Goal: Contribute content: Contribute content

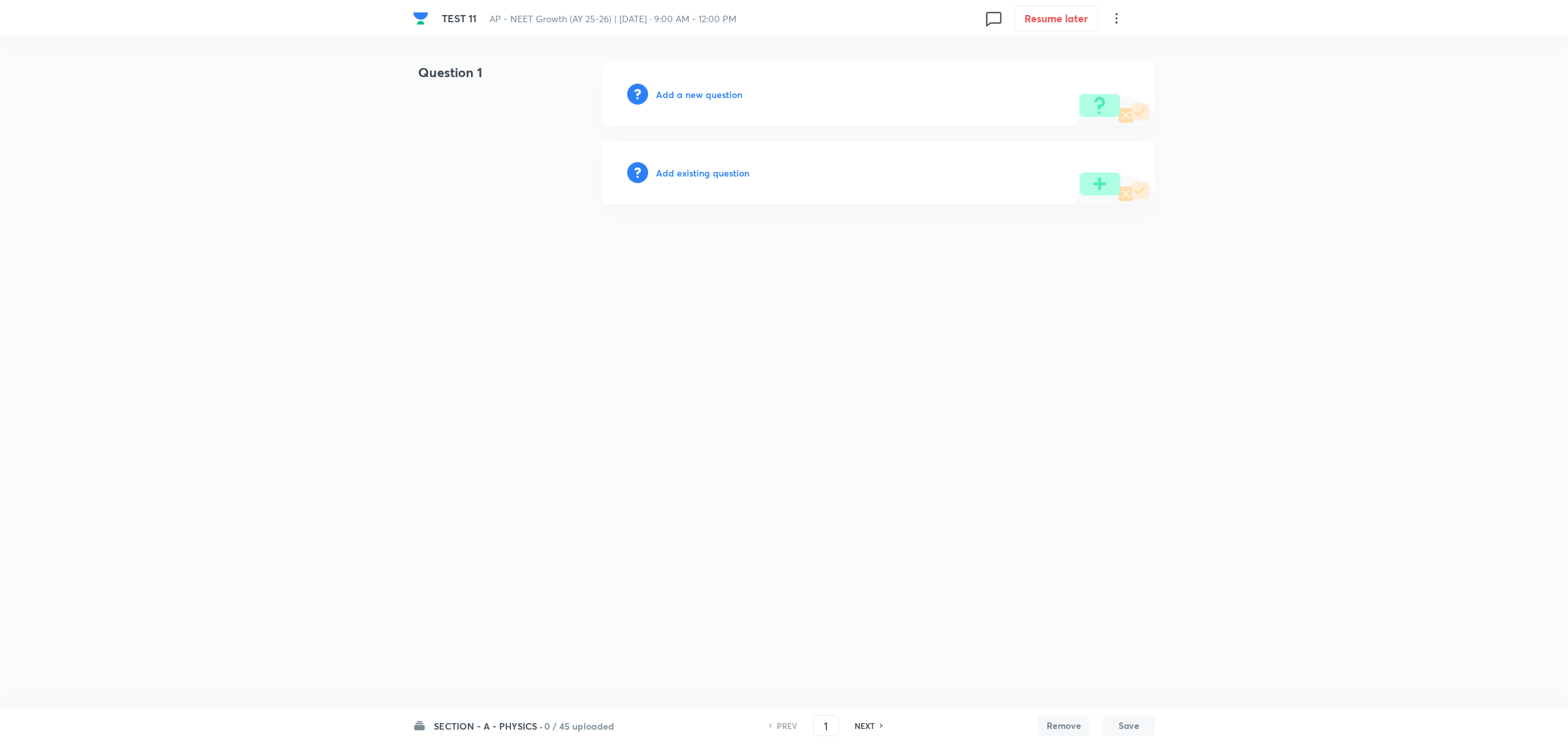
click at [517, 724] on h6 "SECTION - A - PHYSICS ·" at bounding box center [487, 726] width 109 height 14
click at [485, 725] on h6 "SECTION - A - PHYSICS ·" at bounding box center [487, 726] width 109 height 14
click at [713, 92] on h6 "Add a new question" at bounding box center [699, 95] width 86 height 14
click at [707, 93] on h6 "Choose a question type" at bounding box center [707, 95] width 101 height 14
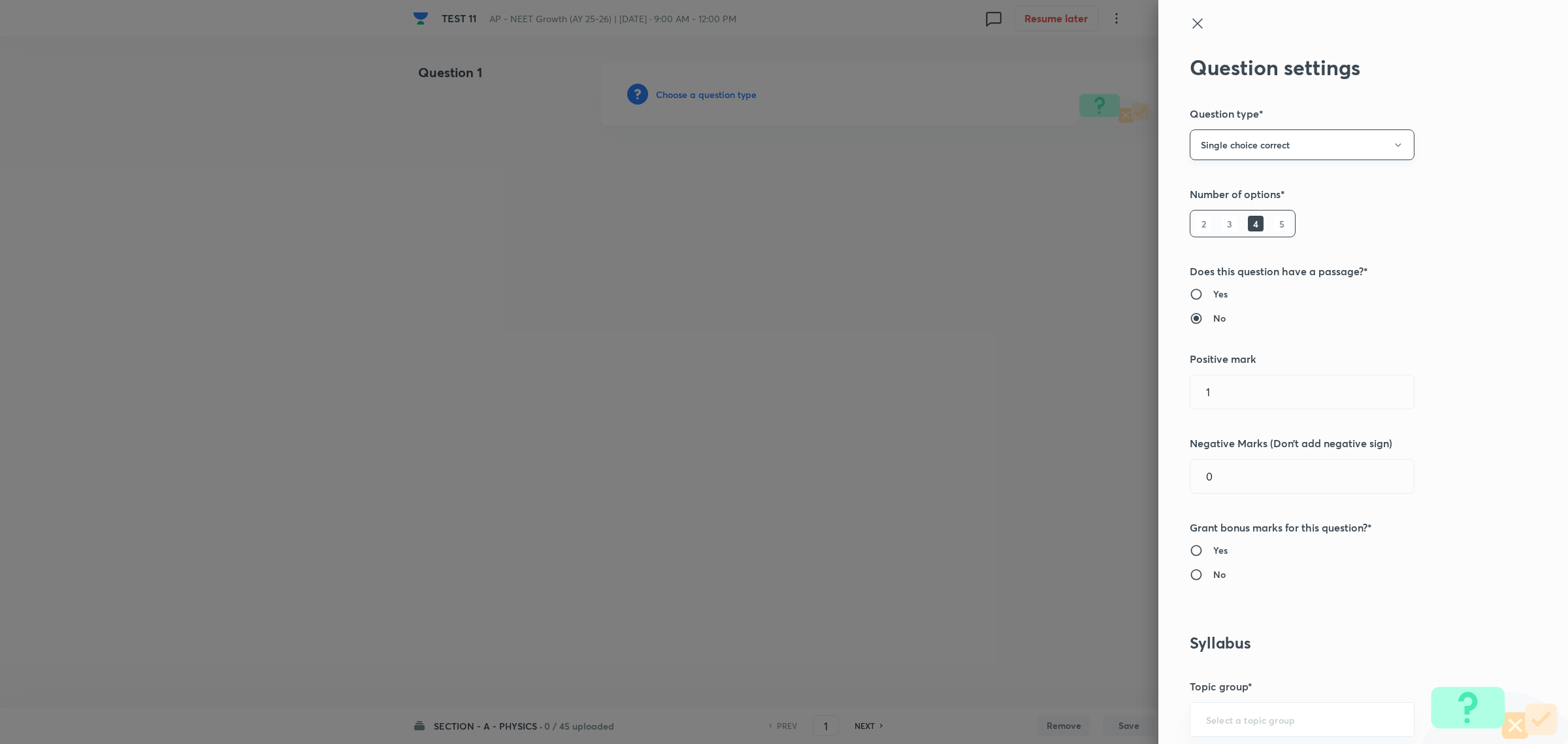
click at [1161, 145] on button "Single choice correct" at bounding box center [1302, 145] width 225 height 31
click at [1161, 138] on div at bounding box center [784, 372] width 1568 height 744
click at [1161, 316] on input "No" at bounding box center [1202, 318] width 24 height 13
drag, startPoint x: 1193, startPoint y: 390, endPoint x: 1211, endPoint y: 394, distance: 18.4
click at [1161, 394] on input "1" at bounding box center [1302, 392] width 223 height 34
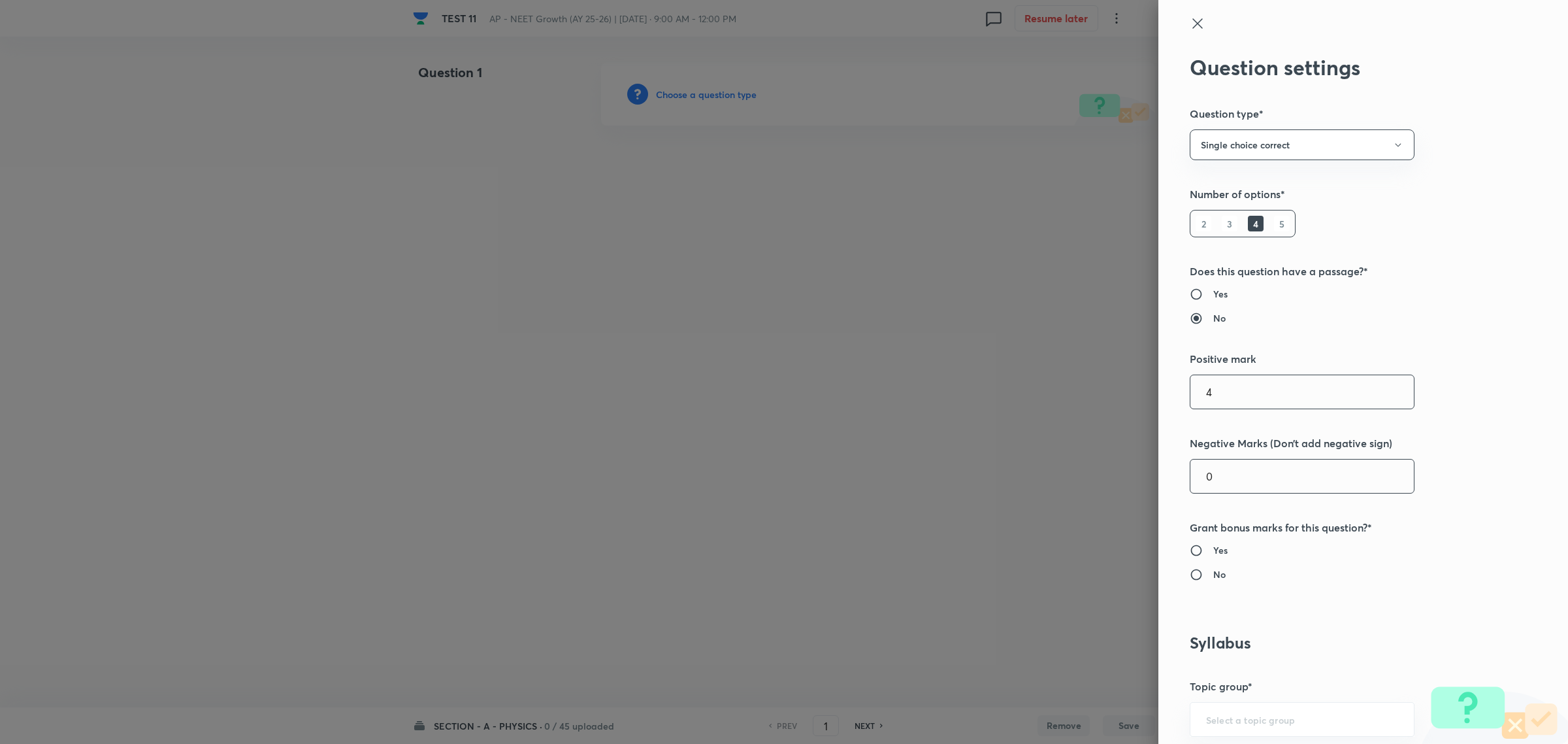
type input "4"
drag, startPoint x: 1193, startPoint y: 471, endPoint x: 1219, endPoint y: 472, distance: 26.0
click at [1161, 472] on input "0" at bounding box center [1302, 476] width 223 height 34
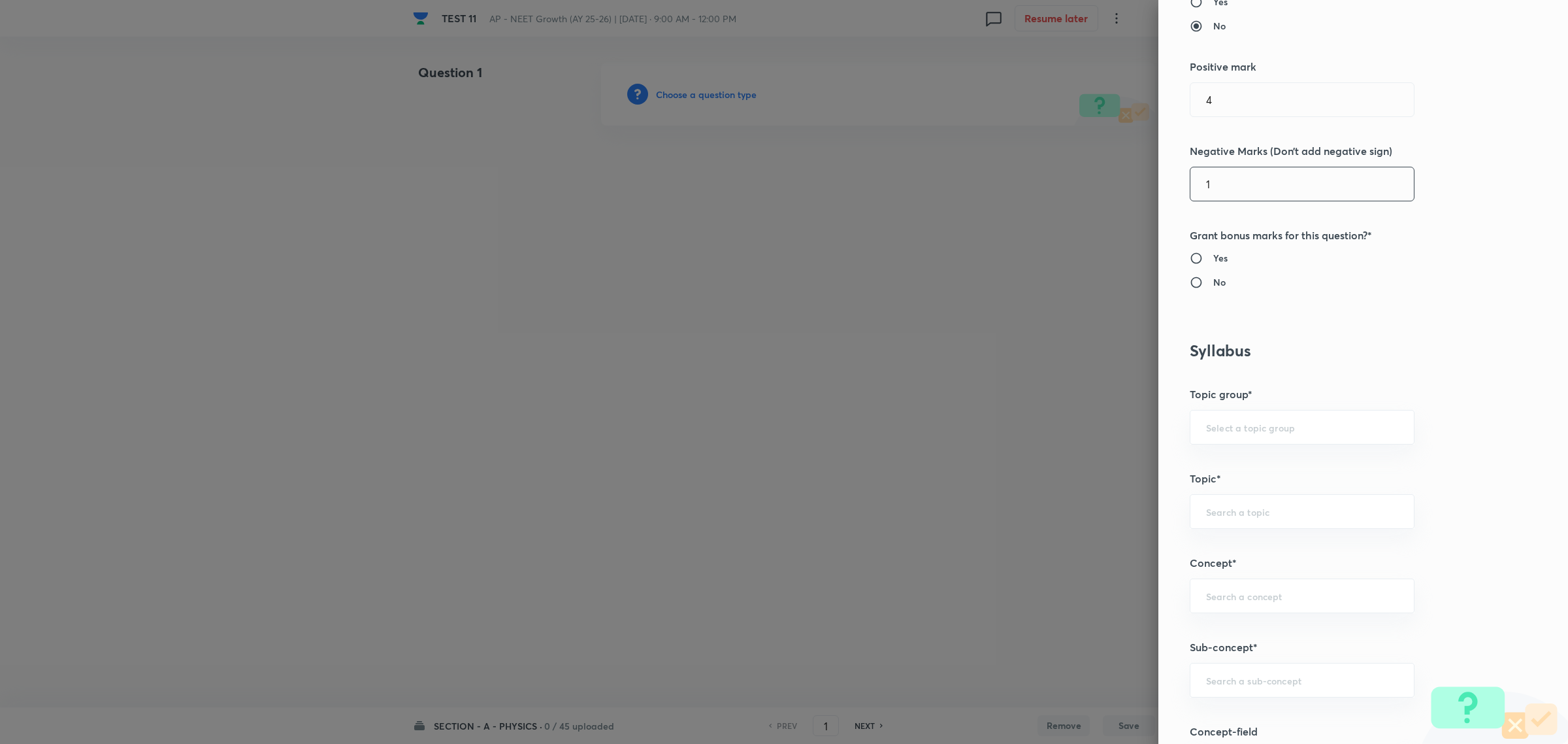
scroll to position [326, 0]
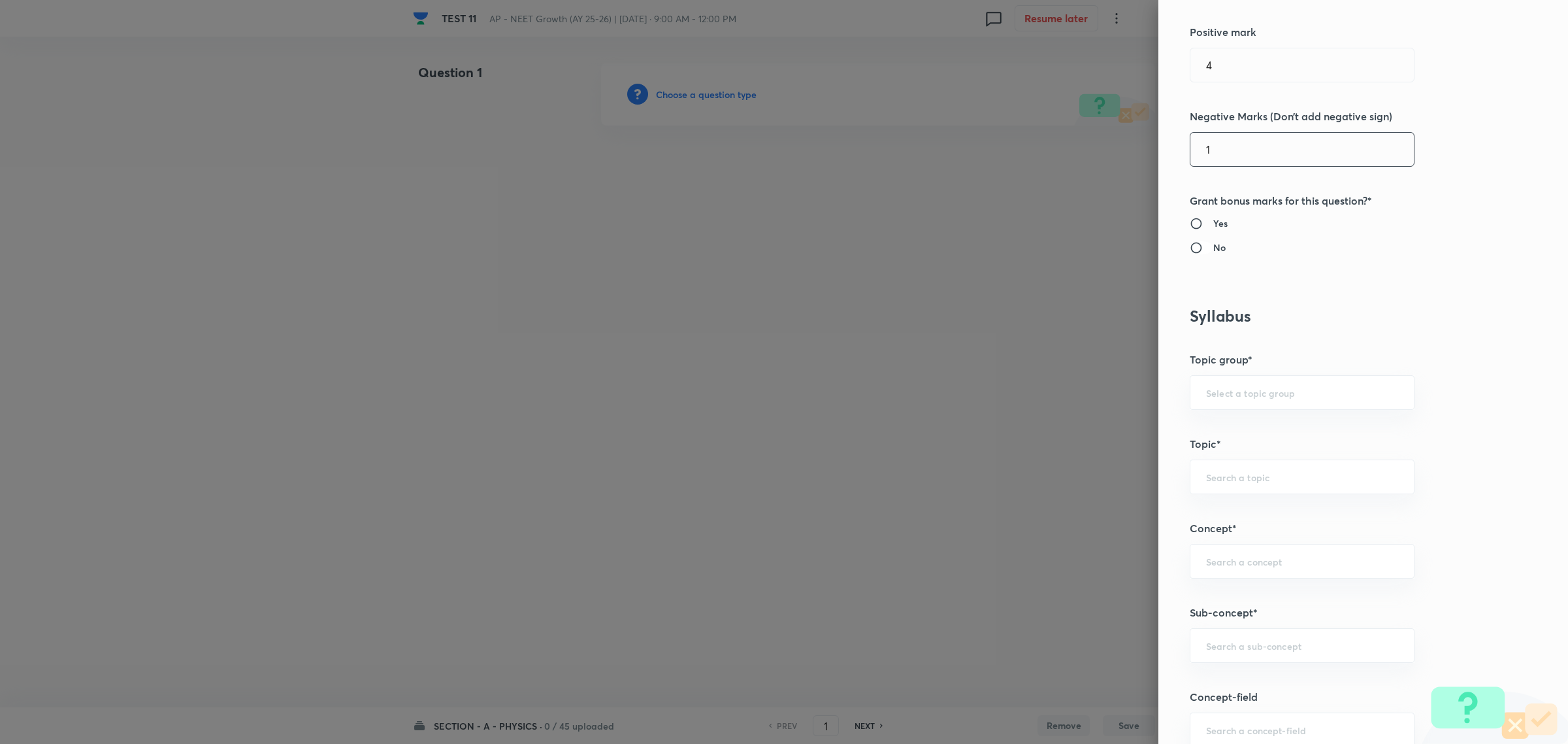
type input "1"
click at [1161, 247] on input "No" at bounding box center [1202, 247] width 24 height 13
radio input "true"
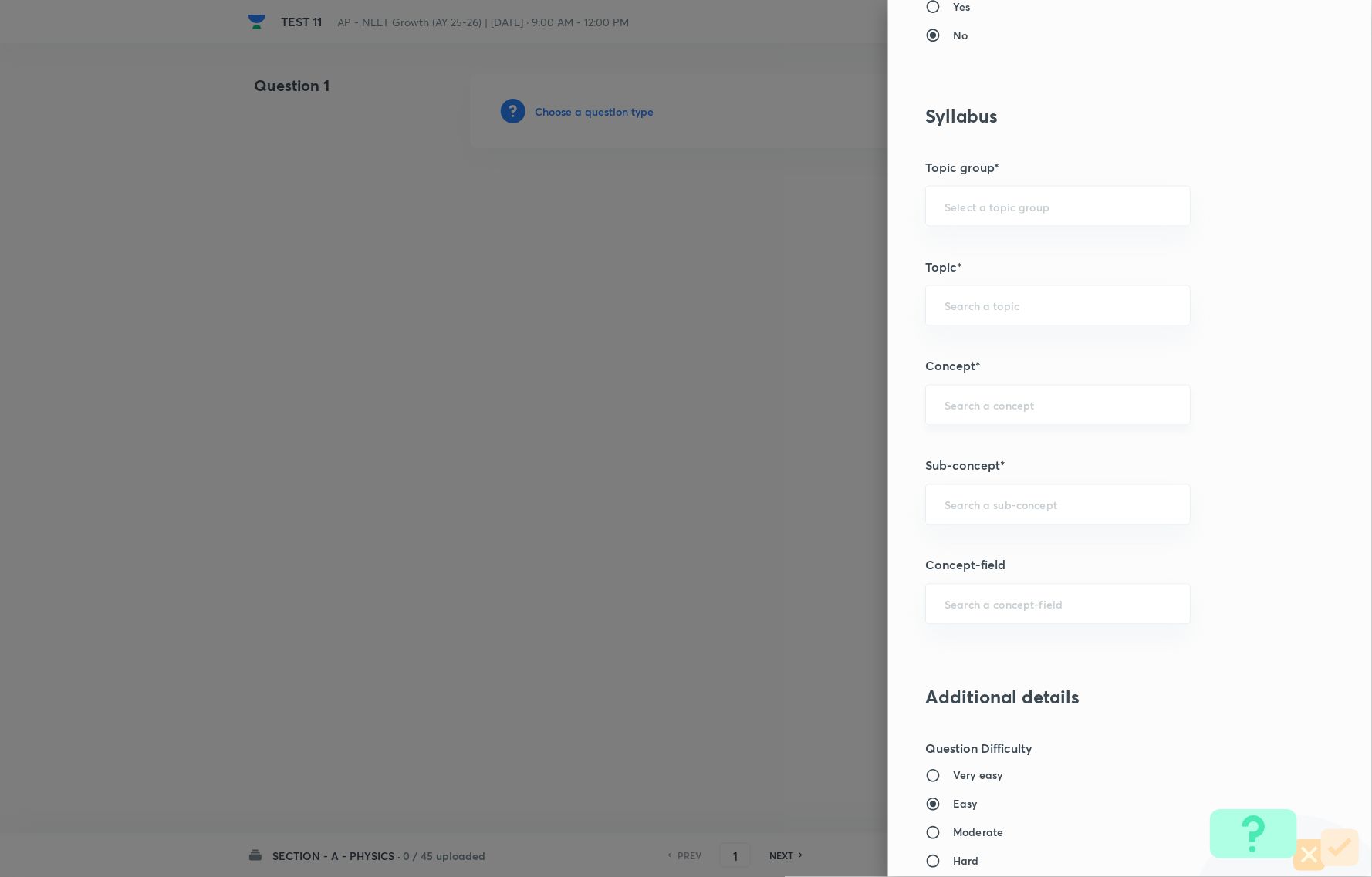
scroll to position [674, 0]
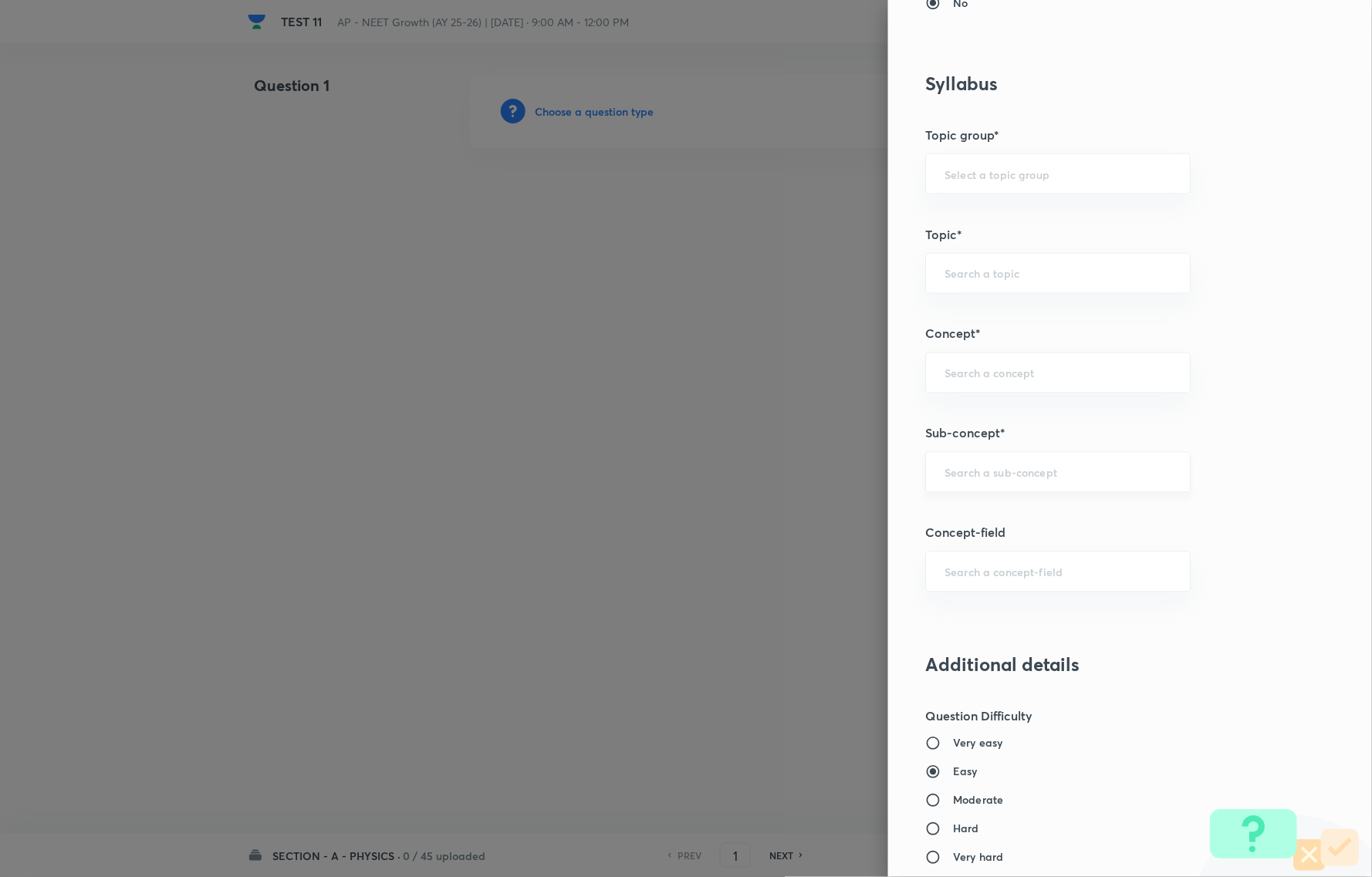
click at [965, 471] on input "text" at bounding box center [1058, 473] width 227 height 15
click at [590, 244] on div at bounding box center [686, 438] width 1372 height 877
click at [944, 473] on input "text" at bounding box center [1058, 473] width 227 height 15
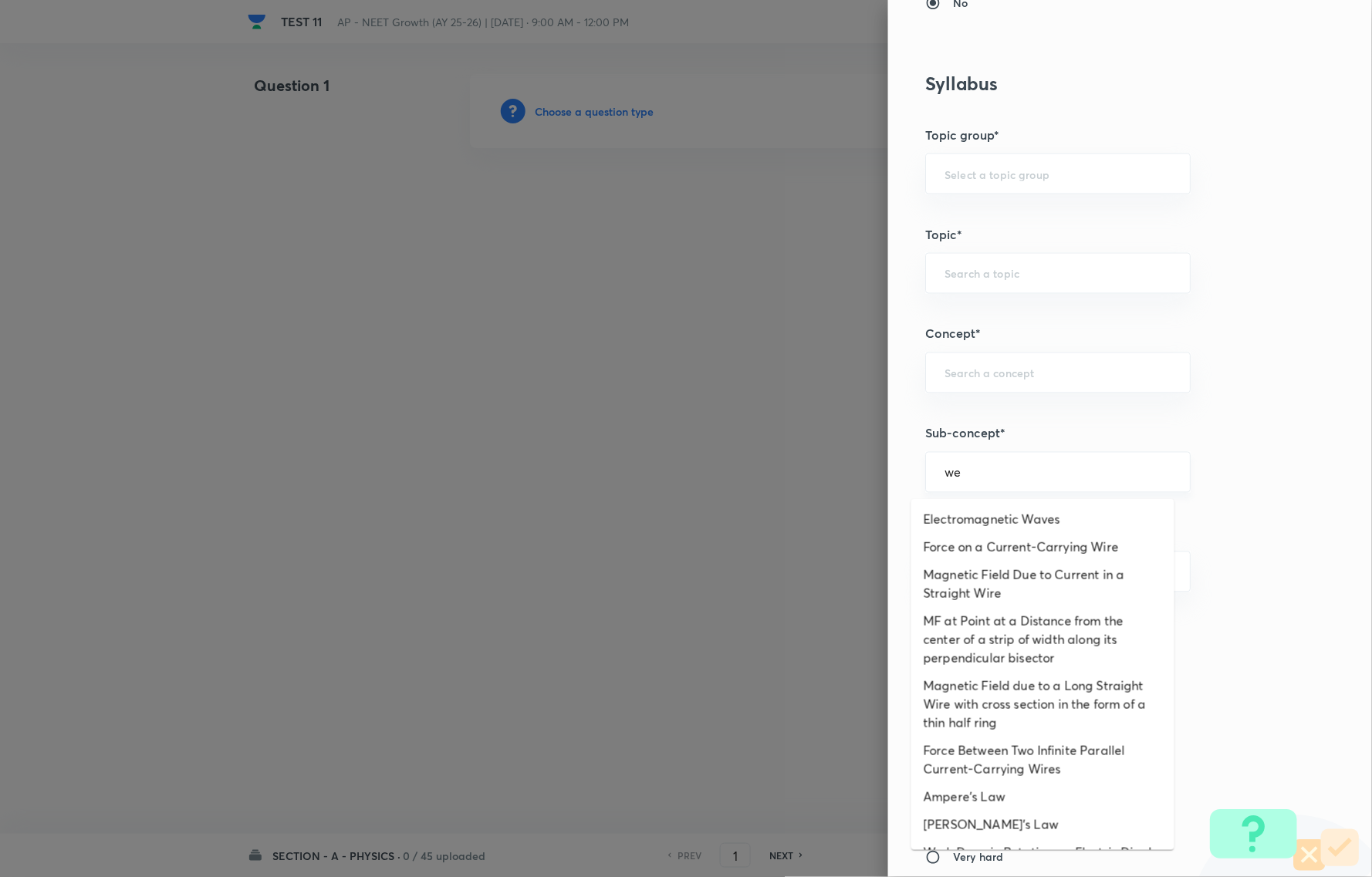
type input "w"
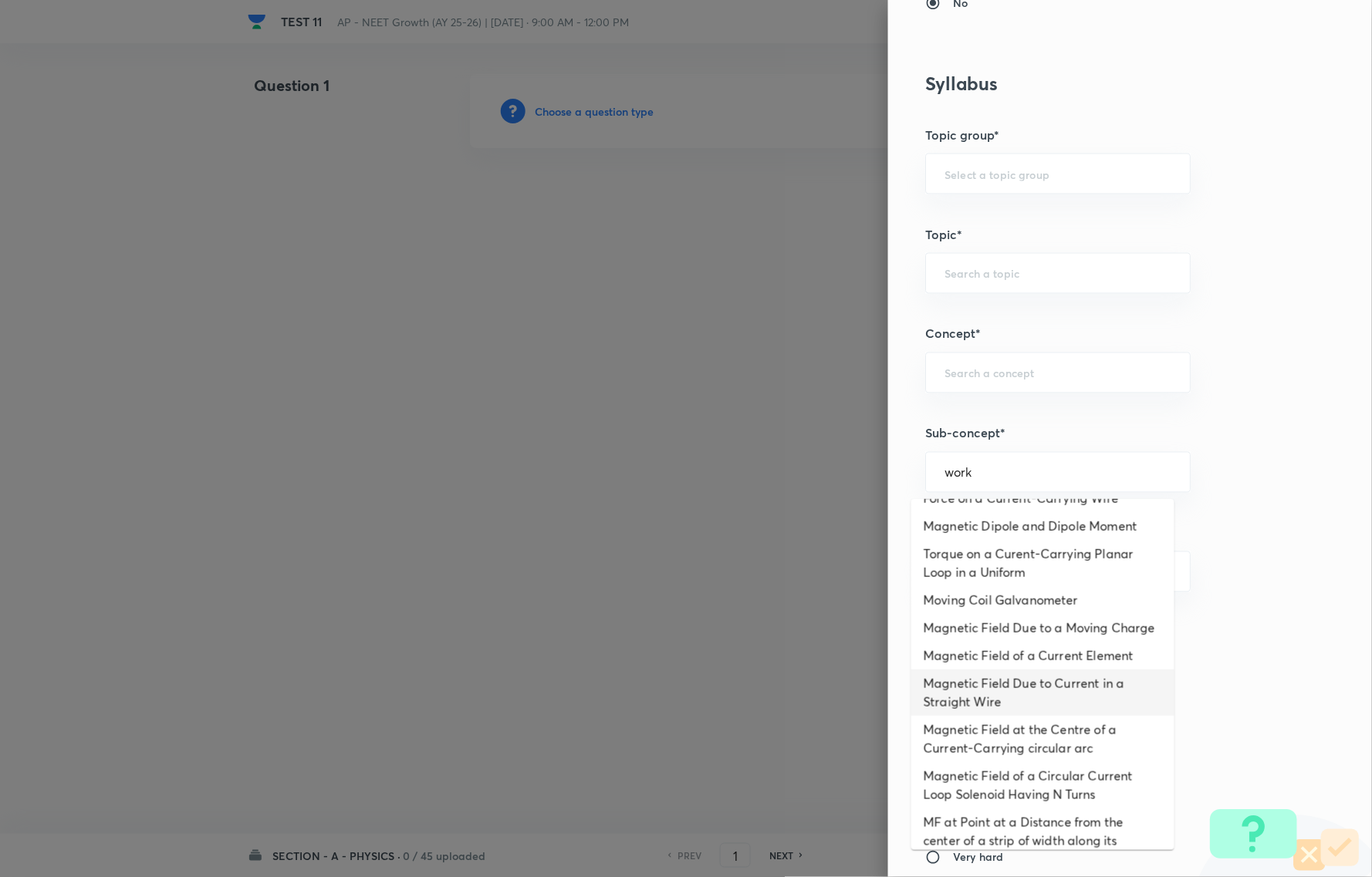
scroll to position [59, 0]
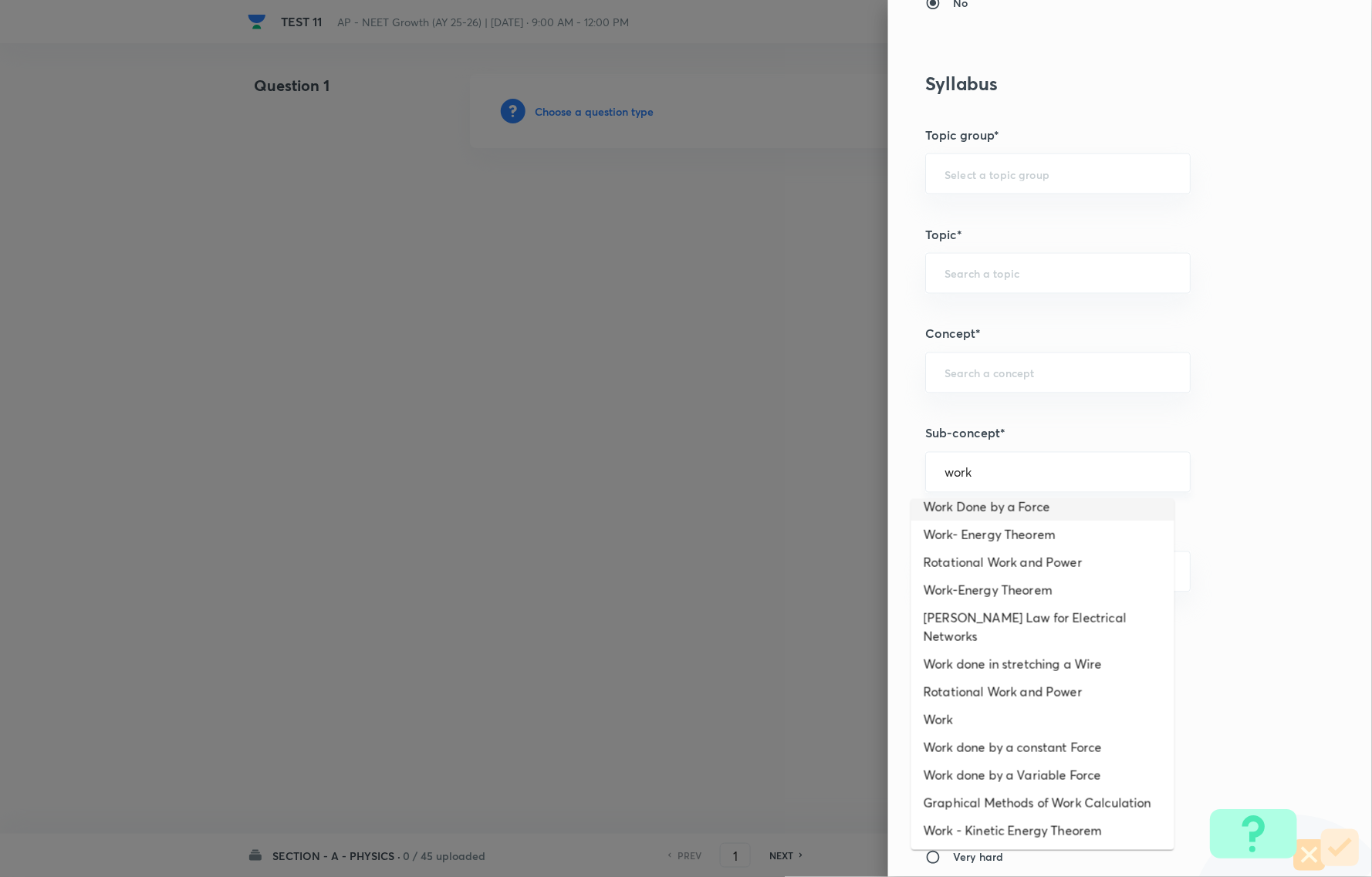
click at [976, 468] on input "work" at bounding box center [1058, 473] width 227 height 15
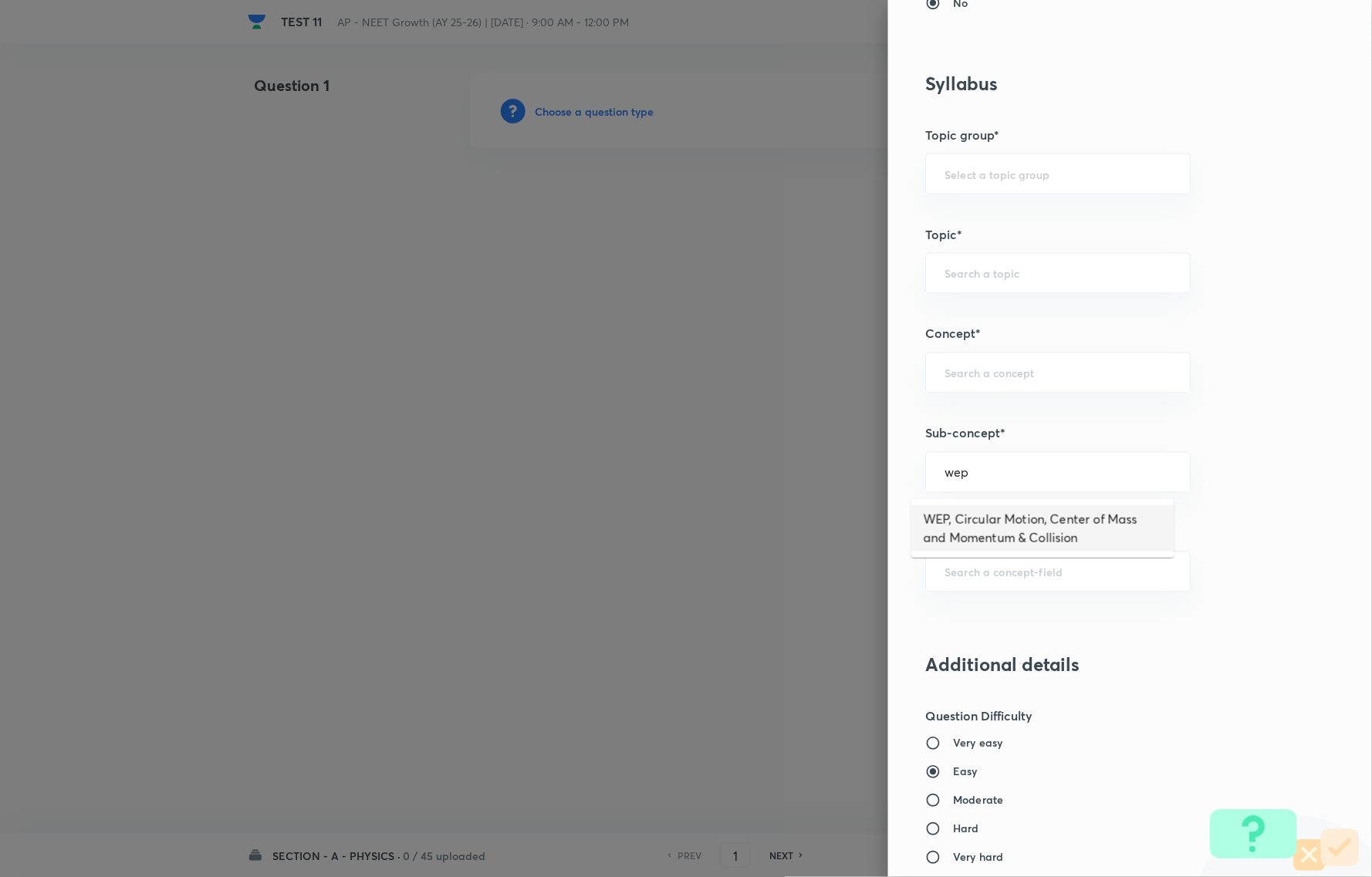
click at [1027, 522] on li "WEP, Circular Motion, Center of Mass and Momentum & Collision" at bounding box center [1043, 528] width 263 height 46
type input "WEP, Circular Motion, Center of Mass and Momentum & Collision"
type input "Physics"
type input "Mechanics"
type input "WEP, Circular Motion, Center of Mass and Momentum & Collision"
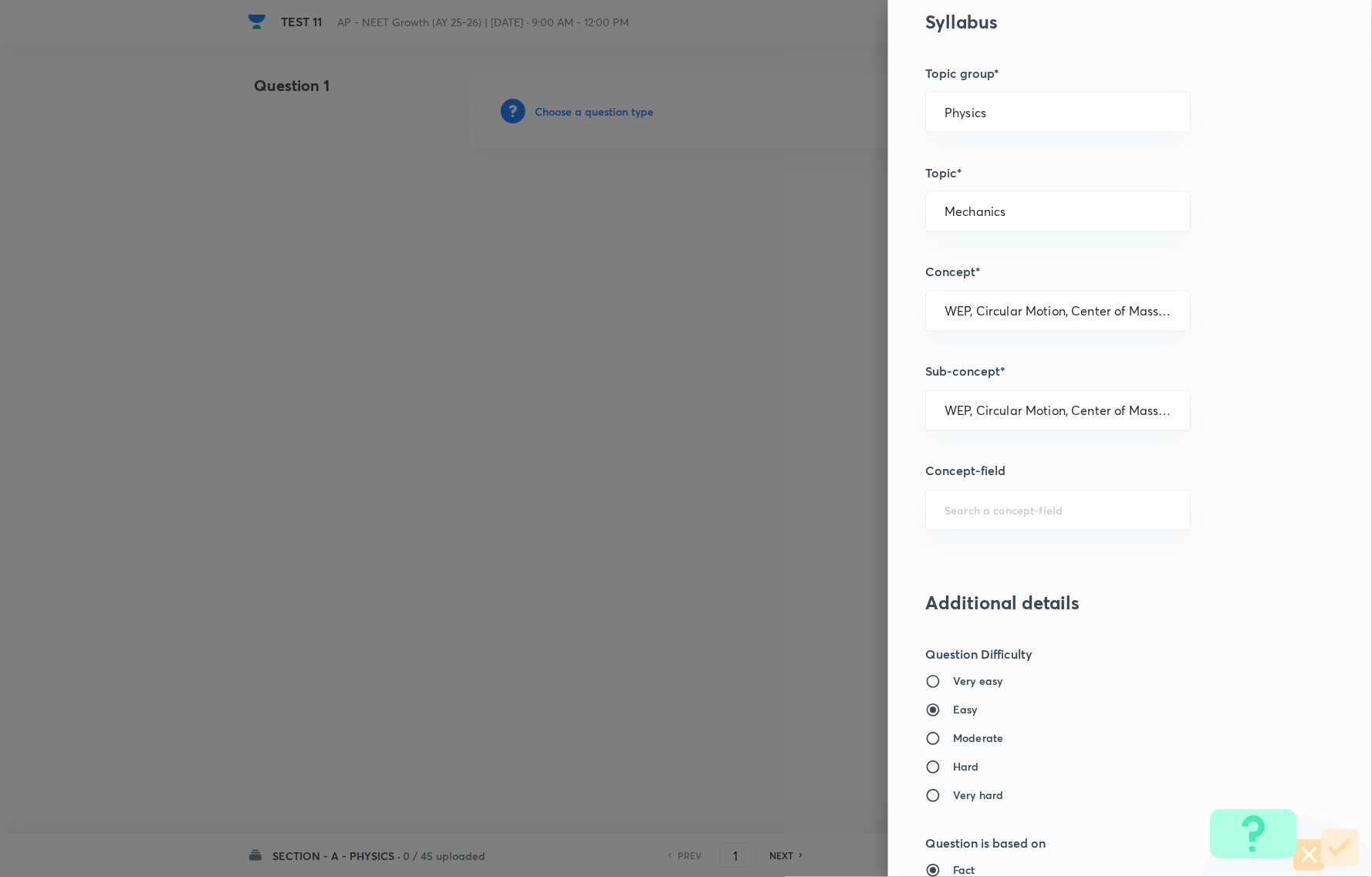
scroll to position [771, 0]
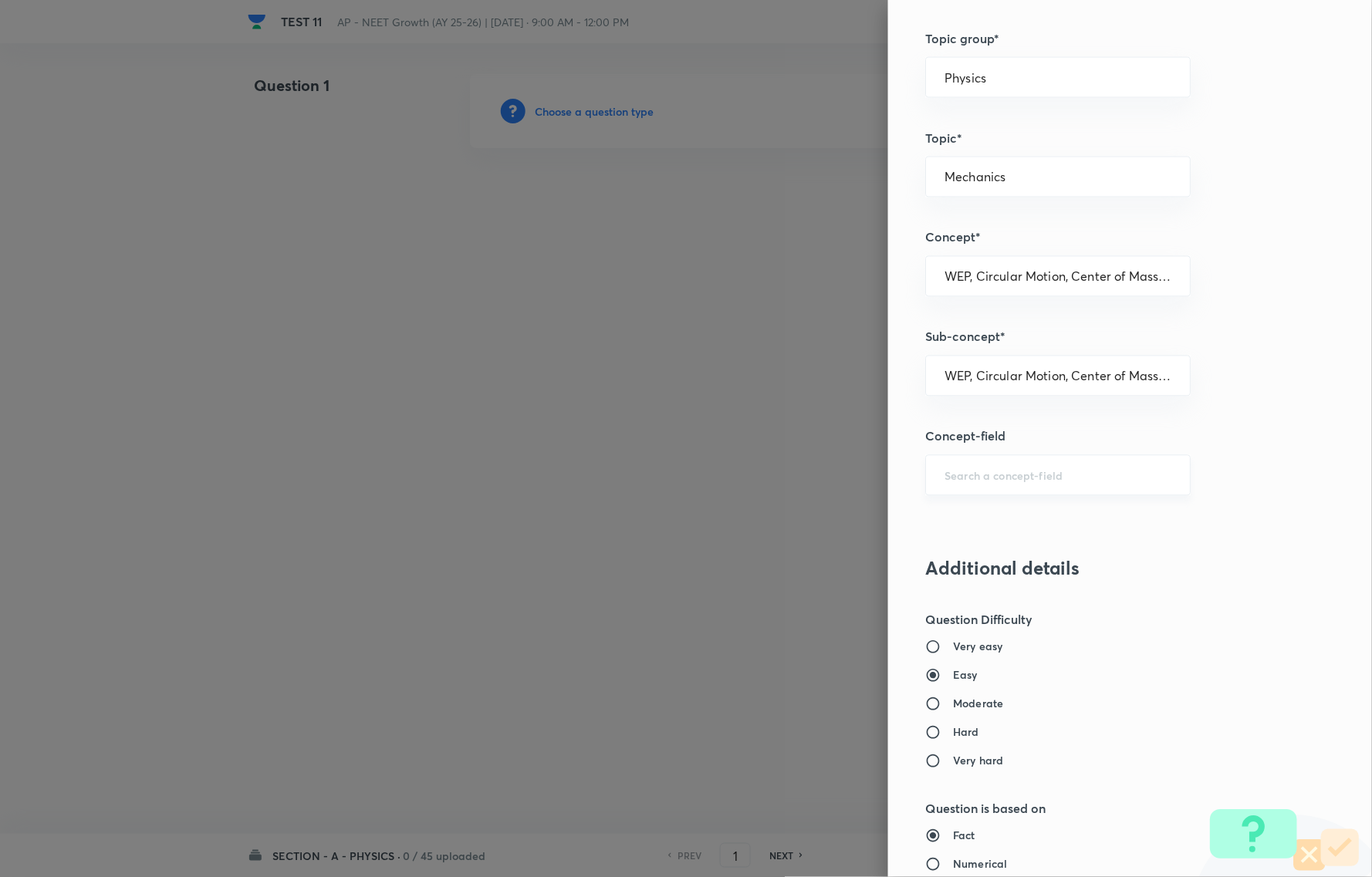
click at [1097, 483] on input "text" at bounding box center [1058, 475] width 227 height 15
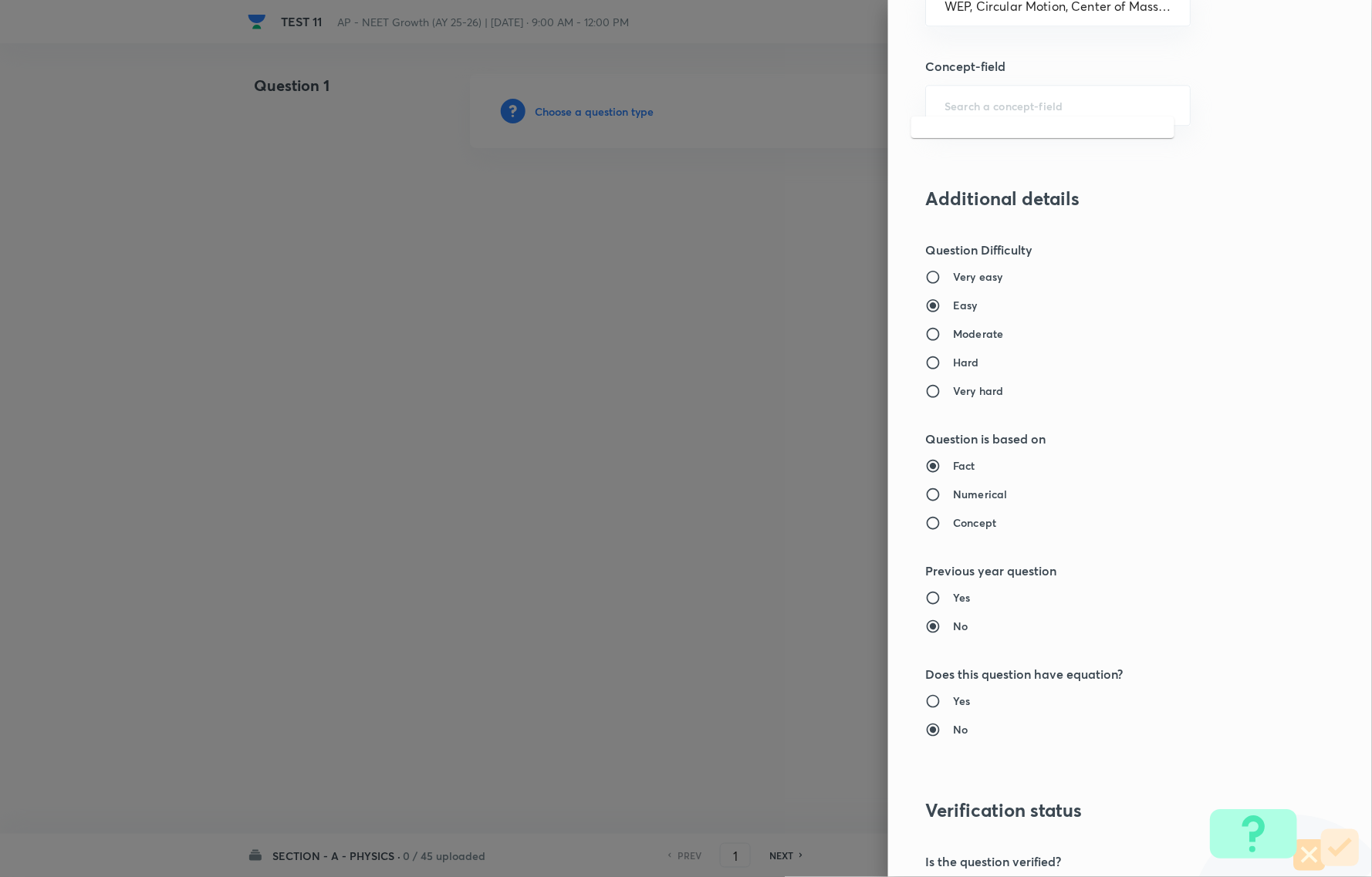
scroll to position [1156, 0]
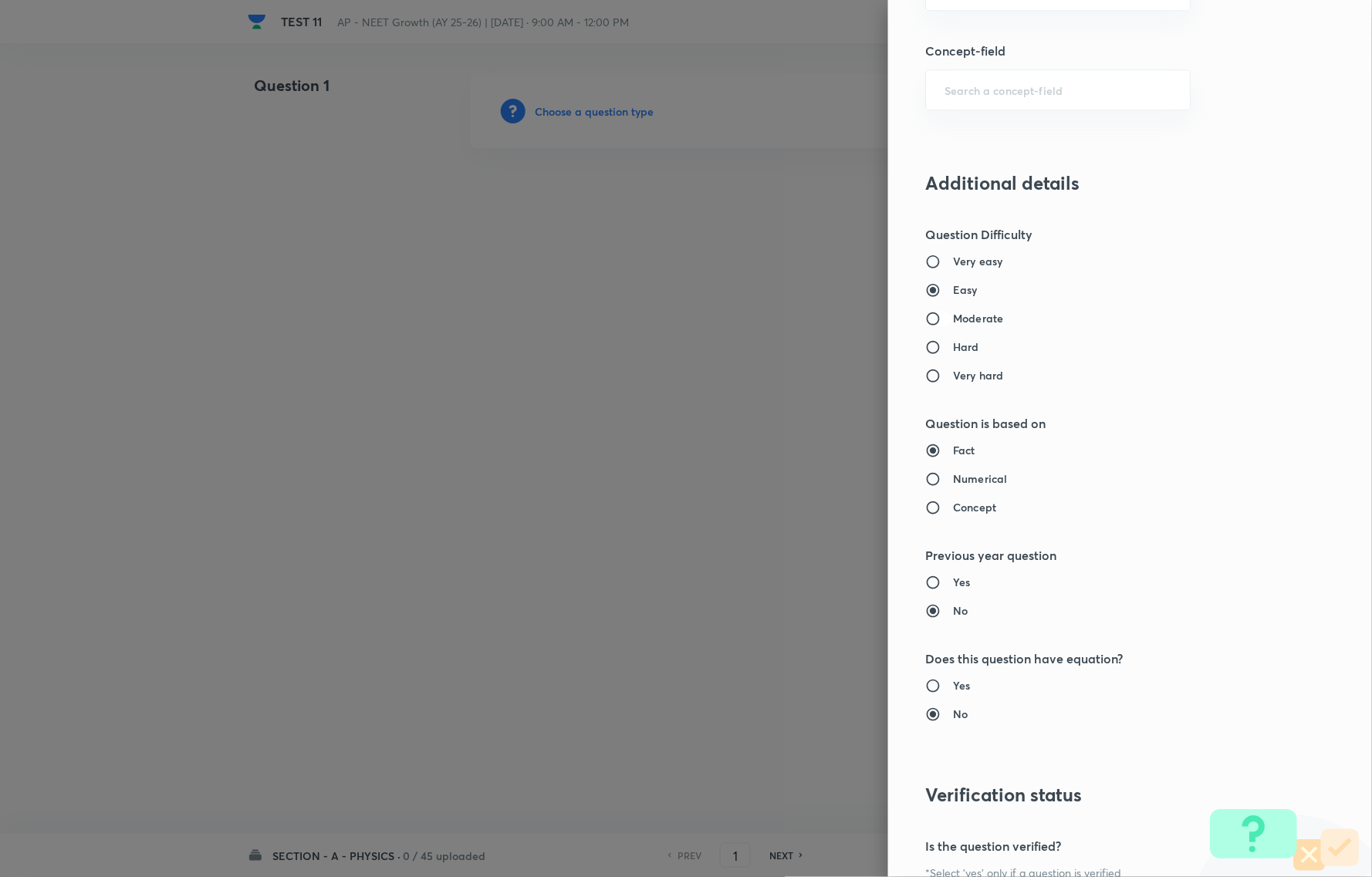
click at [925, 317] on input "Moderate" at bounding box center [939, 318] width 28 height 16
radio input "true"
radio input "false"
click at [925, 317] on input "Moderate" at bounding box center [939, 318] width 28 height 16
click at [925, 508] on input "Concept" at bounding box center [939, 507] width 28 height 16
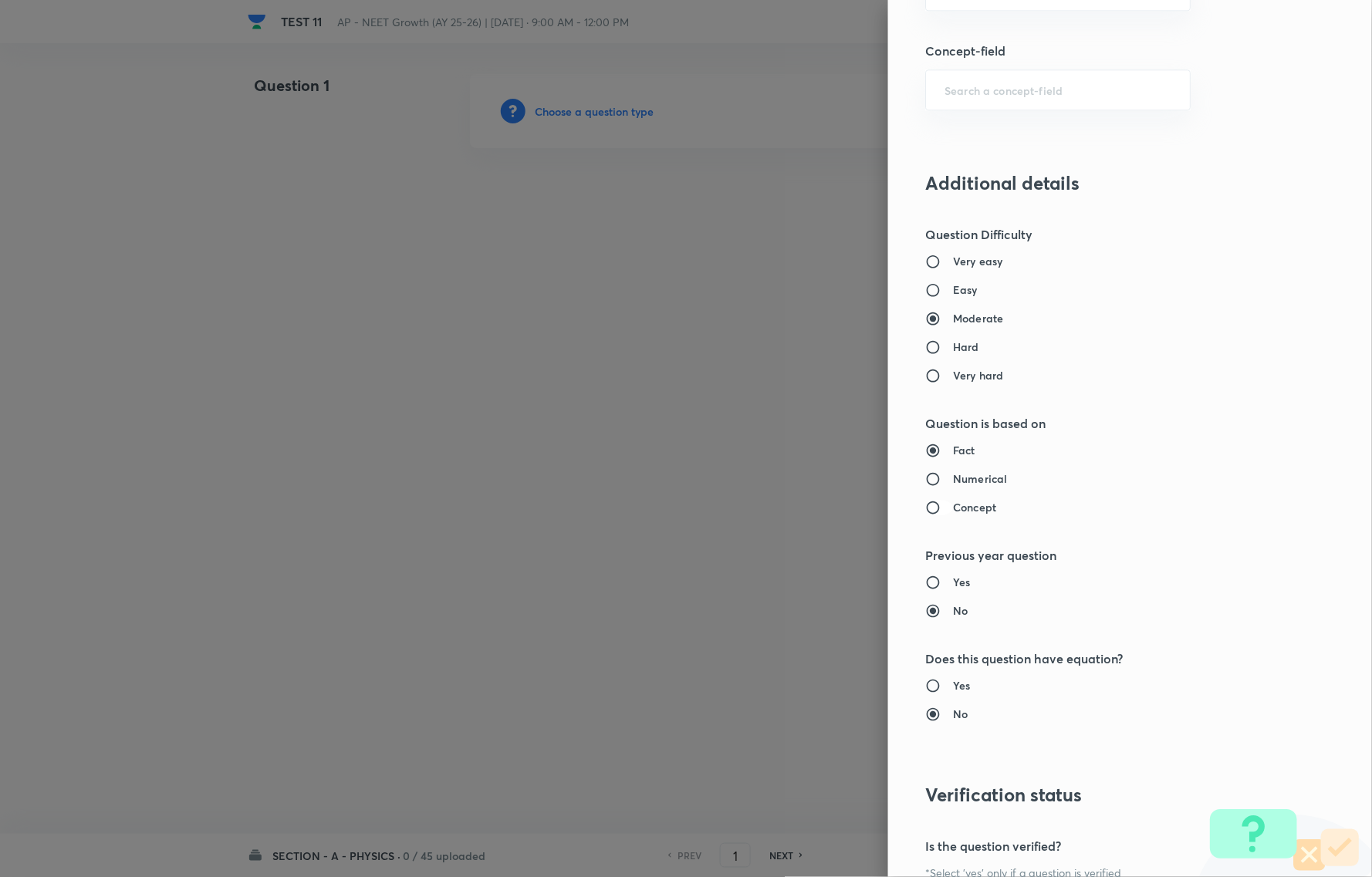
radio input "true"
radio input "false"
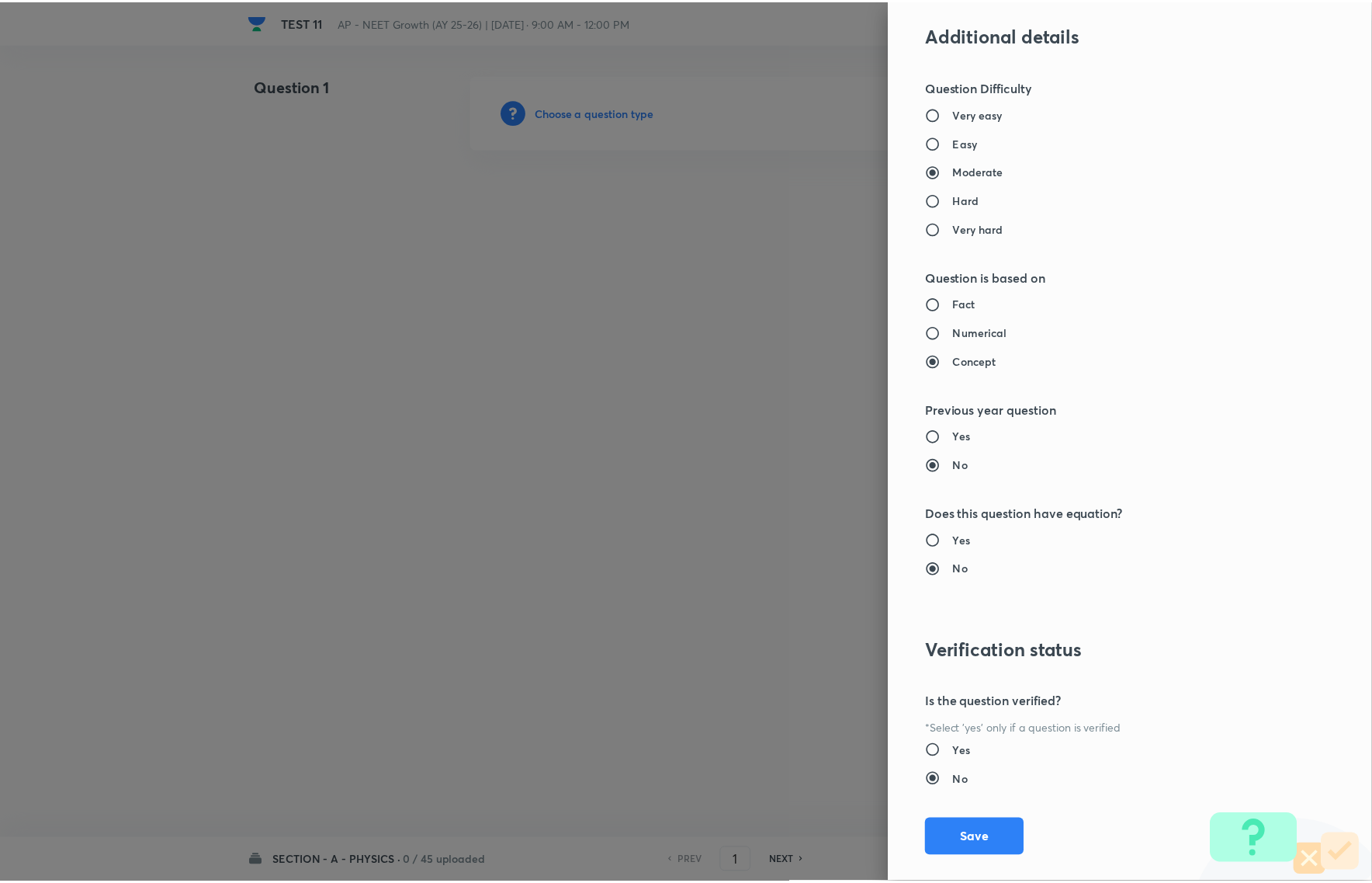
scroll to position [1340, 0]
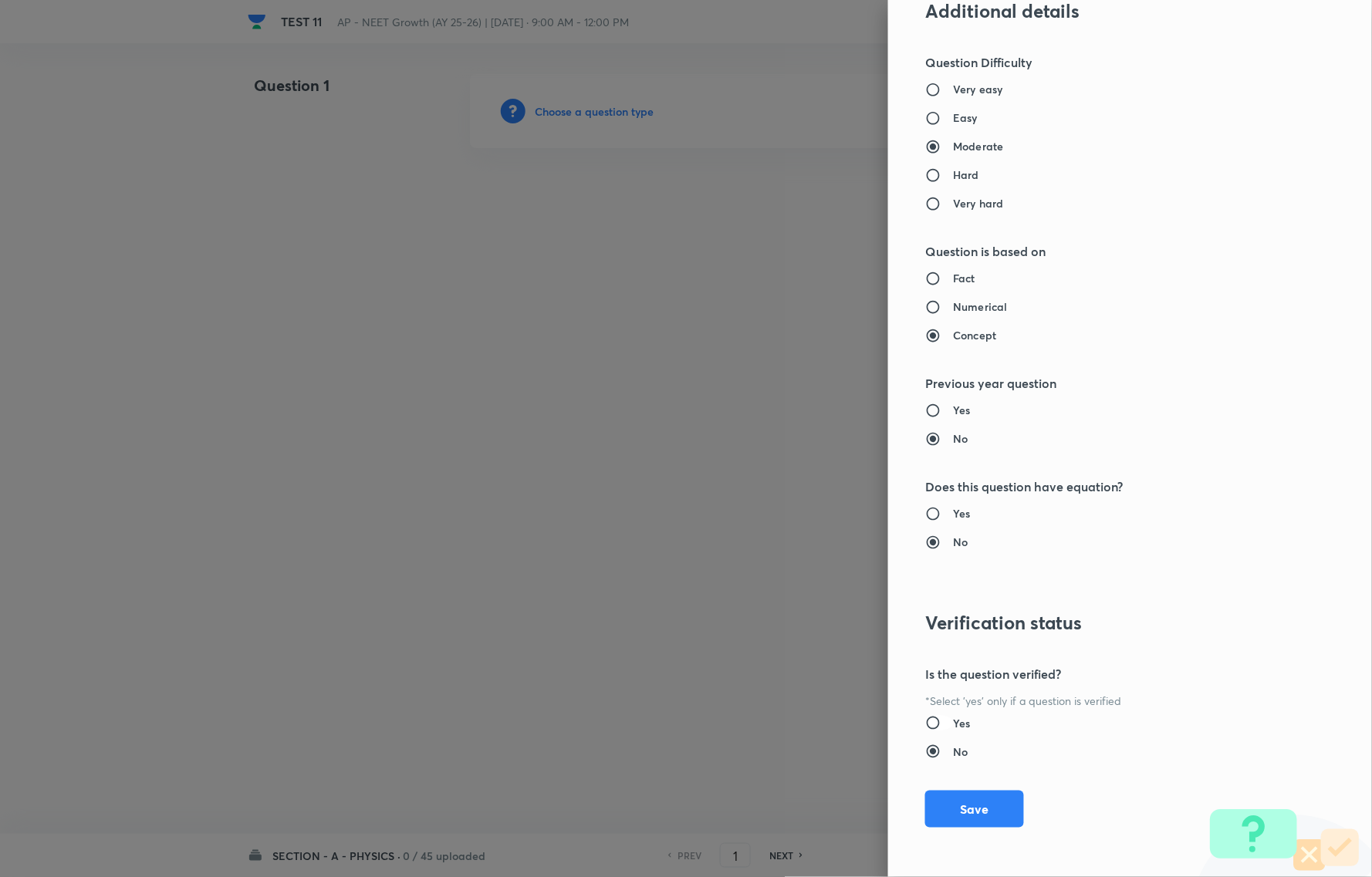
click at [925, 722] on input "Yes" at bounding box center [939, 722] width 28 height 16
radio input "true"
radio input "false"
click at [971, 806] on button "Save" at bounding box center [973, 807] width 98 height 37
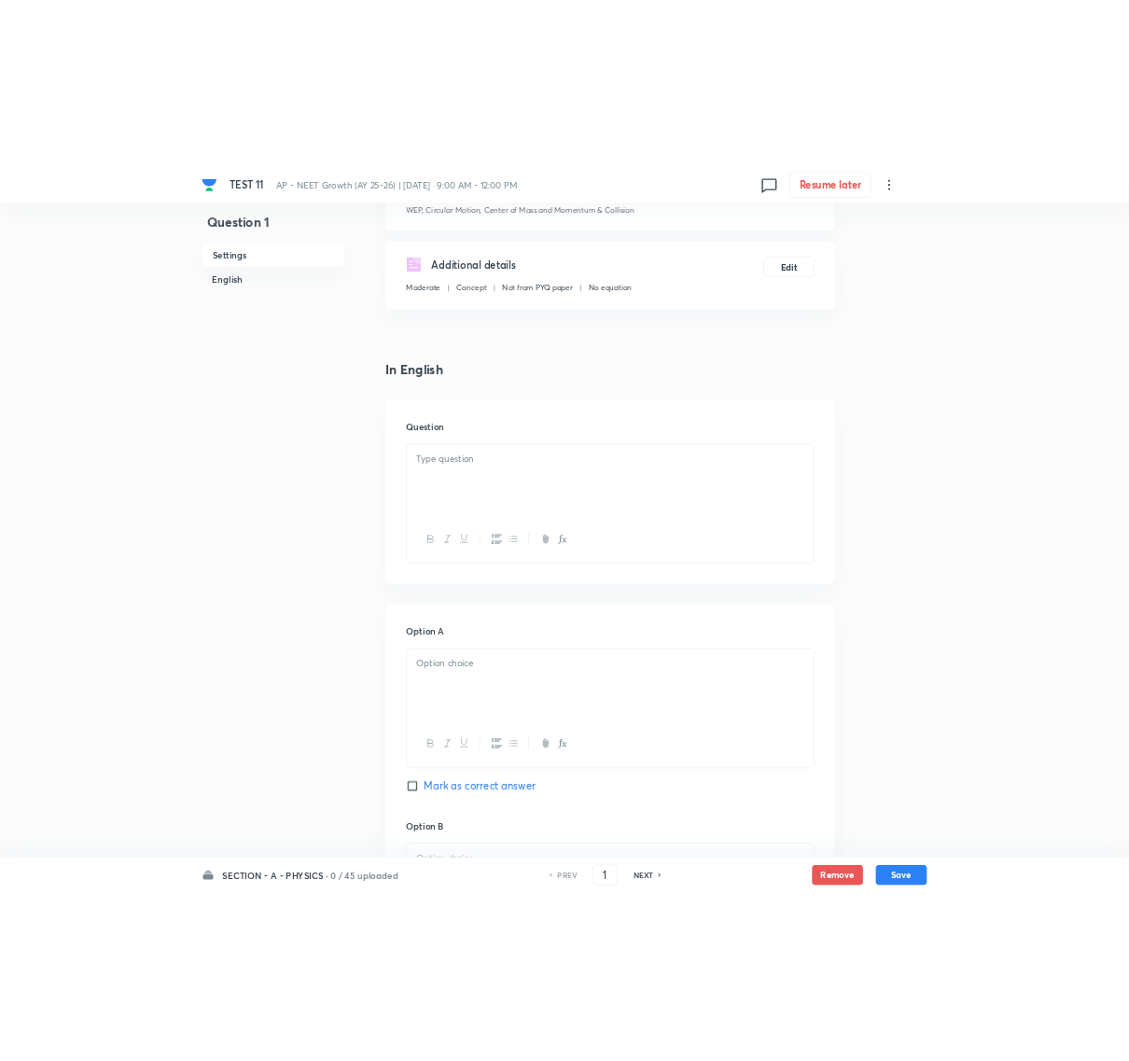
scroll to position [350, 0]
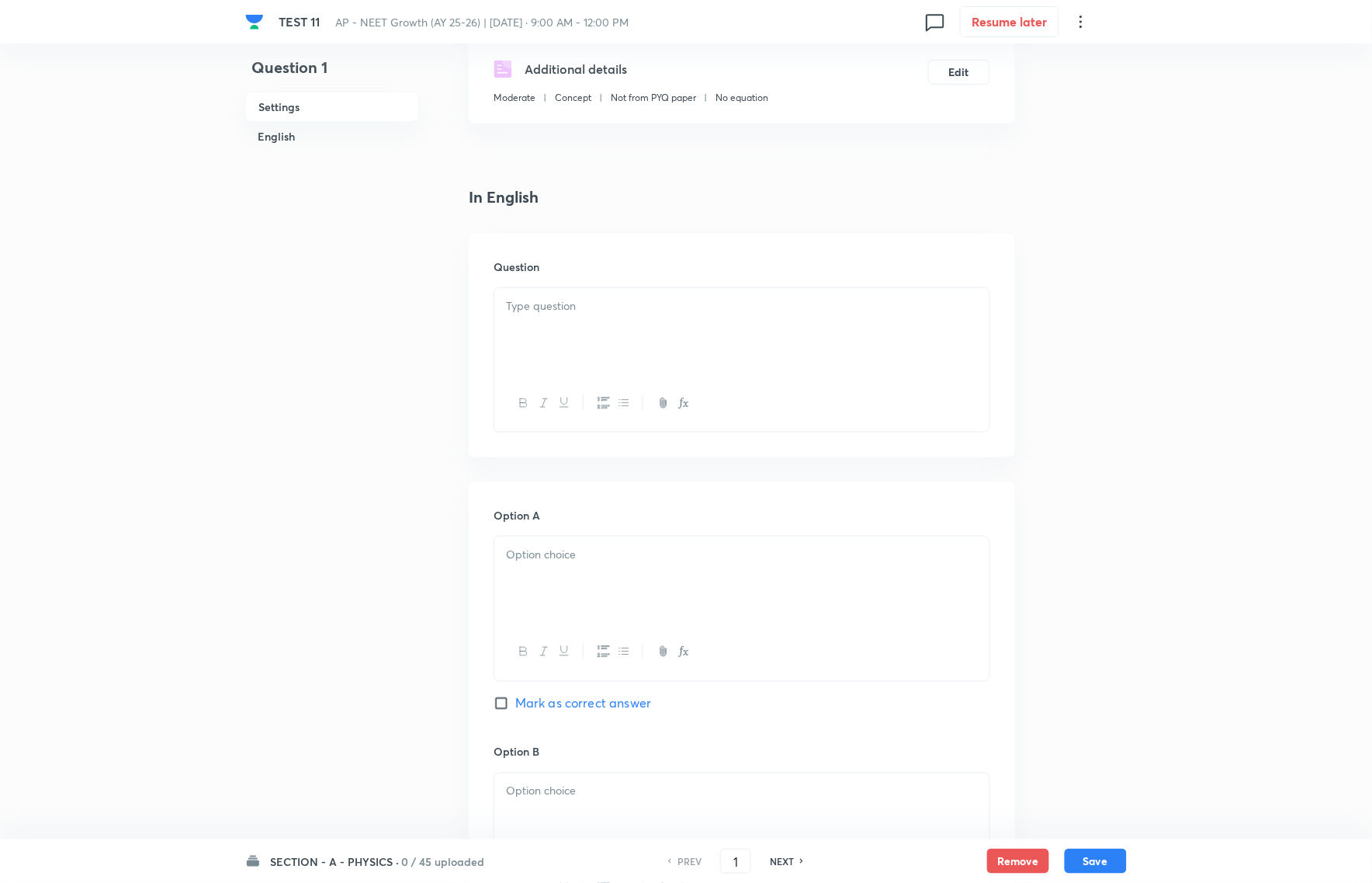
click at [978, 346] on div at bounding box center [741, 331] width 495 height 87
click at [508, 322] on div at bounding box center [741, 331] width 495 height 87
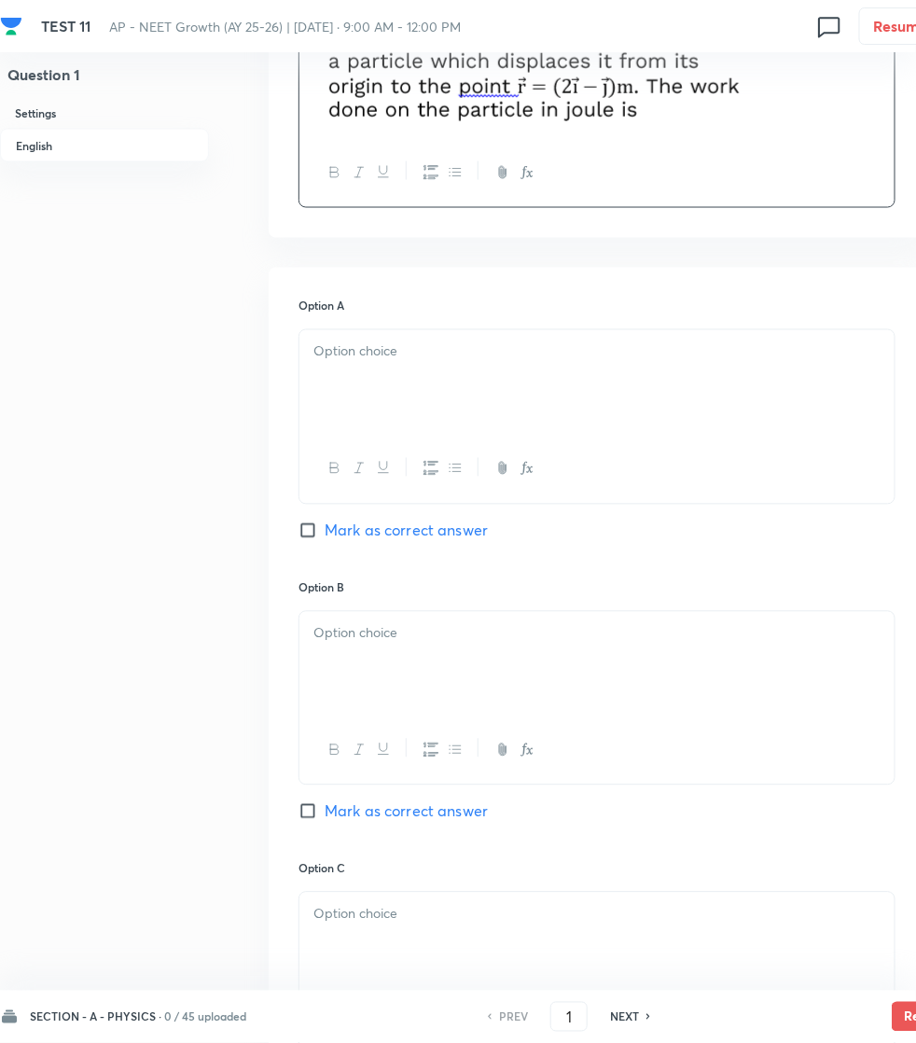
scroll to position [670, 0]
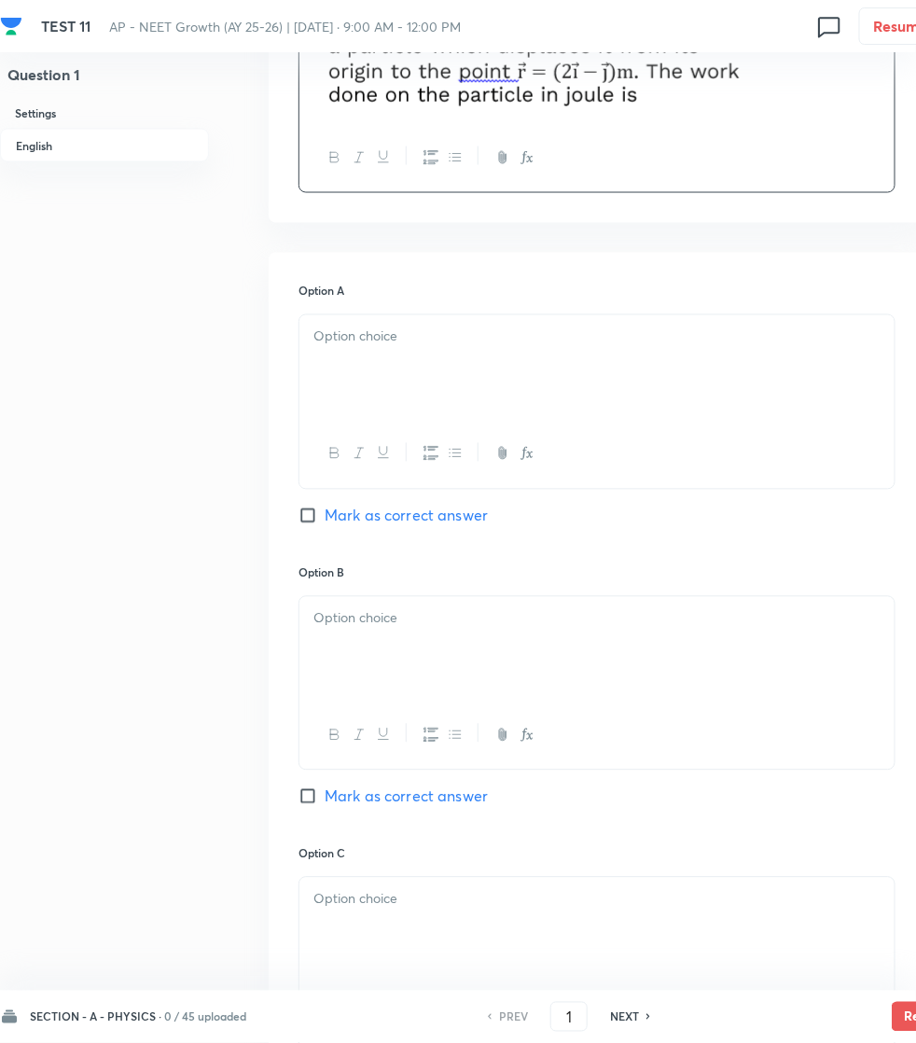
click at [354, 341] on p at bounding box center [596, 336] width 567 height 21
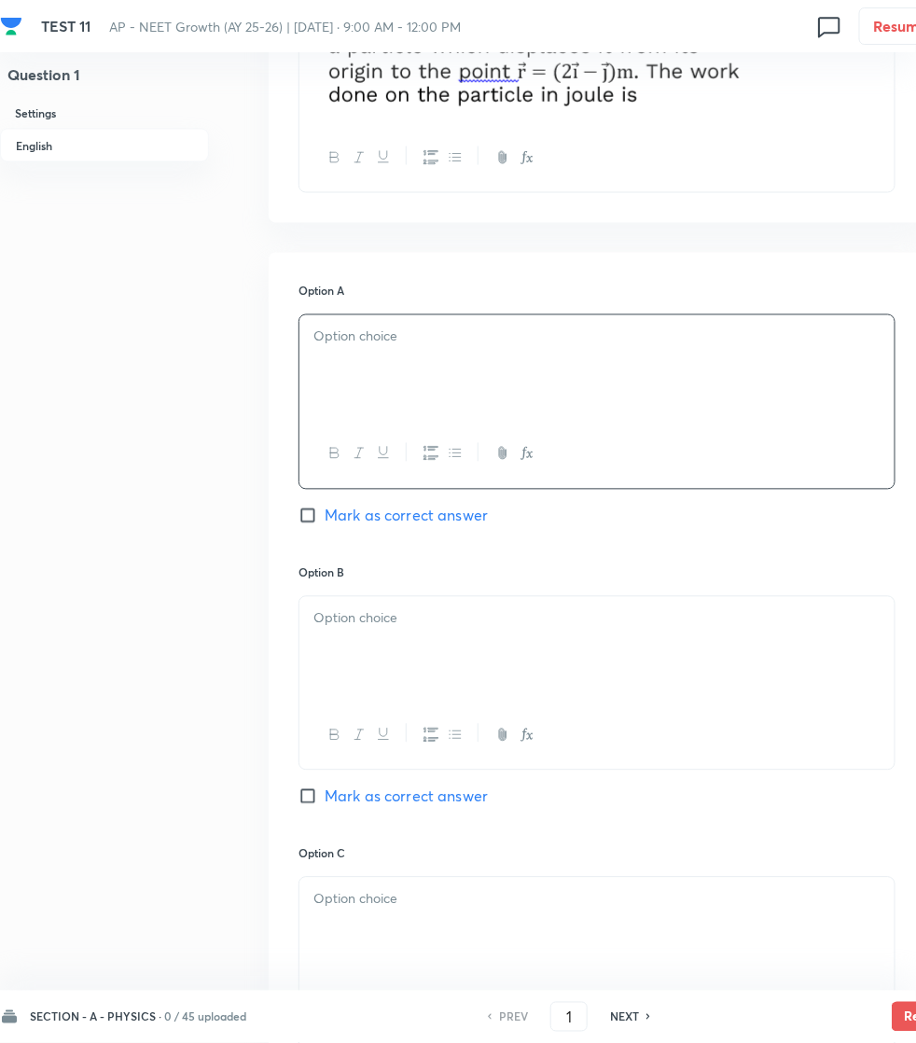
click at [362, 361] on div at bounding box center [596, 367] width 595 height 104
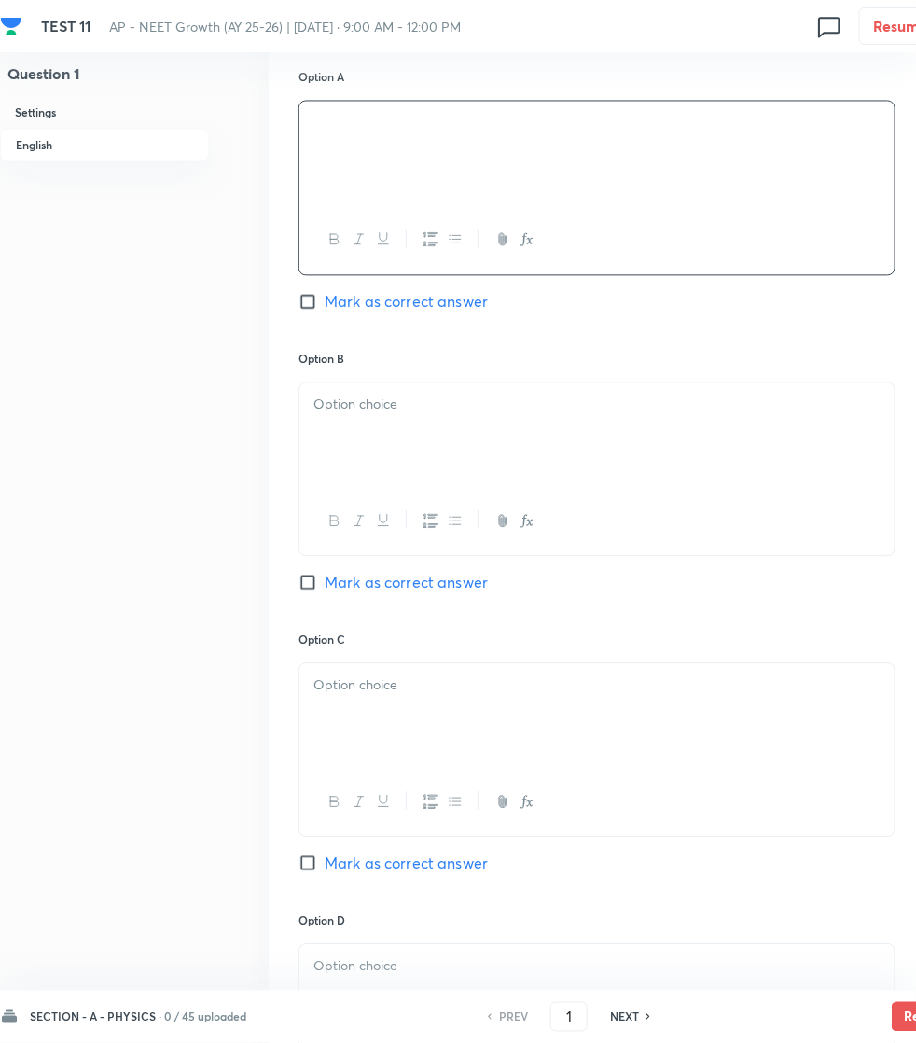
scroll to position [903, 0]
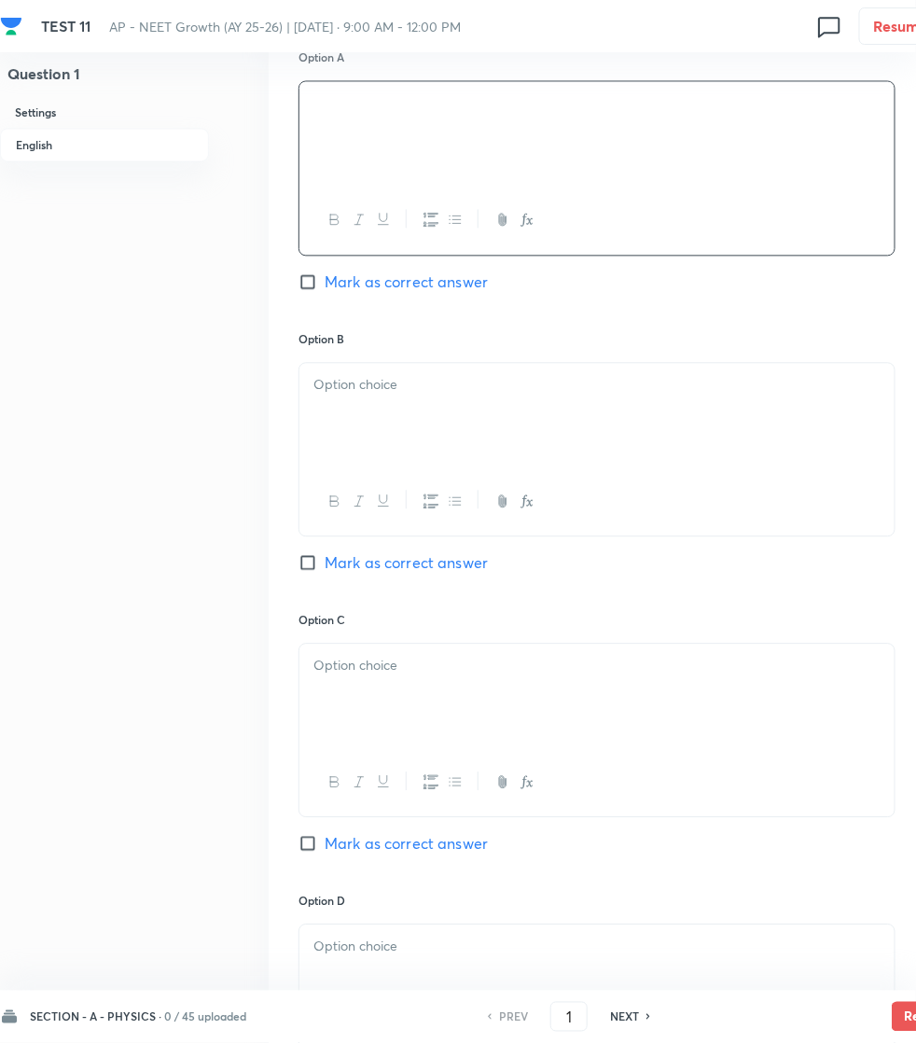
click at [364, 425] on div at bounding box center [596, 416] width 595 height 104
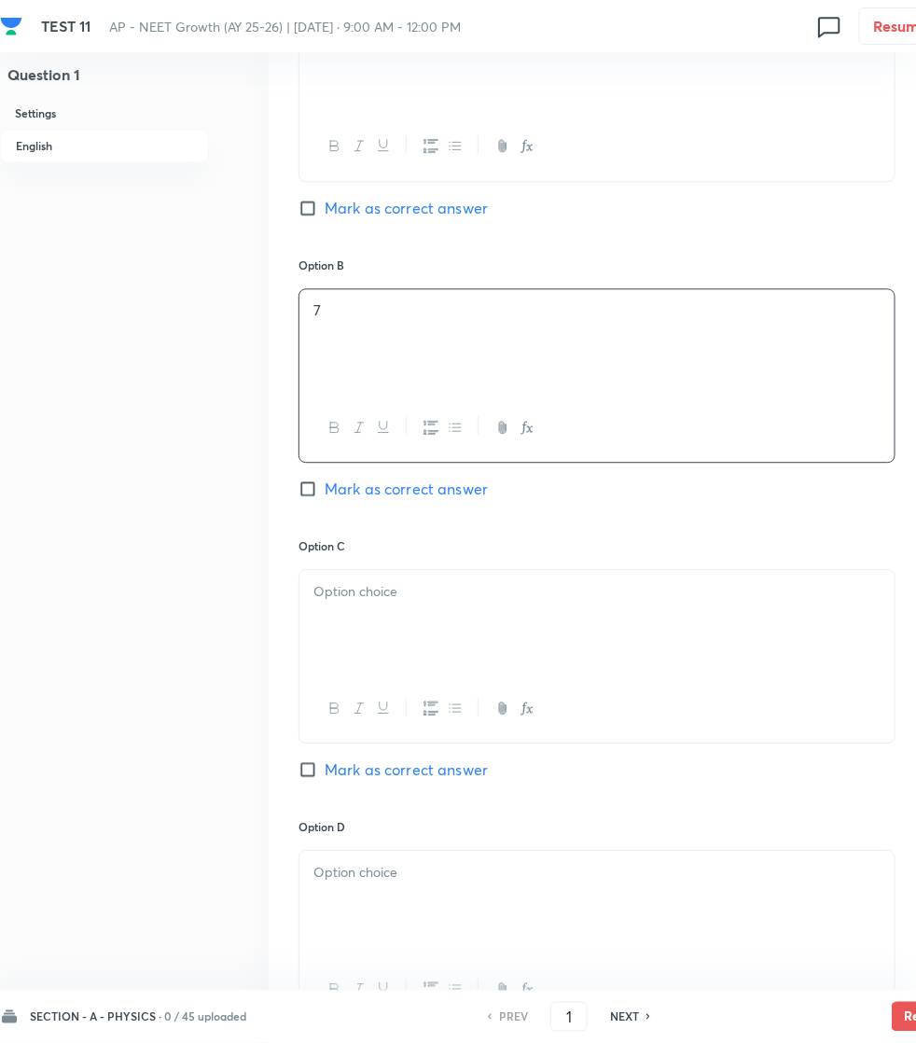
scroll to position [1020, 0]
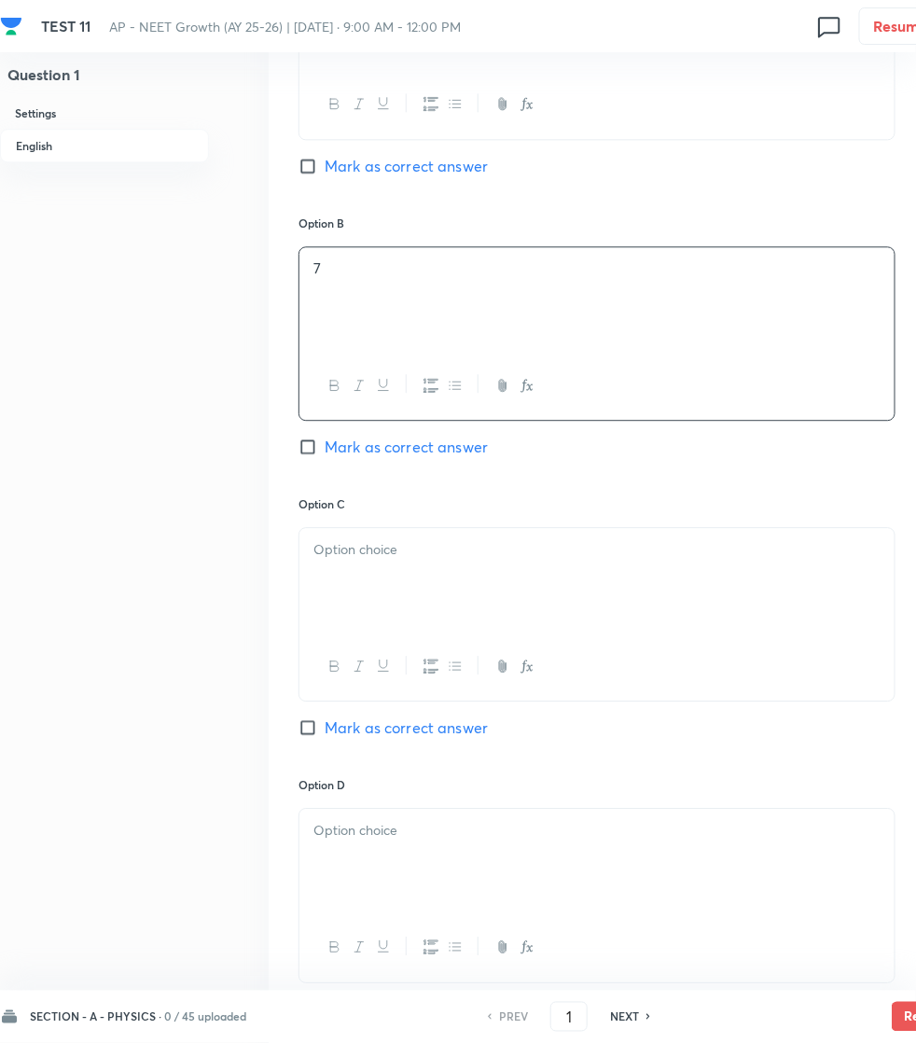
click at [457, 571] on div at bounding box center [596, 580] width 595 height 104
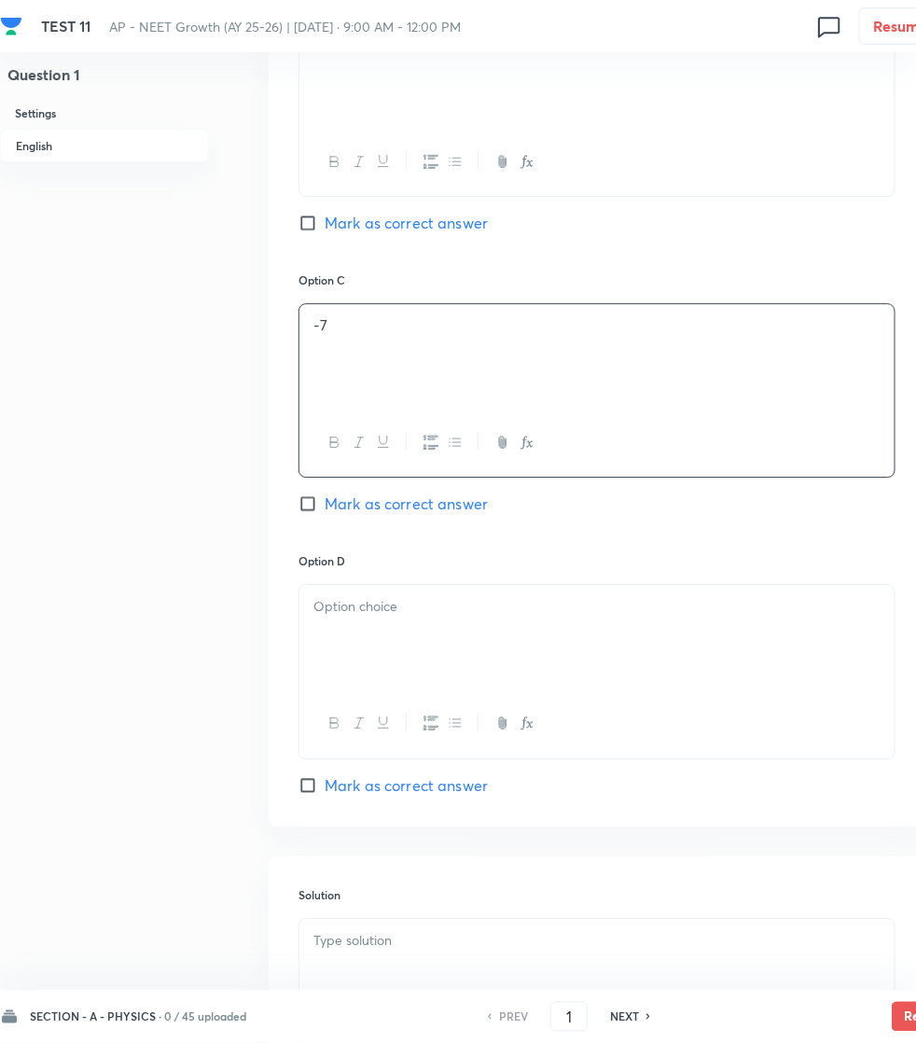
scroll to position [1253, 0]
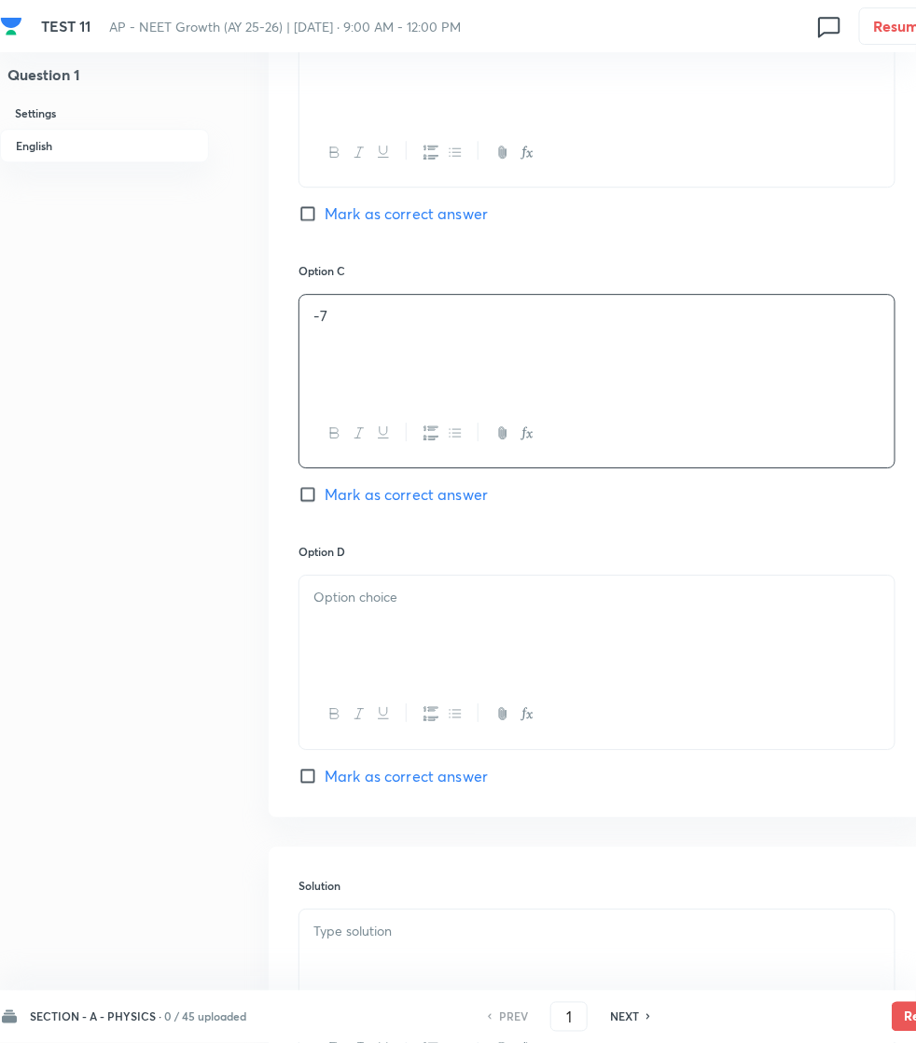
click at [339, 607] on p at bounding box center [596, 597] width 567 height 21
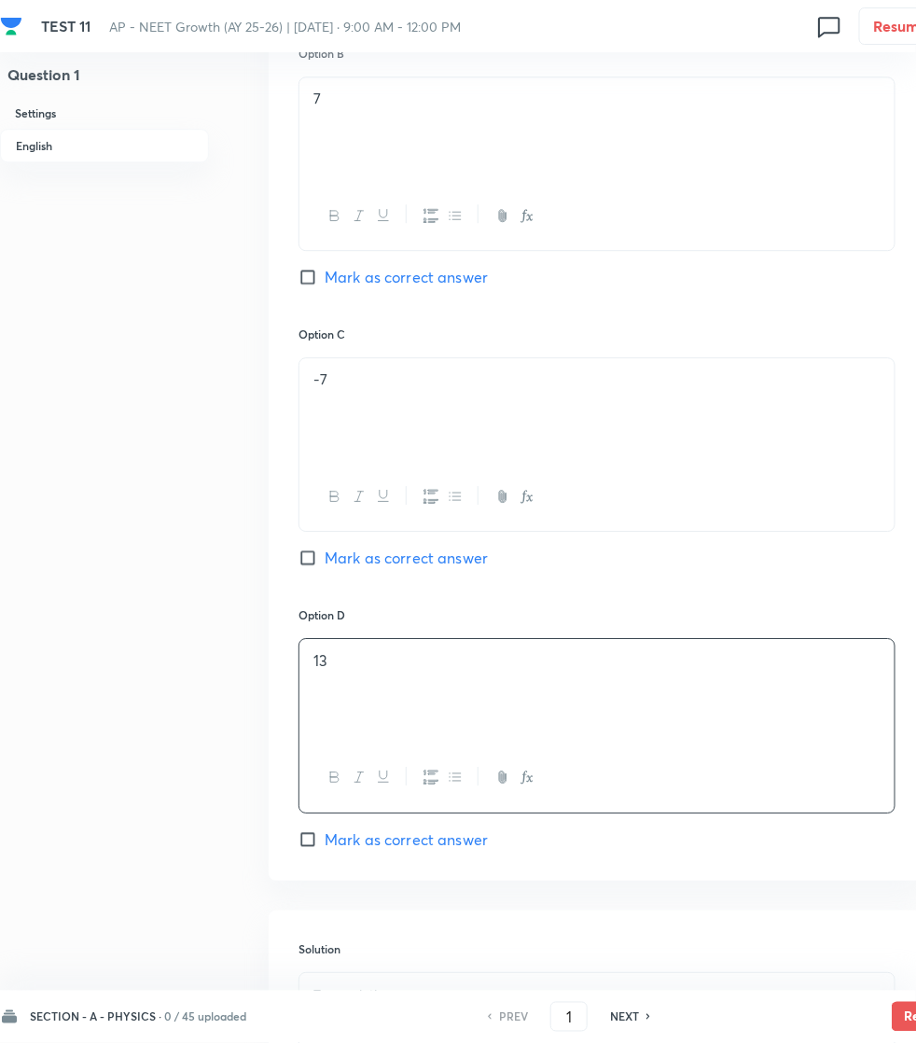
scroll to position [1136, 0]
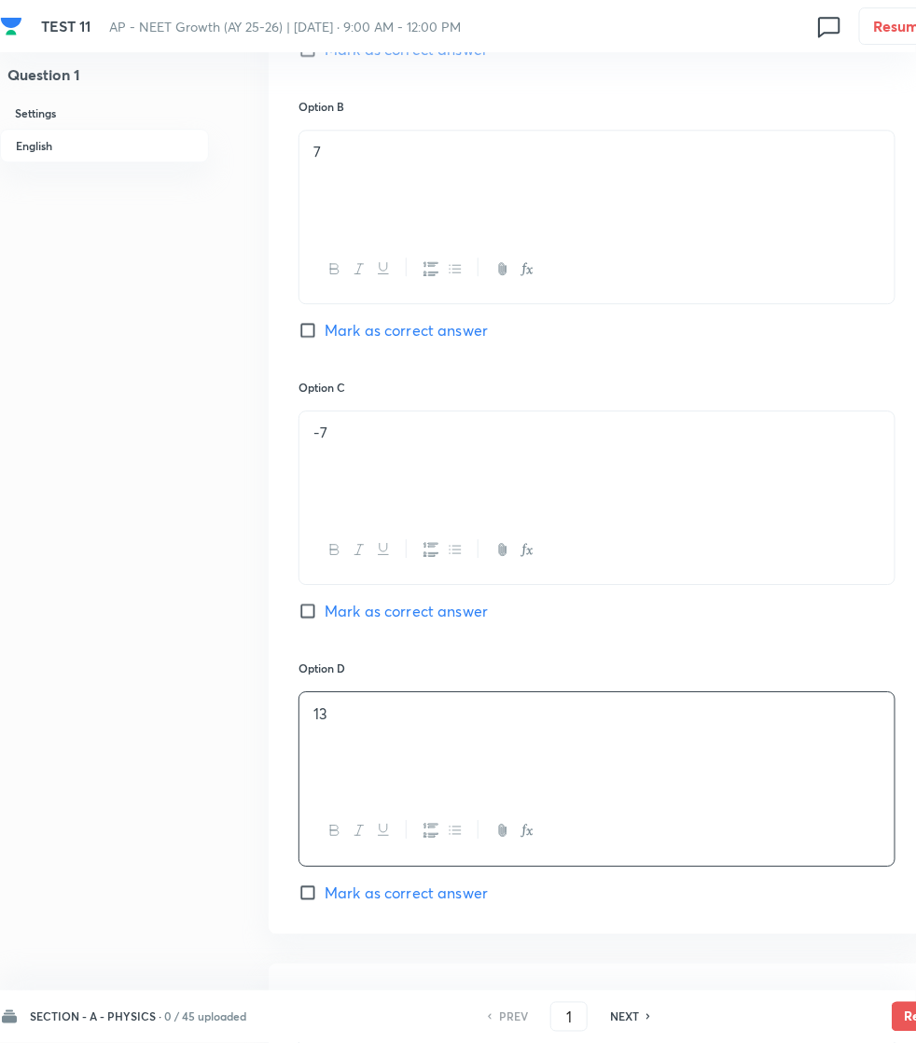
click at [309, 333] on input "Mark as correct answer" at bounding box center [312, 330] width 26 height 19
checkbox input "true"
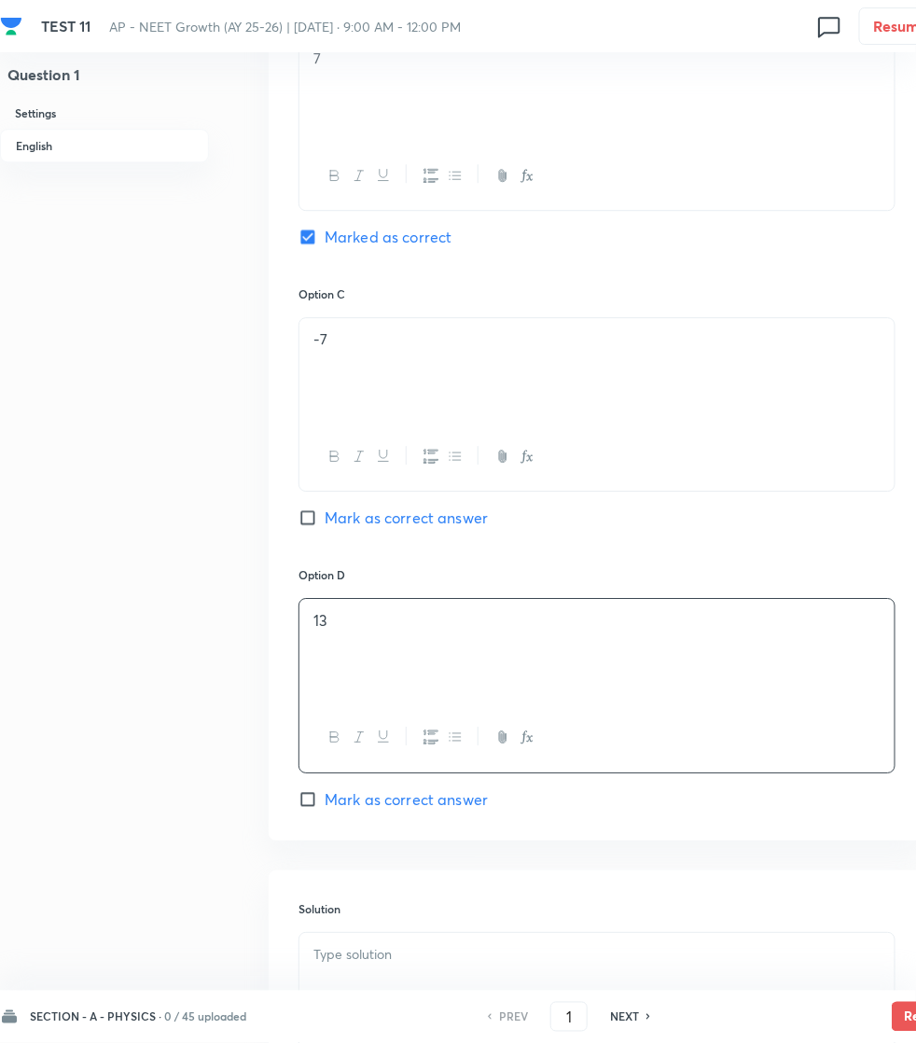
scroll to position [1486, 0]
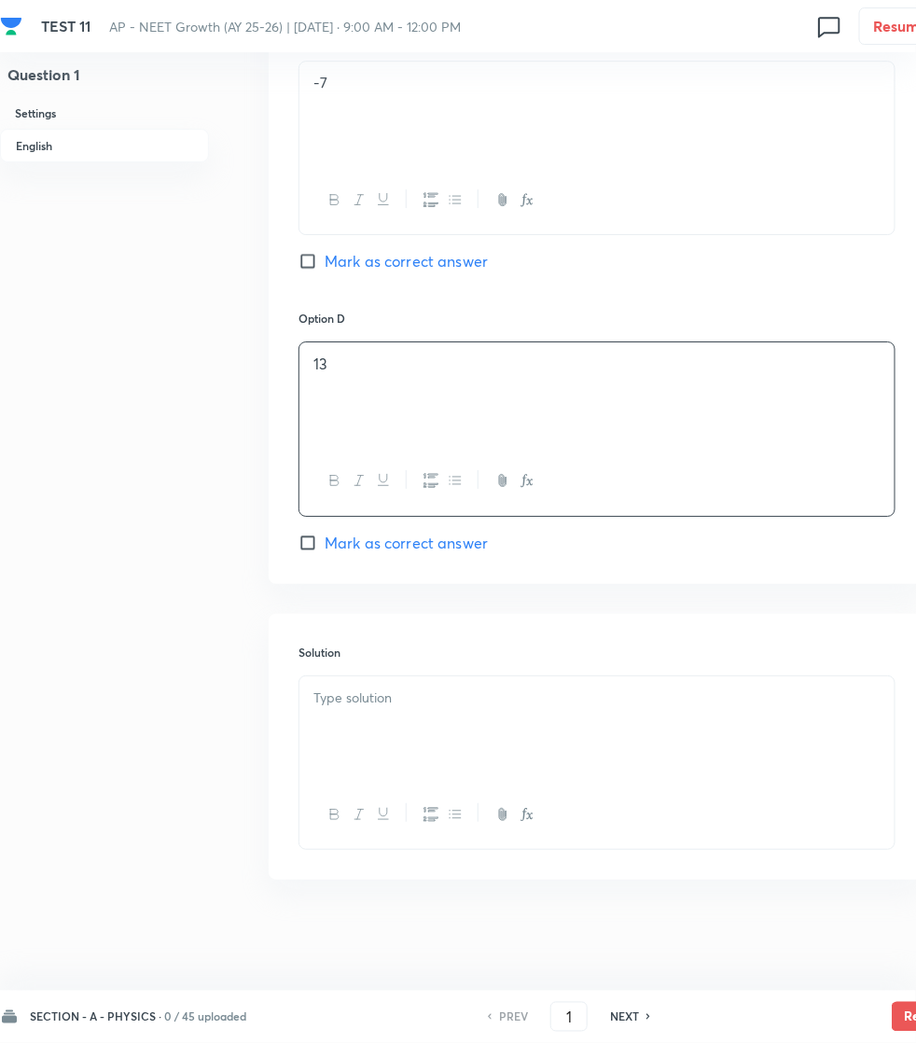
click at [374, 719] on div at bounding box center [596, 728] width 595 height 104
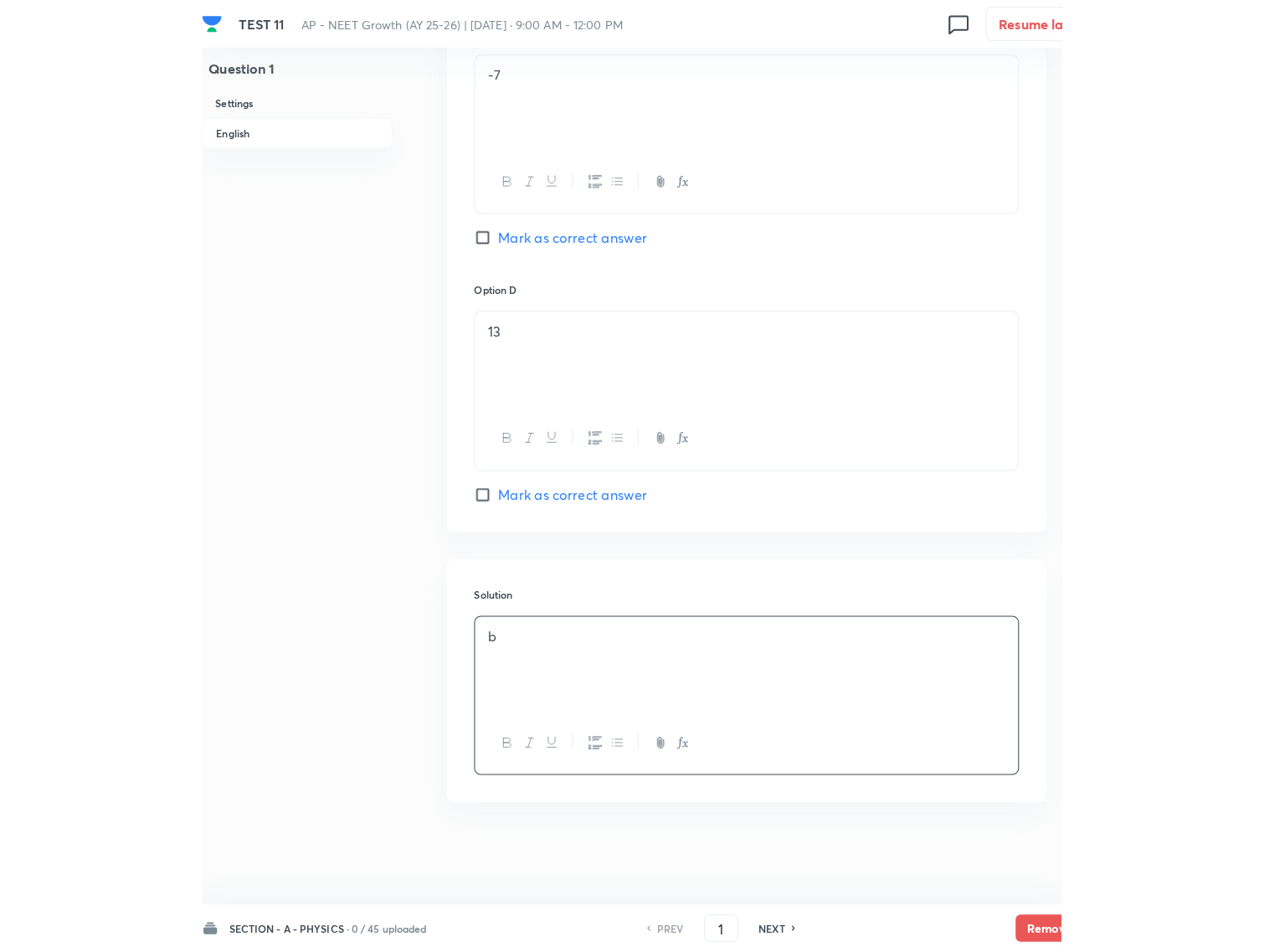
scroll to position [1365, 0]
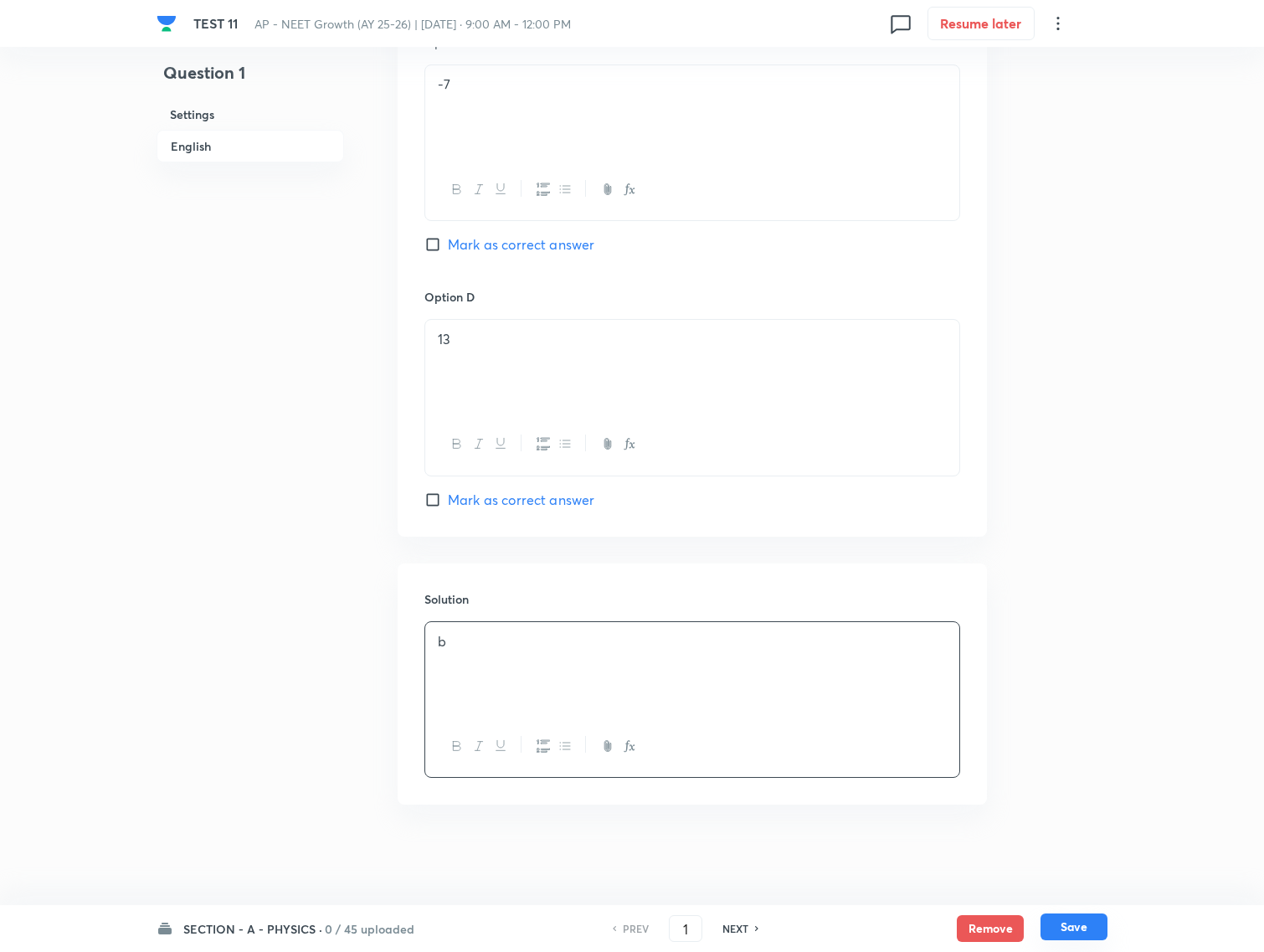
click at [1079, 925] on button "Save" at bounding box center [1074, 927] width 67 height 27
type input "2"
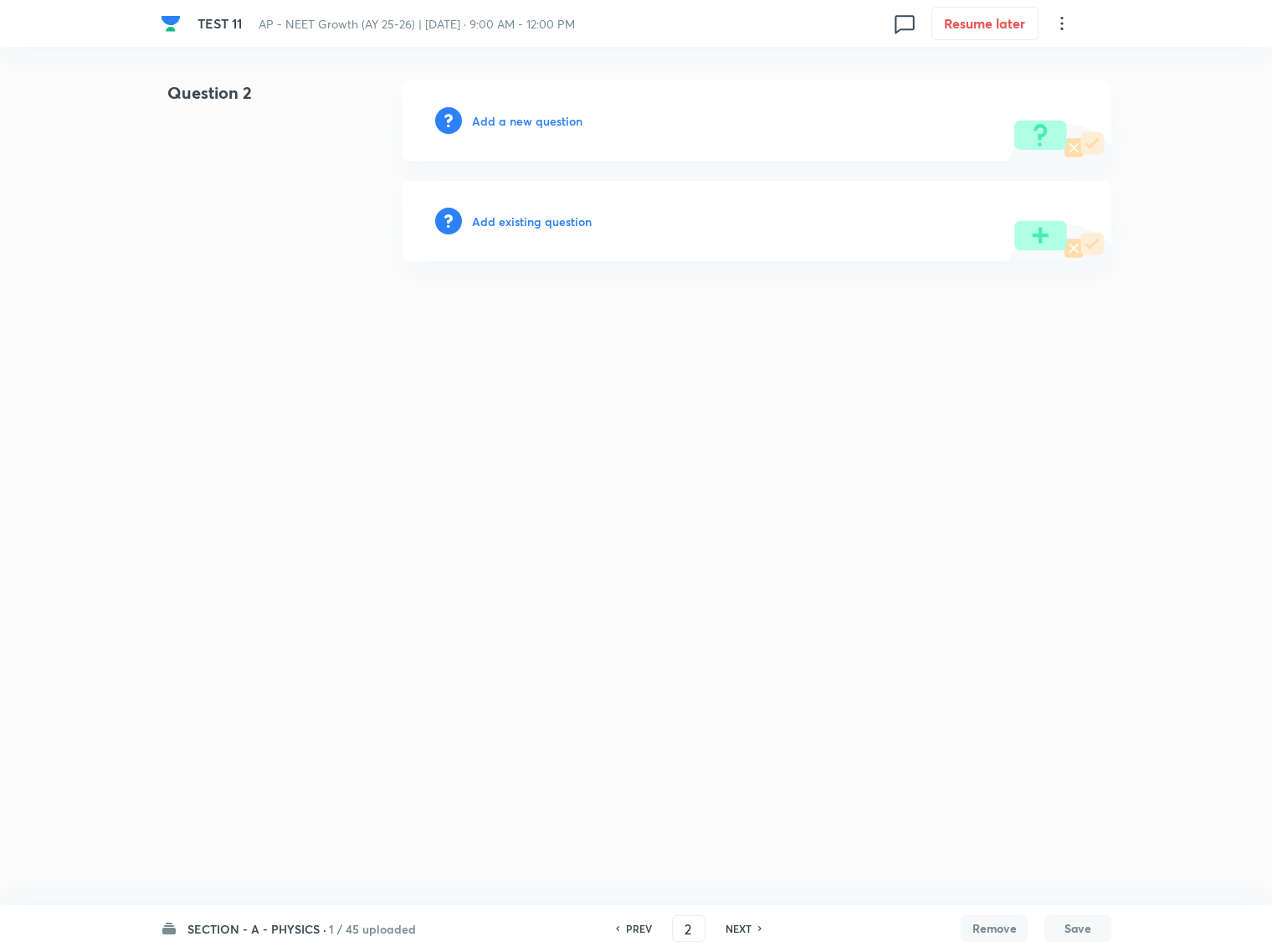
click at [511, 123] on h6 "Add a new question" at bounding box center [527, 121] width 110 height 18
click at [516, 118] on h6 "Choose a question type" at bounding box center [536, 121] width 129 height 18
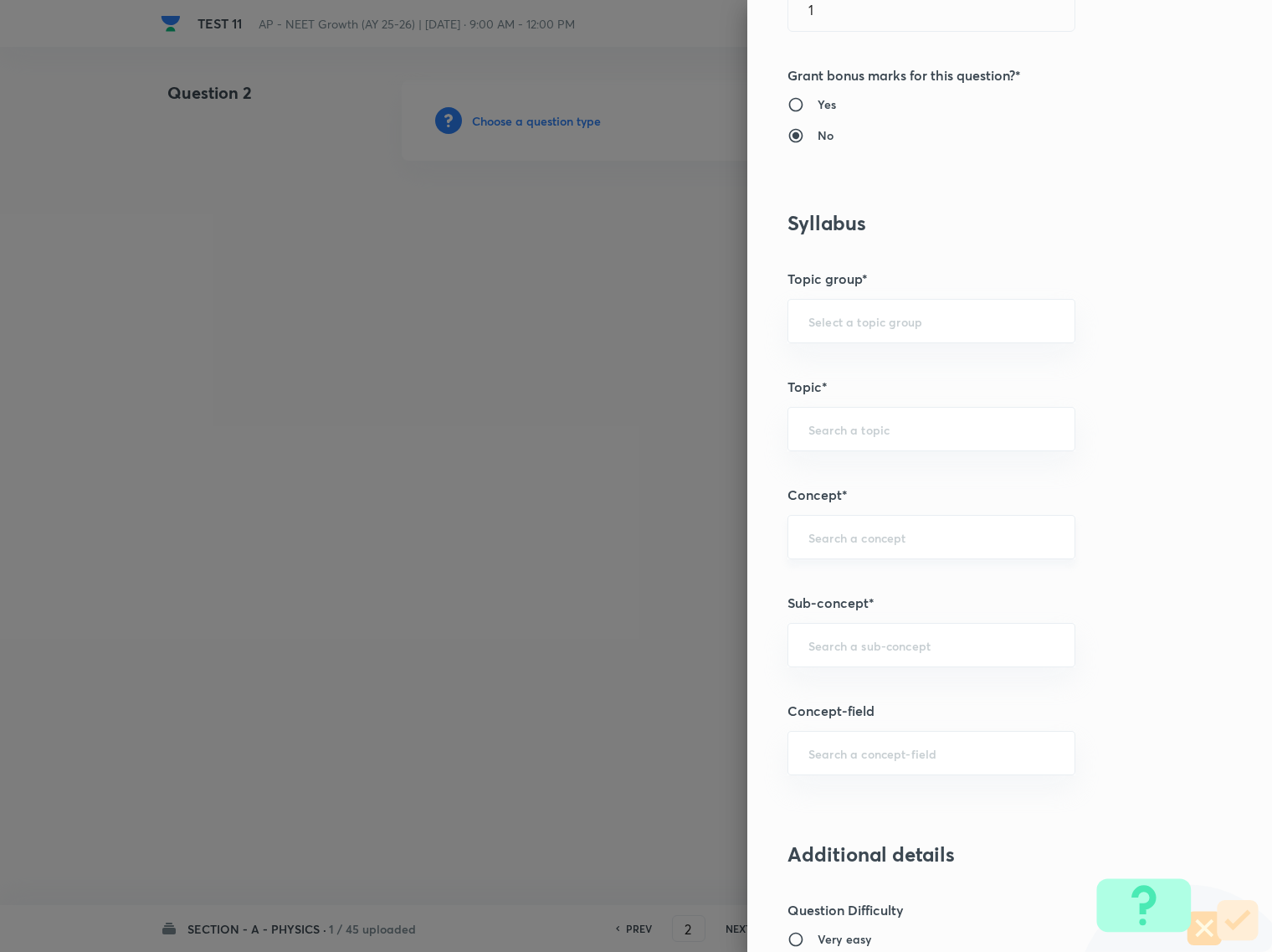
scroll to position [628, 0]
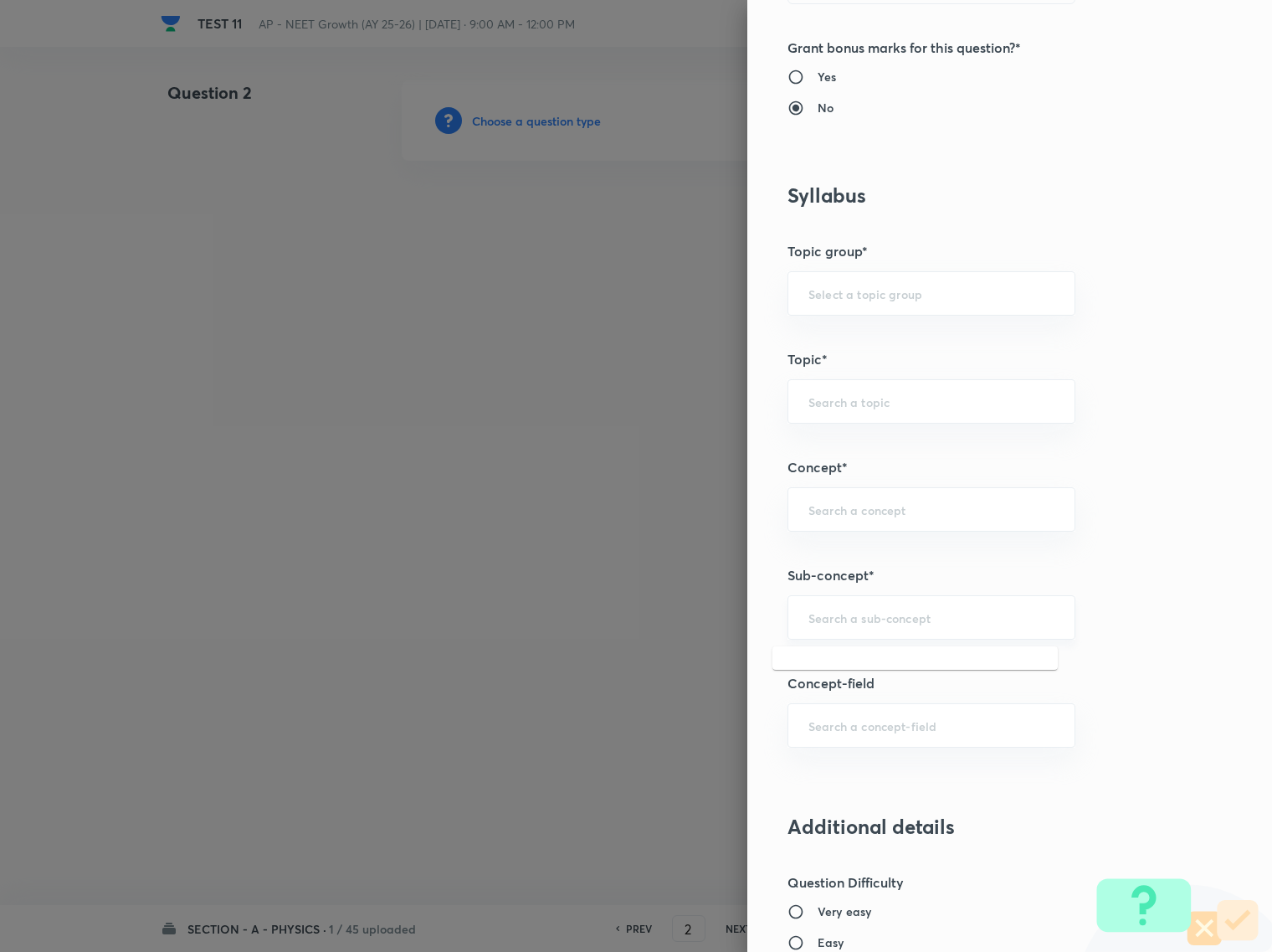
click at [825, 616] on input "text" at bounding box center [931, 617] width 246 height 16
click at [669, 139] on div at bounding box center [636, 476] width 1272 height 952
click at [809, 624] on input "text" at bounding box center [931, 617] width 246 height 16
paste input "Work, Energy and Power"
click at [862, 674] on li "WEP, Circular Motion, Center of Mass and Momentum & Collision" at bounding box center [915, 678] width 285 height 50
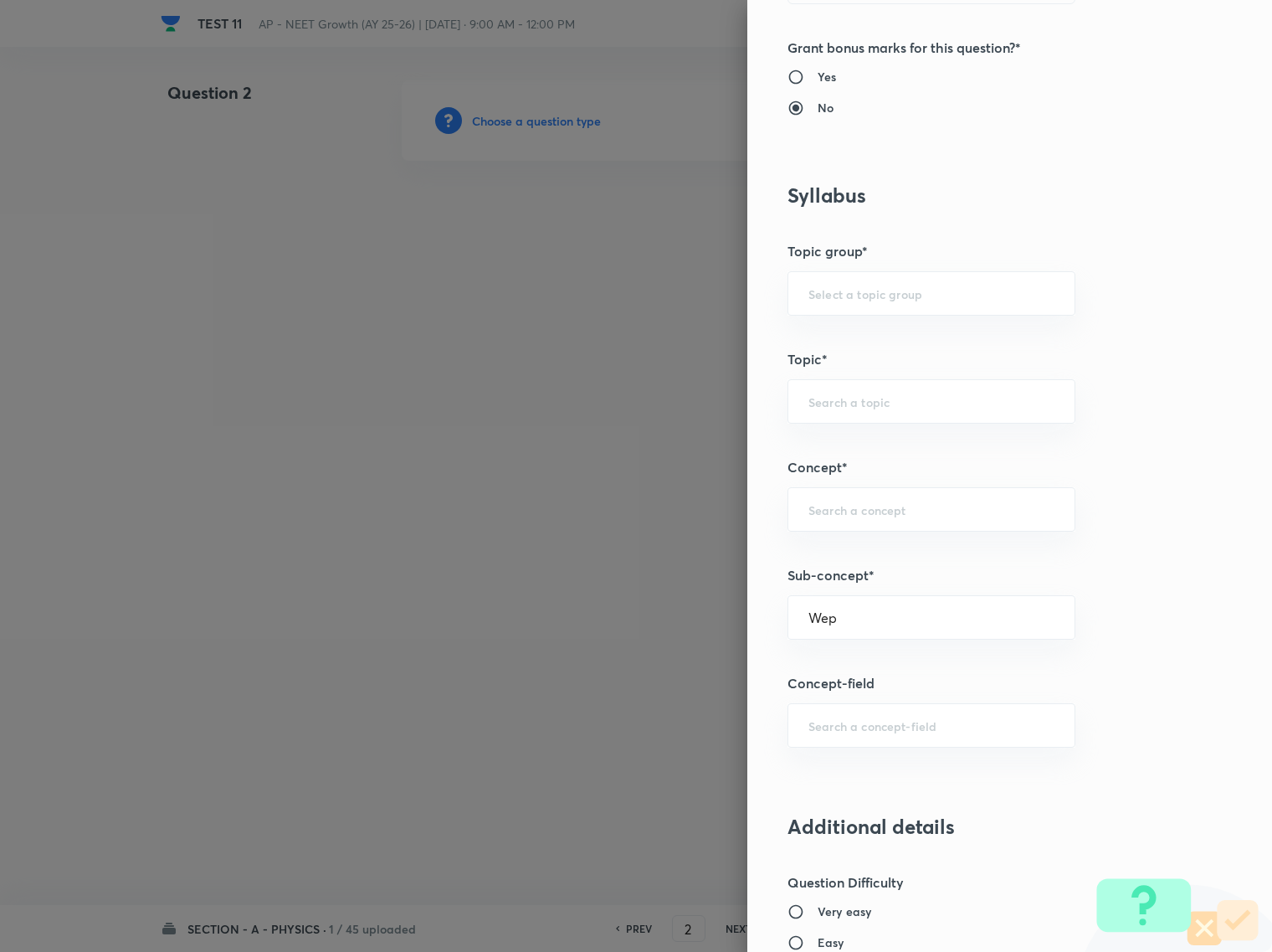
type input "WEP, Circular Motion, Center of Mass and Momentum & Collision"
type input "Physics"
type input "Mechanics"
type input "WEP, Circular Motion, Center of Mass and Momentum & Collision"
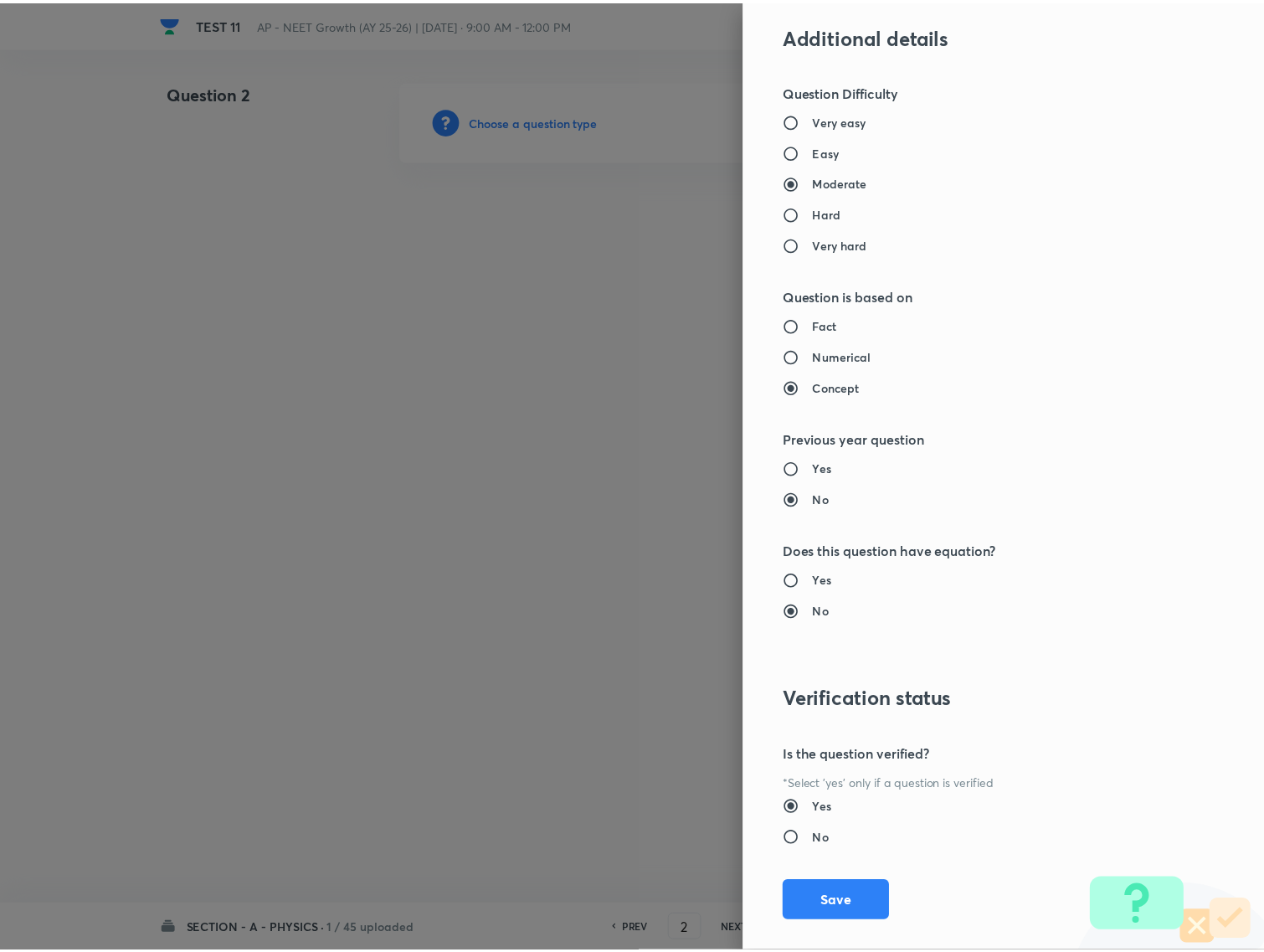
scroll to position [1445, 0]
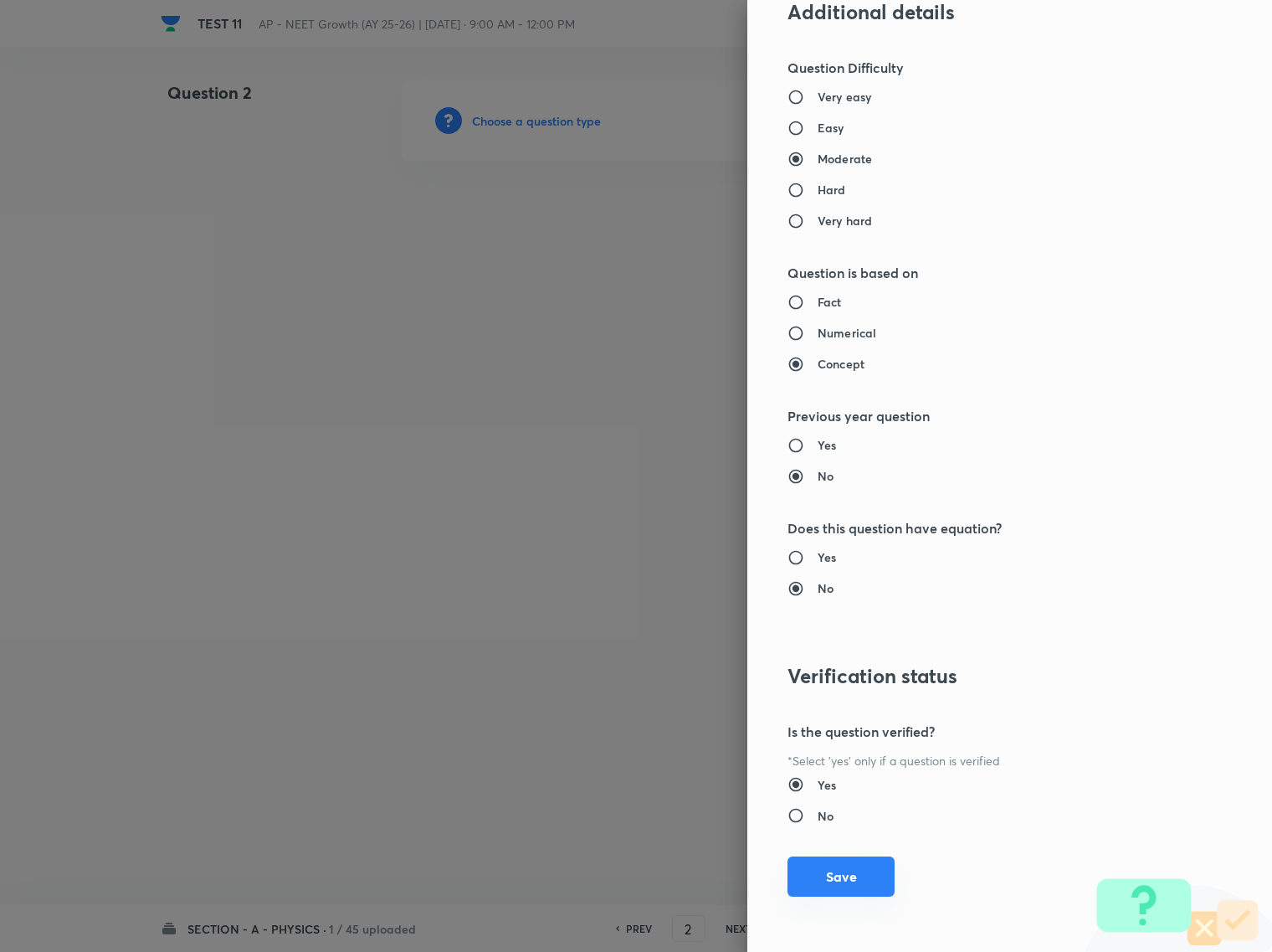
click at [838, 872] on button "Save" at bounding box center [841, 876] width 107 height 40
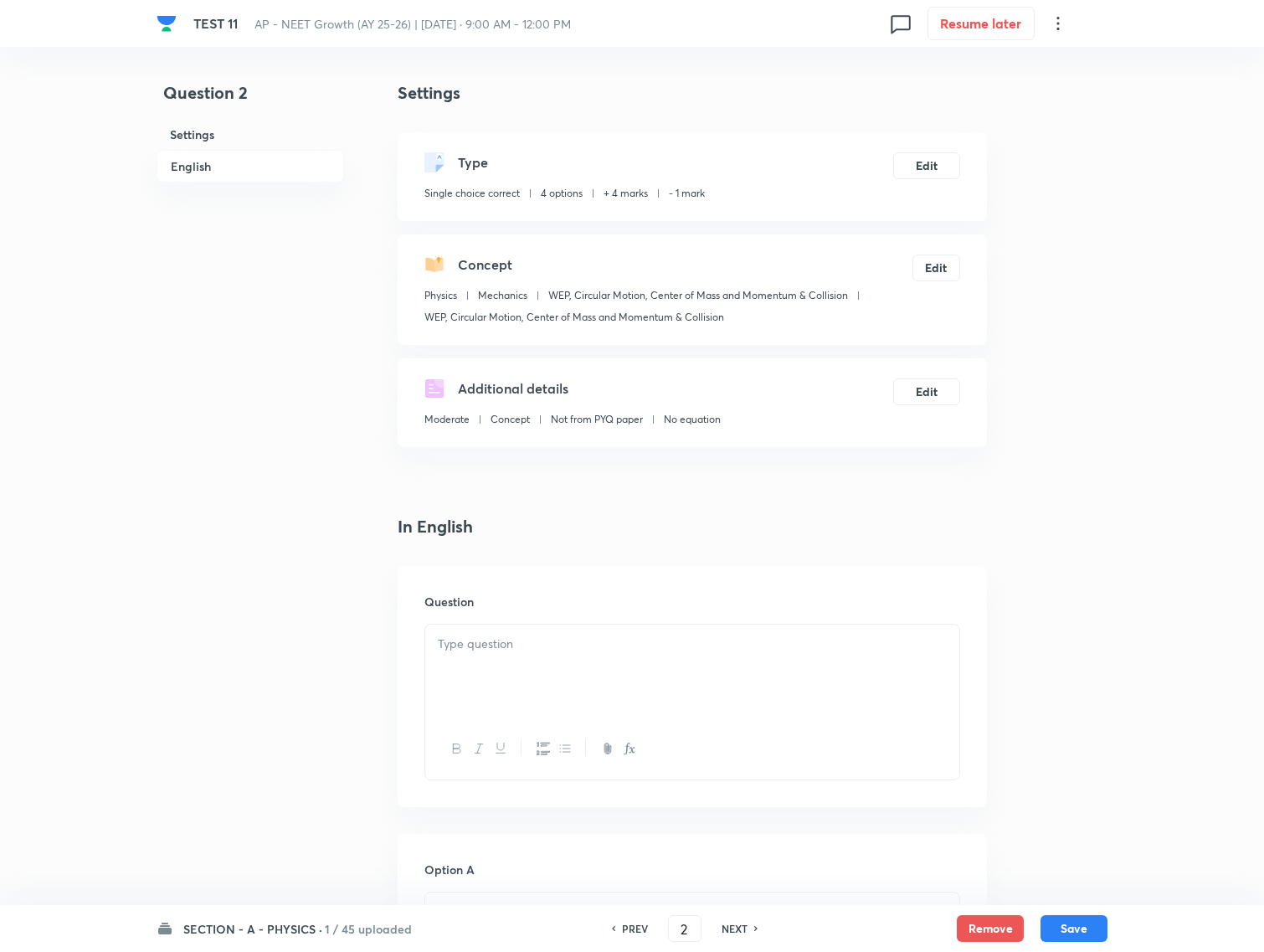
click at [466, 654] on div at bounding box center [692, 671] width 534 height 93
click at [517, 644] on p at bounding box center [692, 643] width 509 height 19
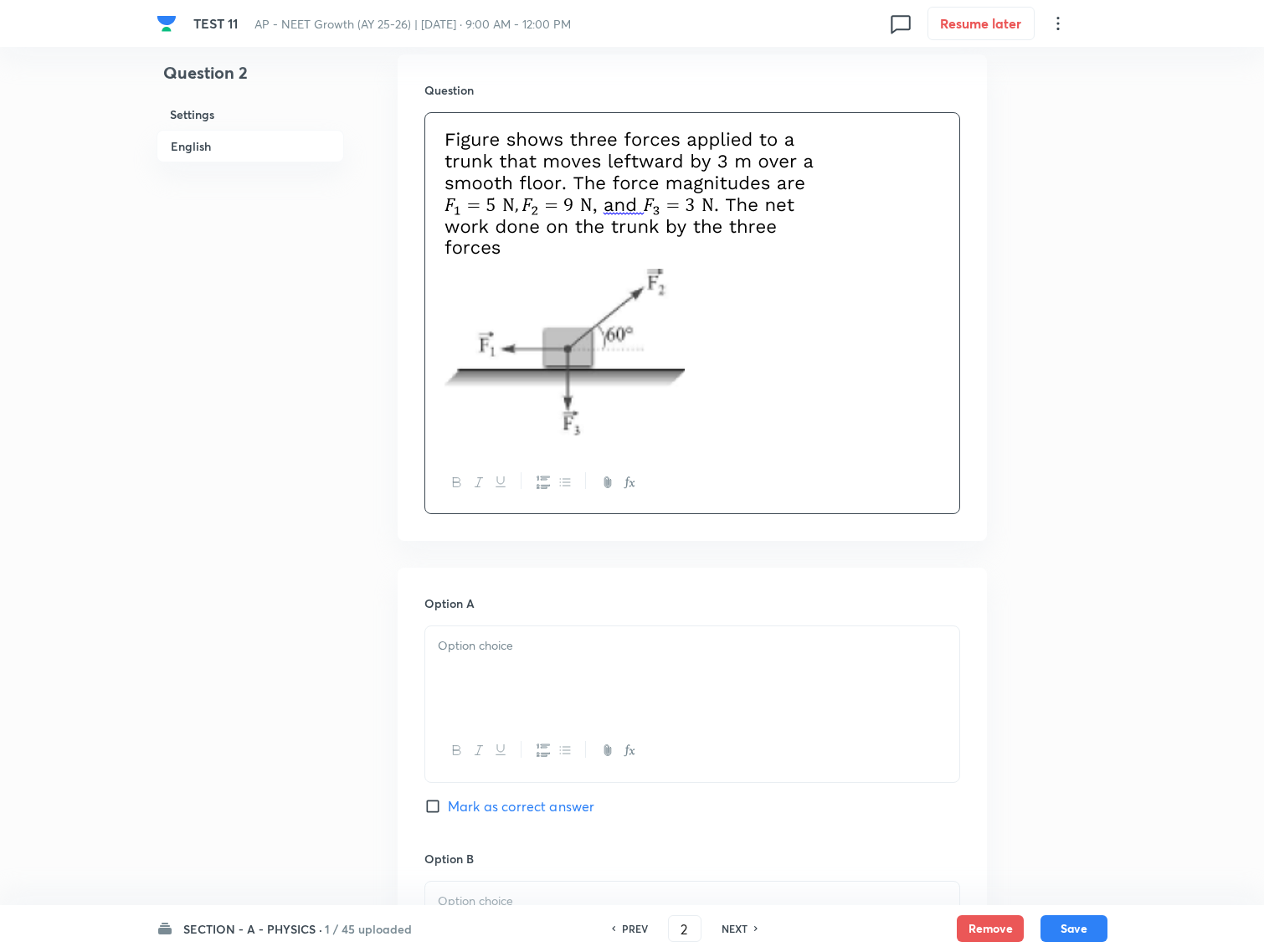
scroll to position [628, 0]
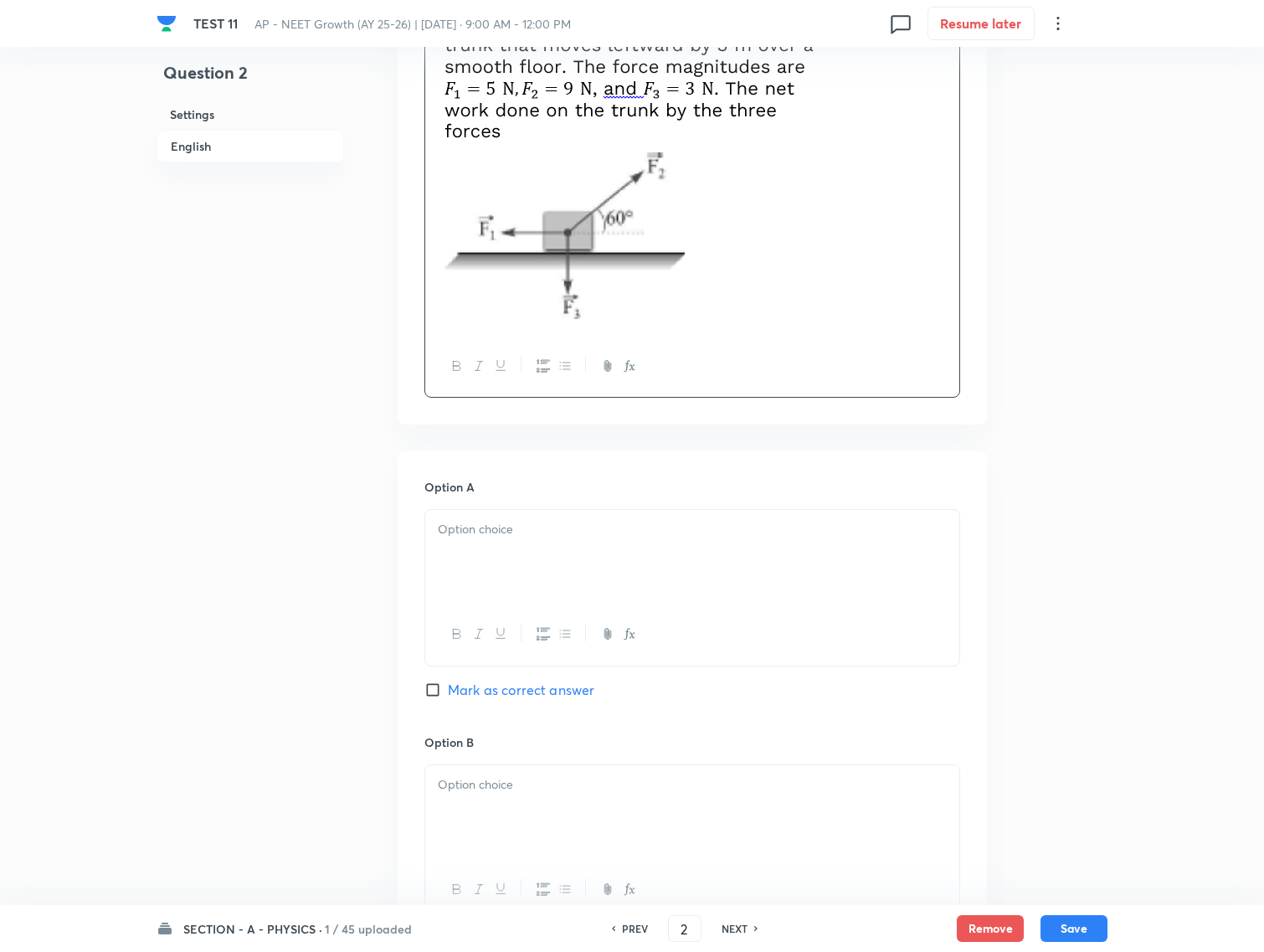
click at [457, 546] on div at bounding box center [692, 556] width 534 height 93
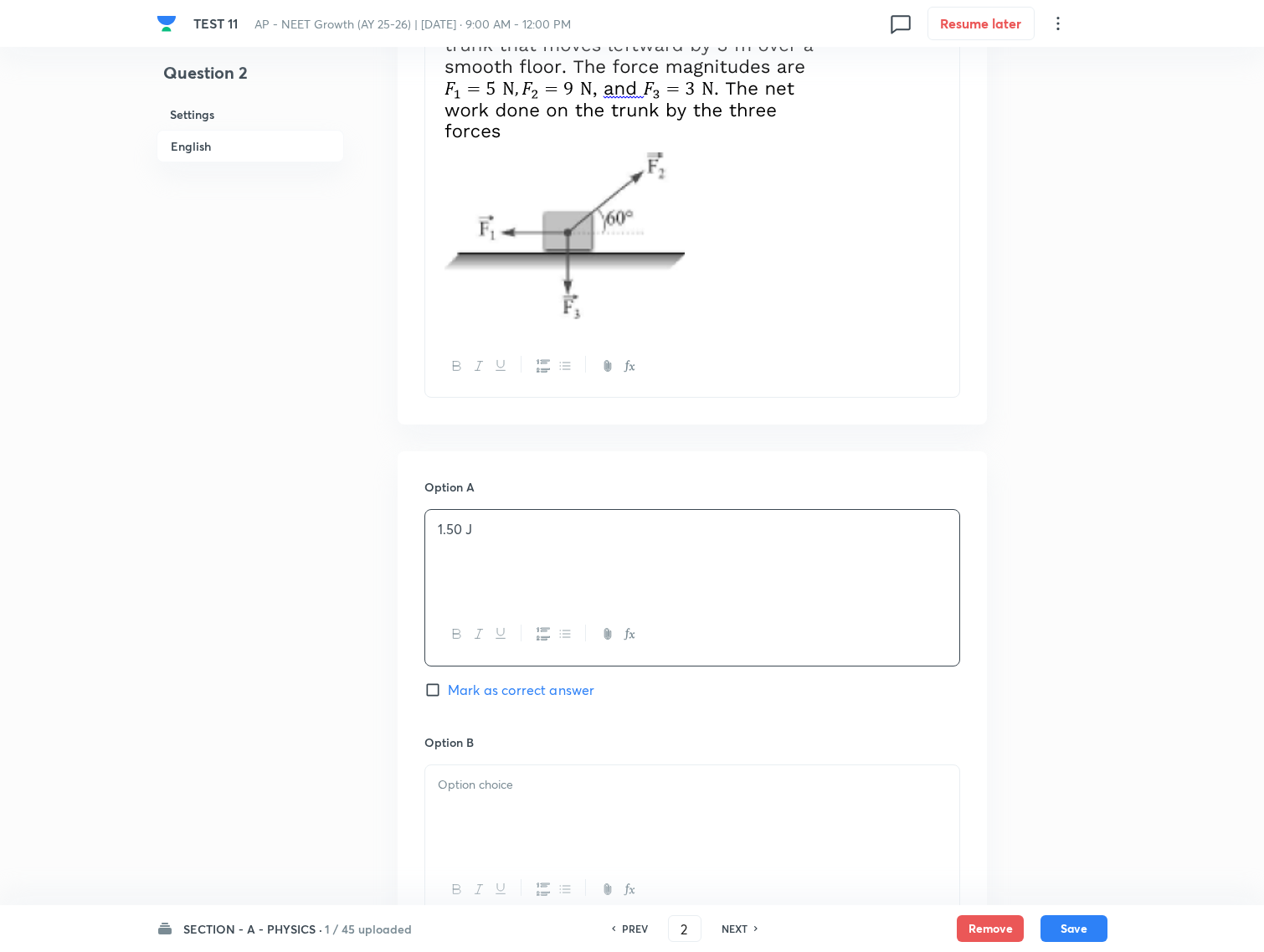
click at [516, 788] on p at bounding box center [692, 784] width 509 height 19
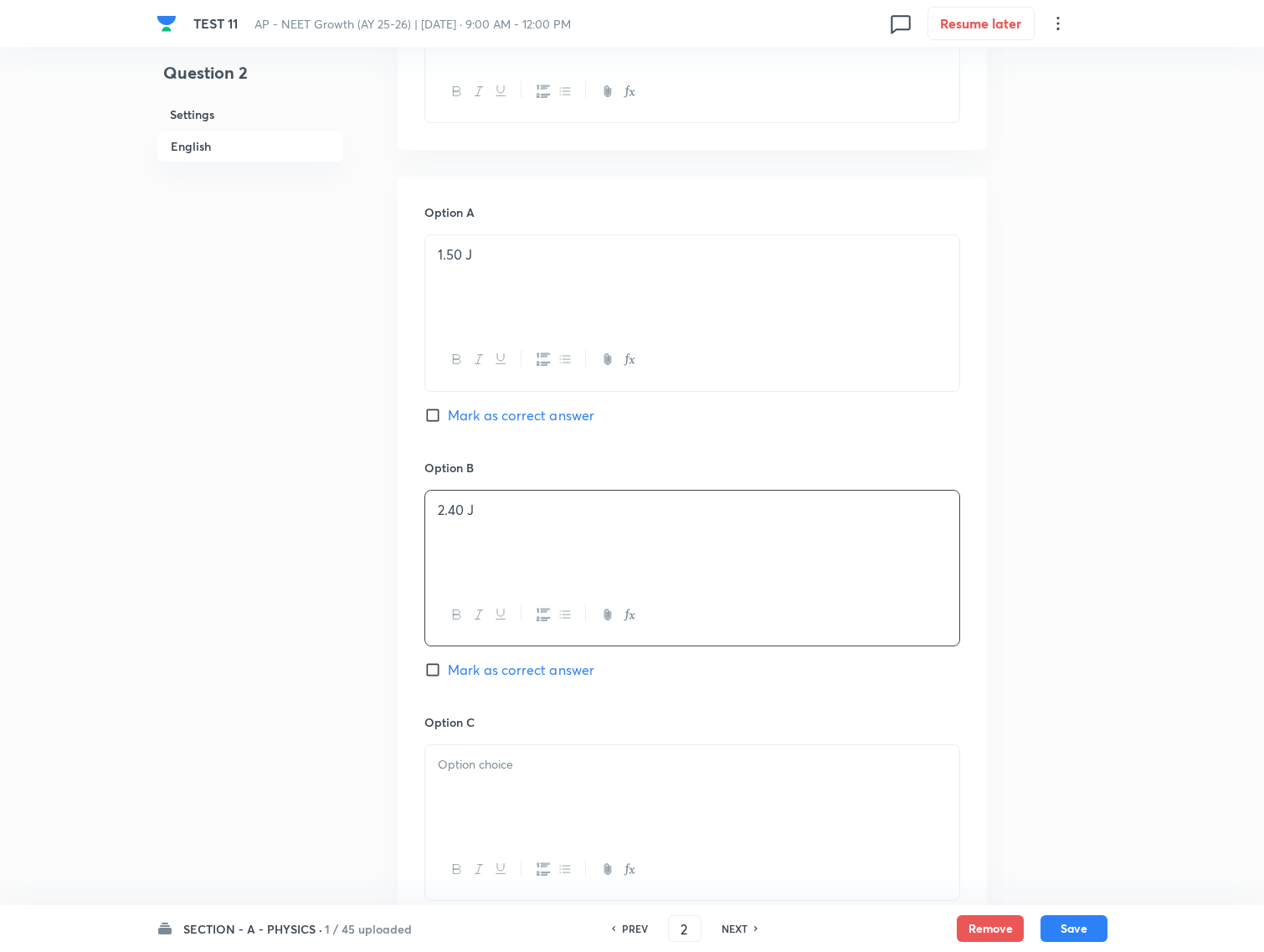
scroll to position [1255, 0]
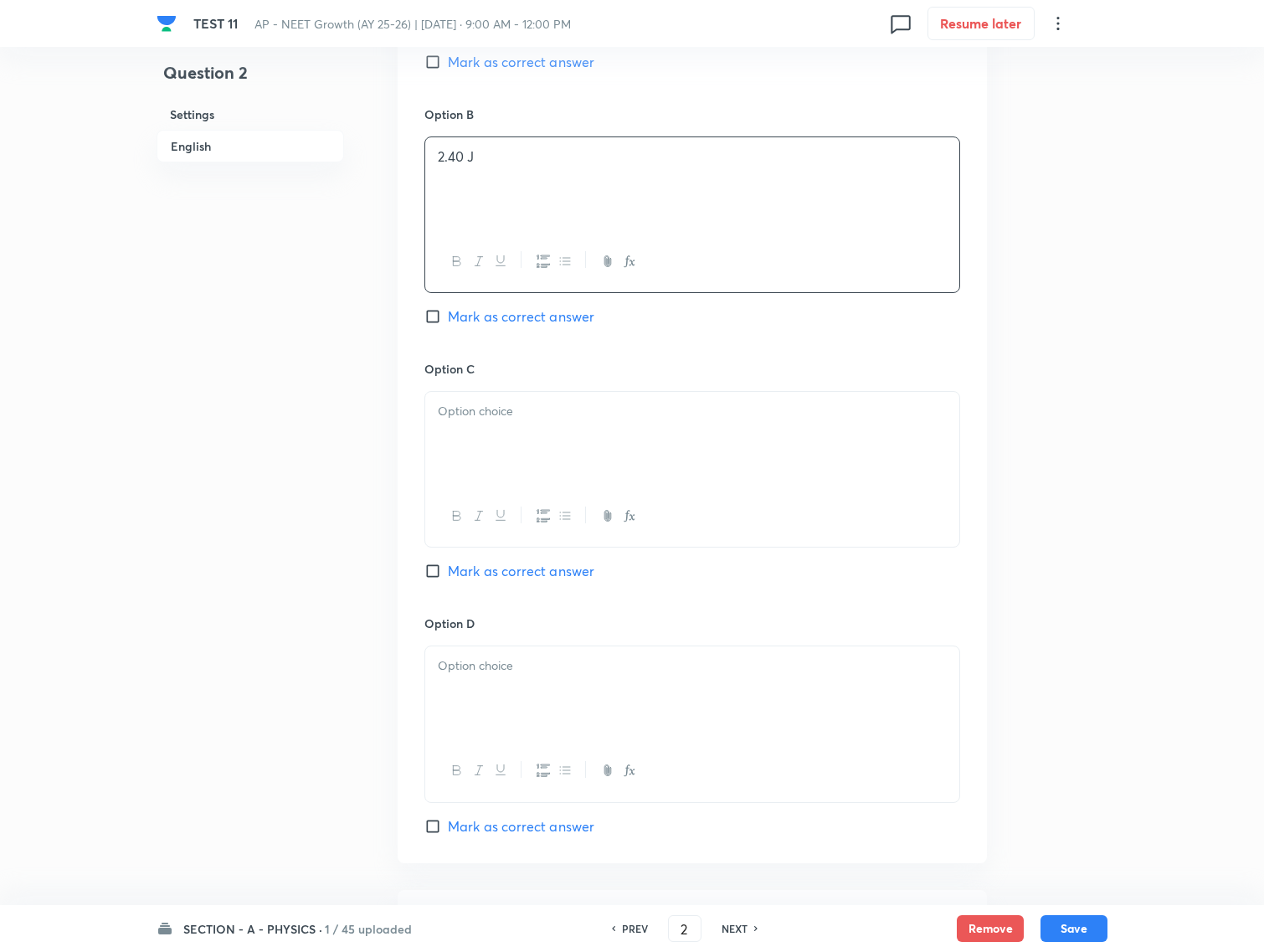
click at [475, 445] on div at bounding box center [692, 439] width 534 height 93
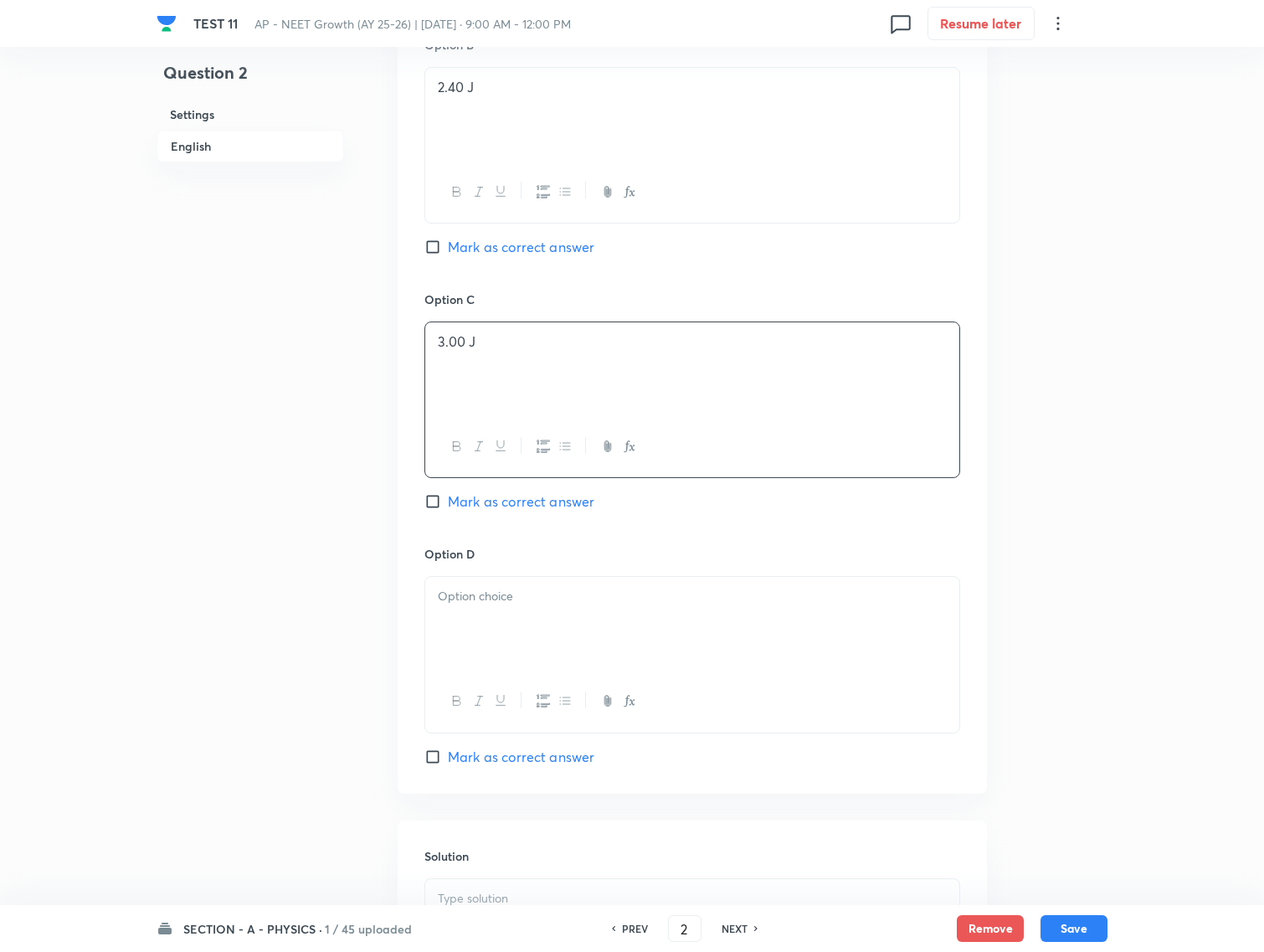
scroll to position [1360, 0]
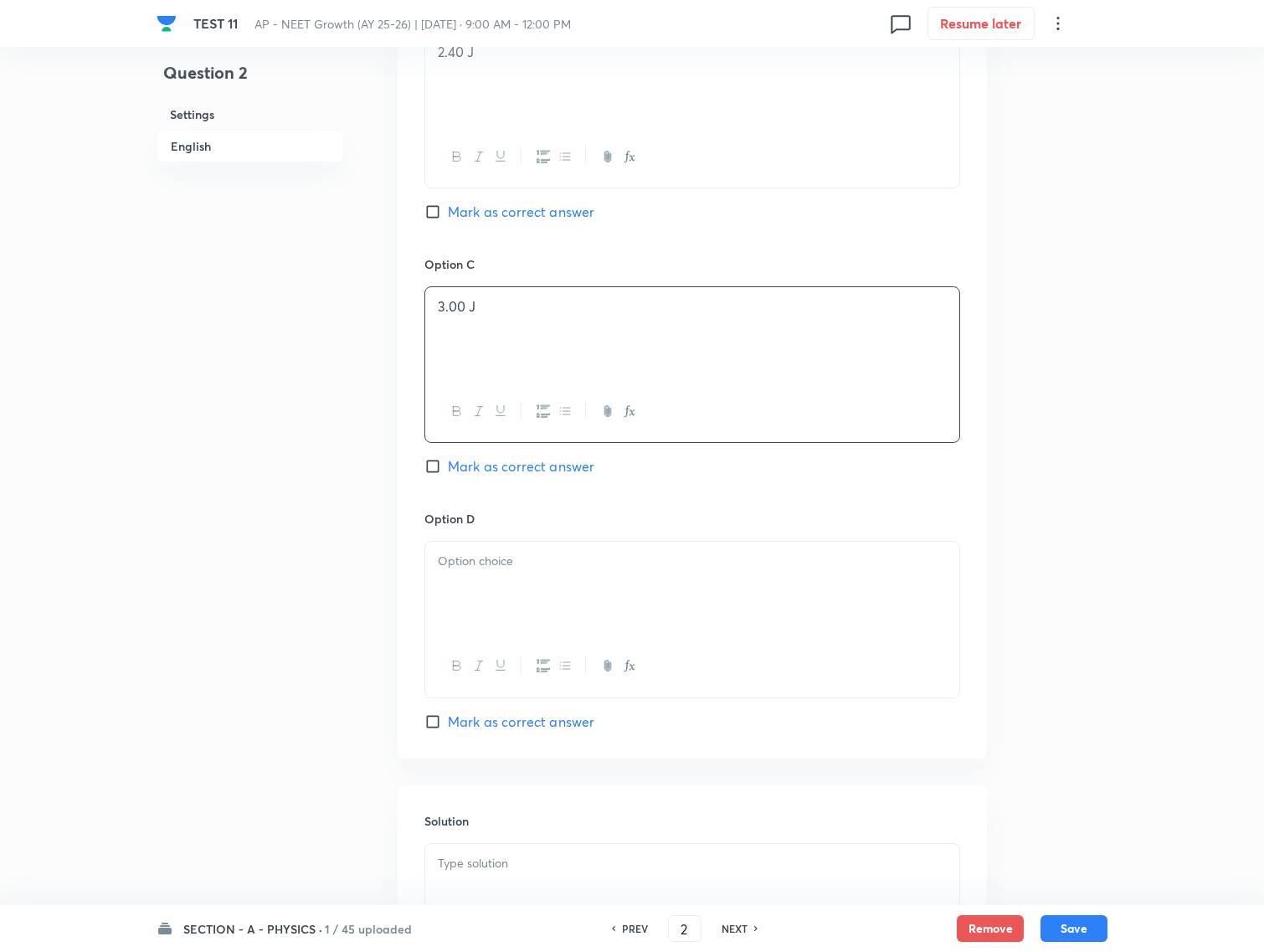
click at [474, 609] on div at bounding box center [692, 589] width 534 height 93
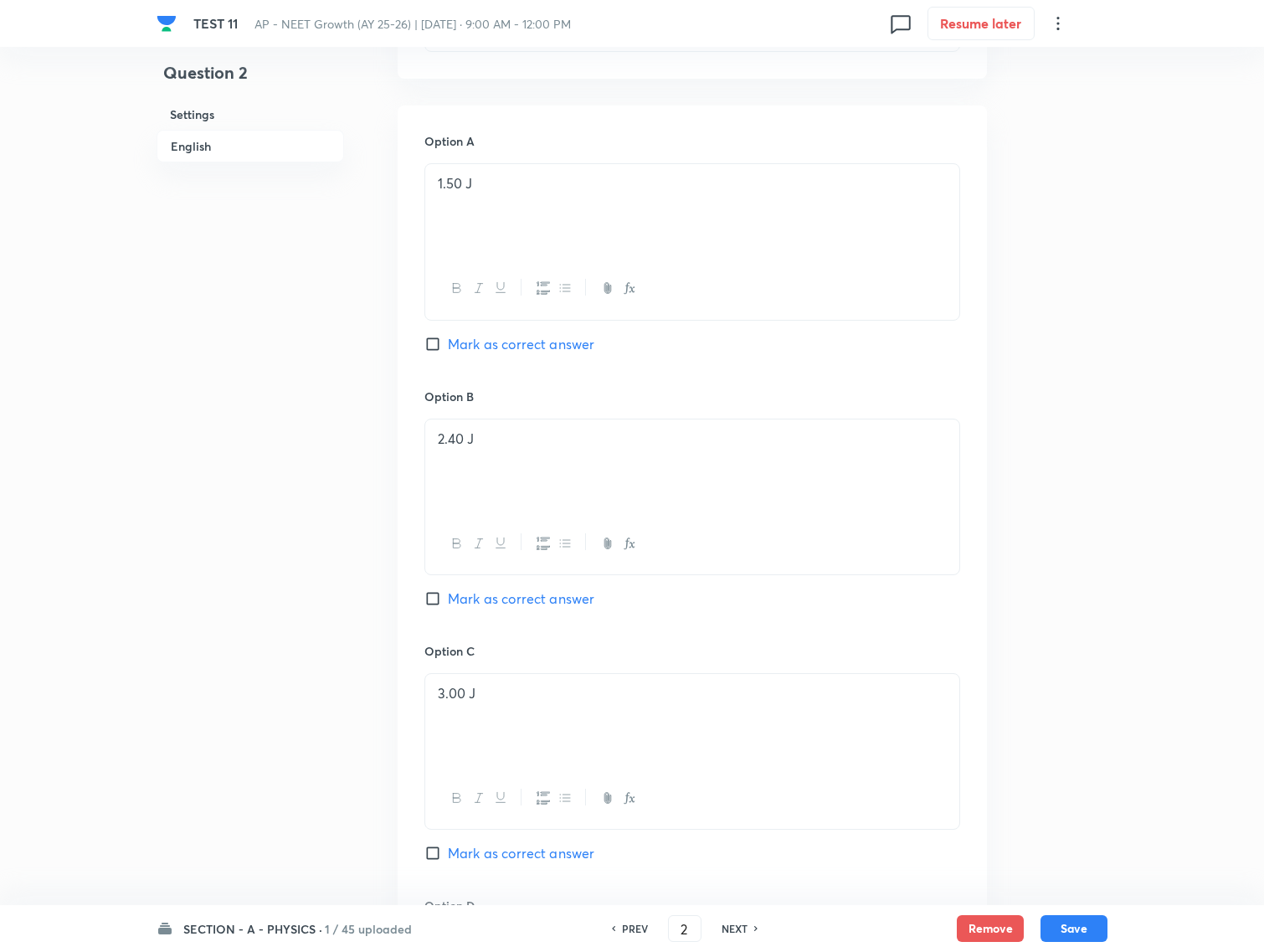
scroll to position [941, 0]
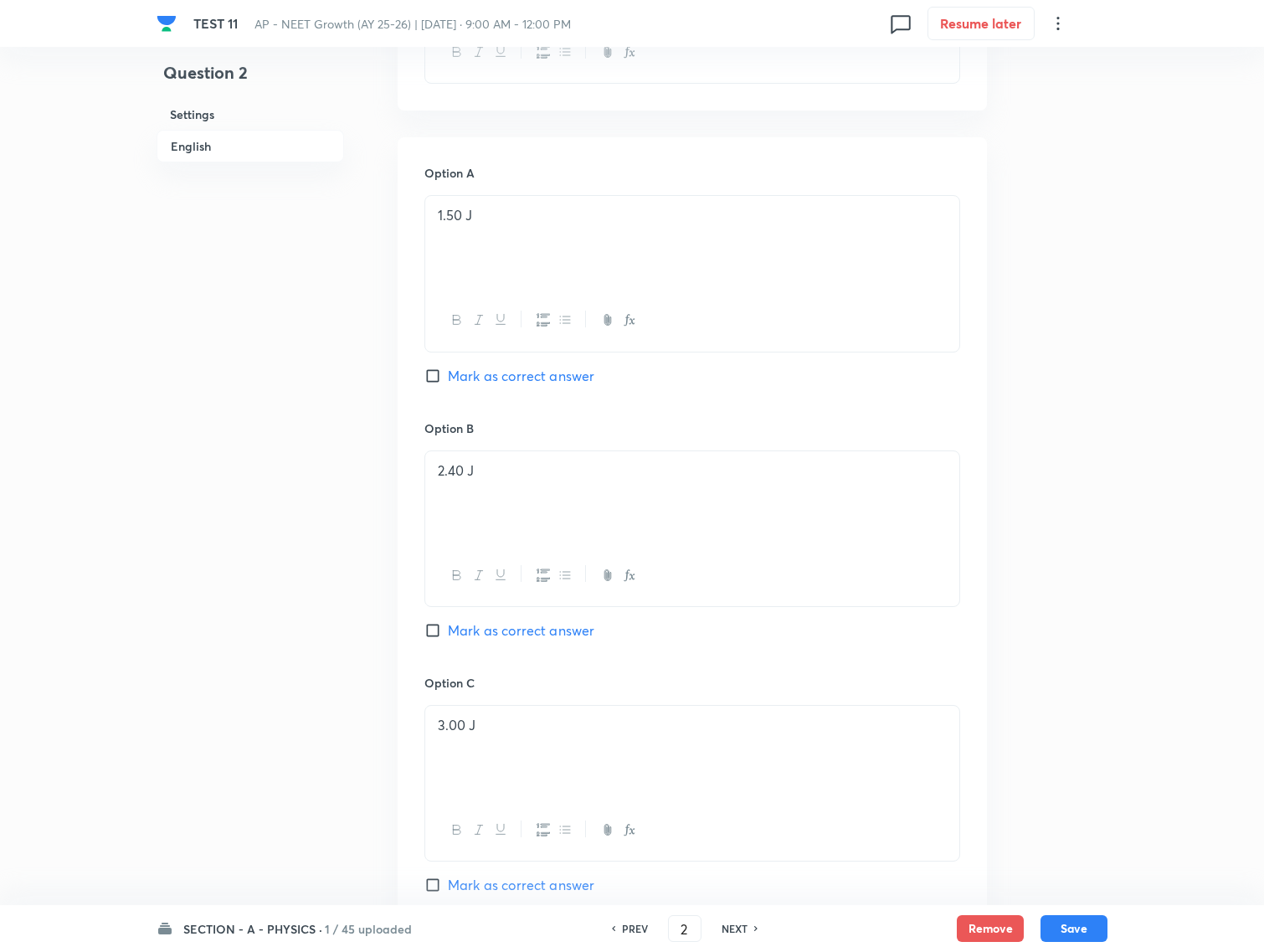
click at [432, 377] on input "Mark as correct answer" at bounding box center [436, 376] width 23 height 17
checkbox input "true"
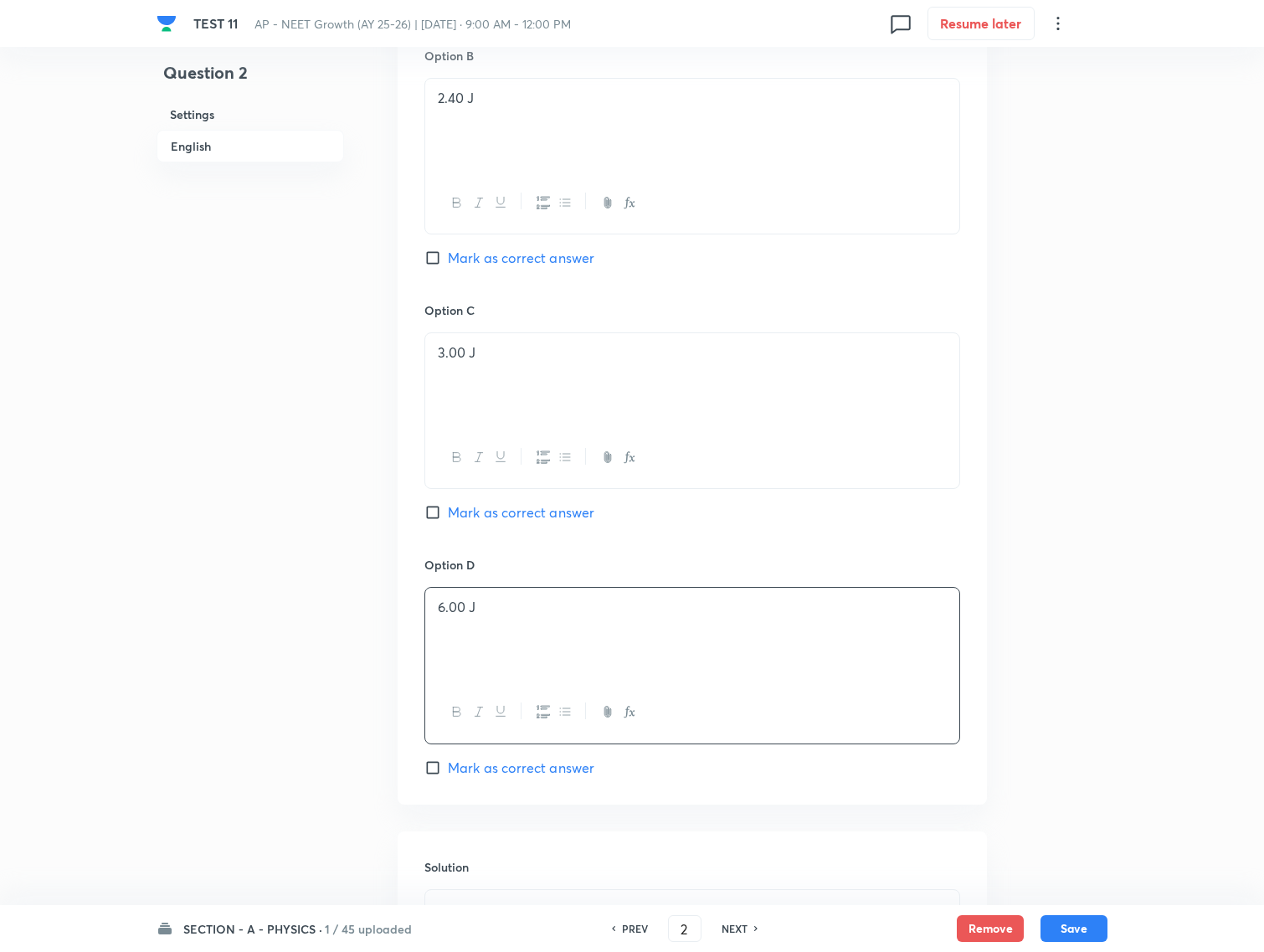
scroll to position [1590, 0]
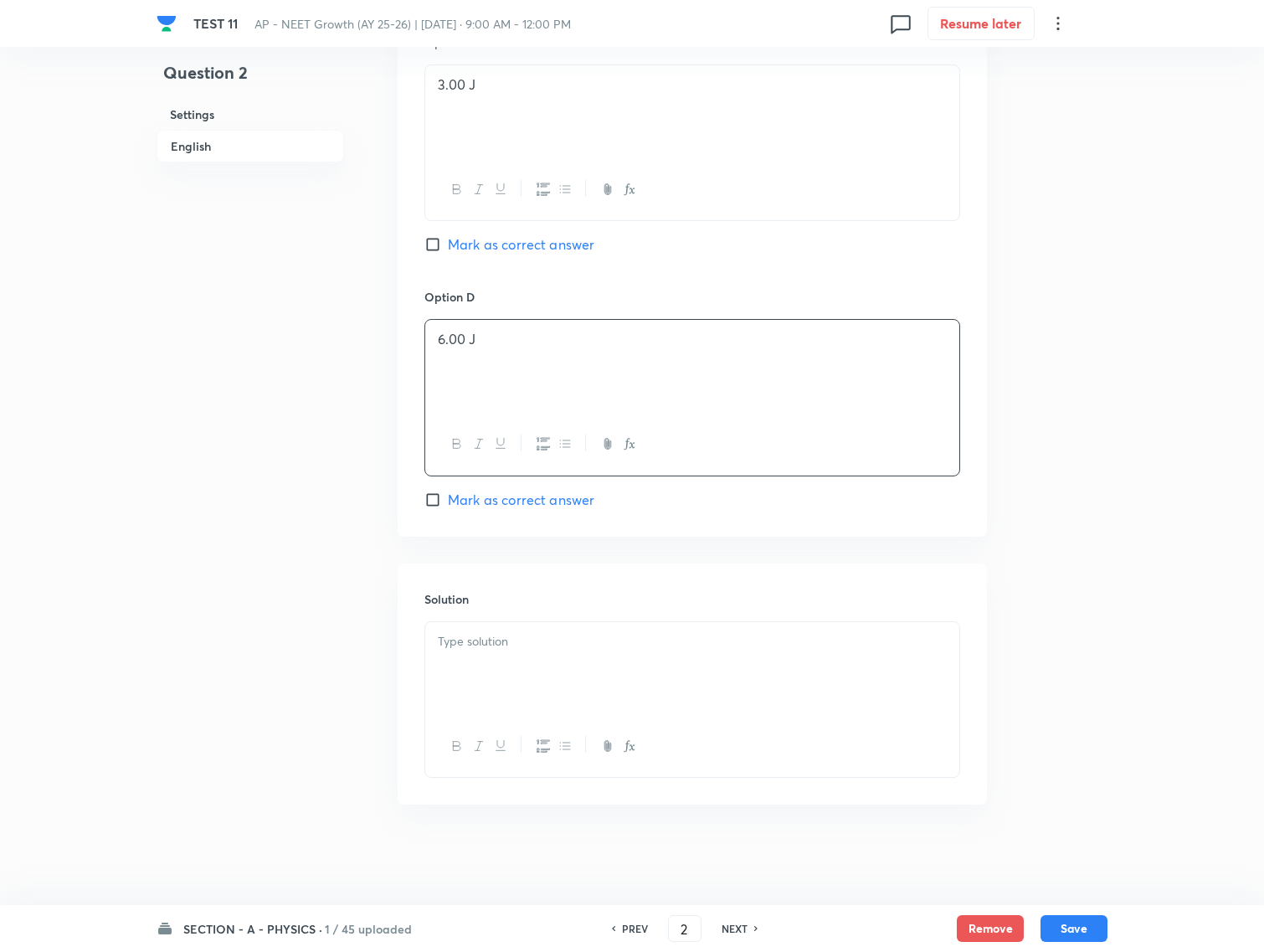
click at [484, 642] on p at bounding box center [692, 641] width 509 height 19
click at [1077, 926] on button "Save" at bounding box center [1074, 927] width 67 height 27
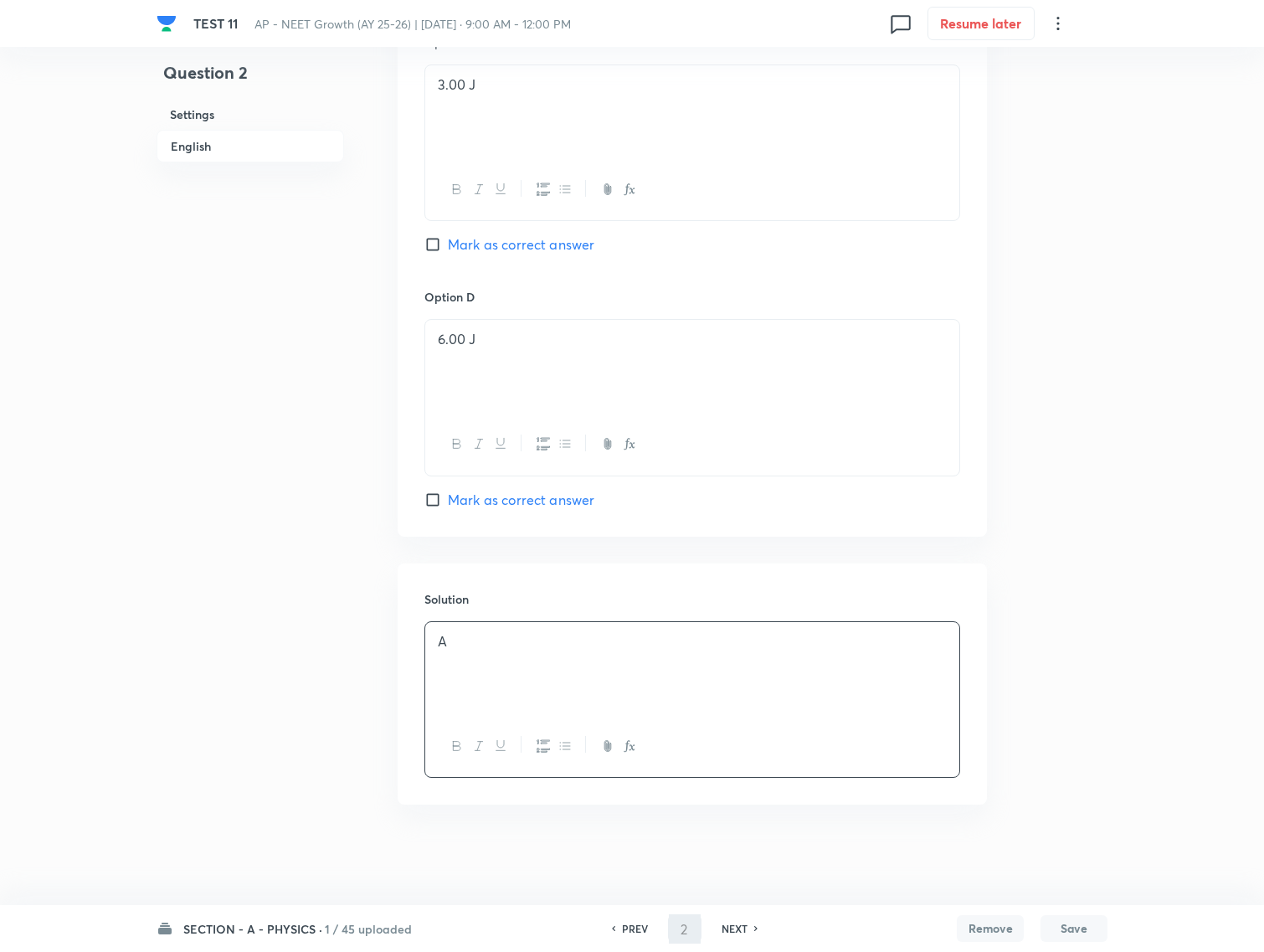
type input "3"
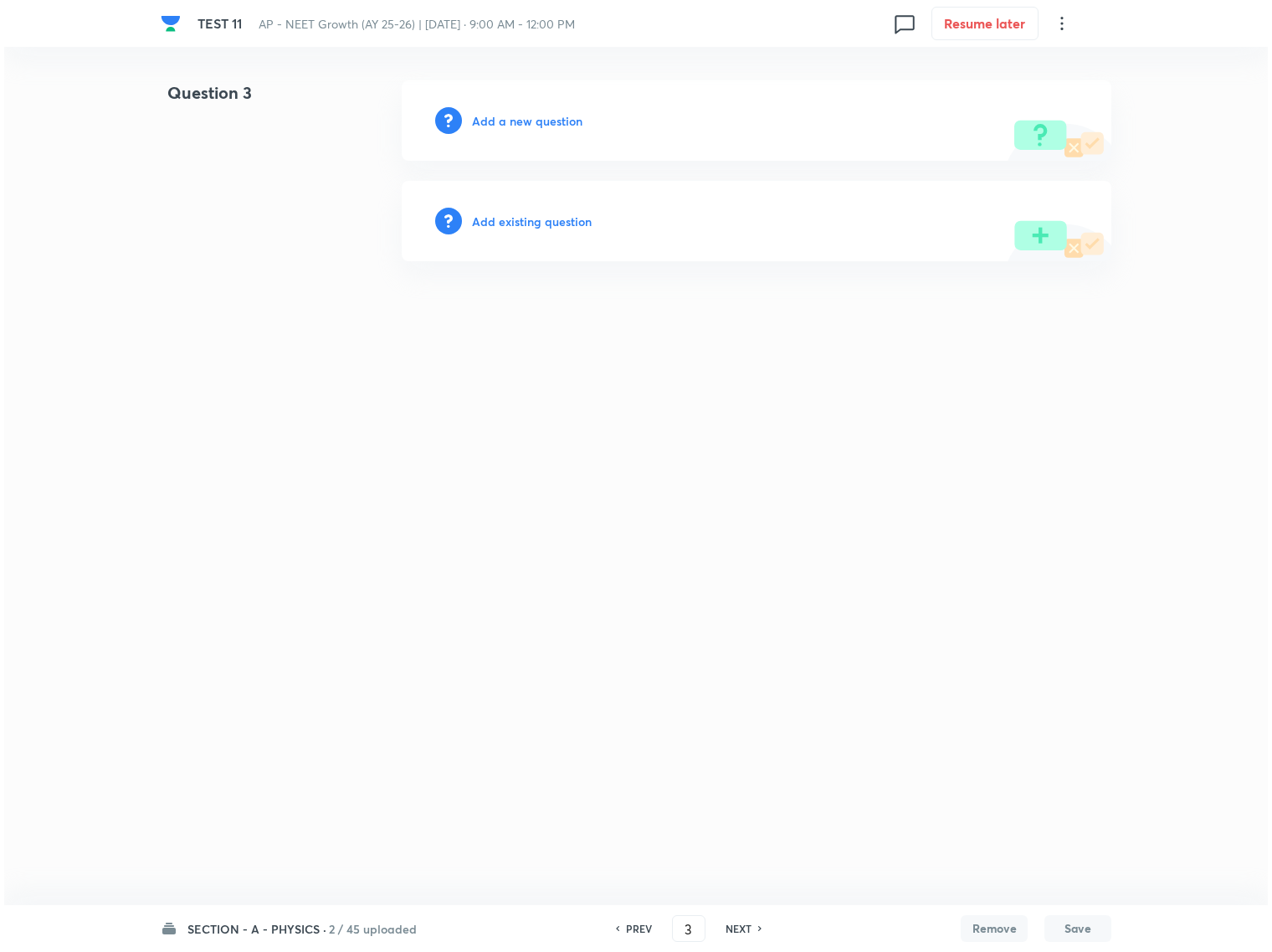
scroll to position [0, 0]
click at [754, 106] on div "Add a new question" at bounding box center [756, 121] width 710 height 81
click at [521, 118] on h6 "Add a new question" at bounding box center [527, 121] width 110 height 18
click at [526, 124] on h6 "Choose a question type" at bounding box center [536, 121] width 129 height 18
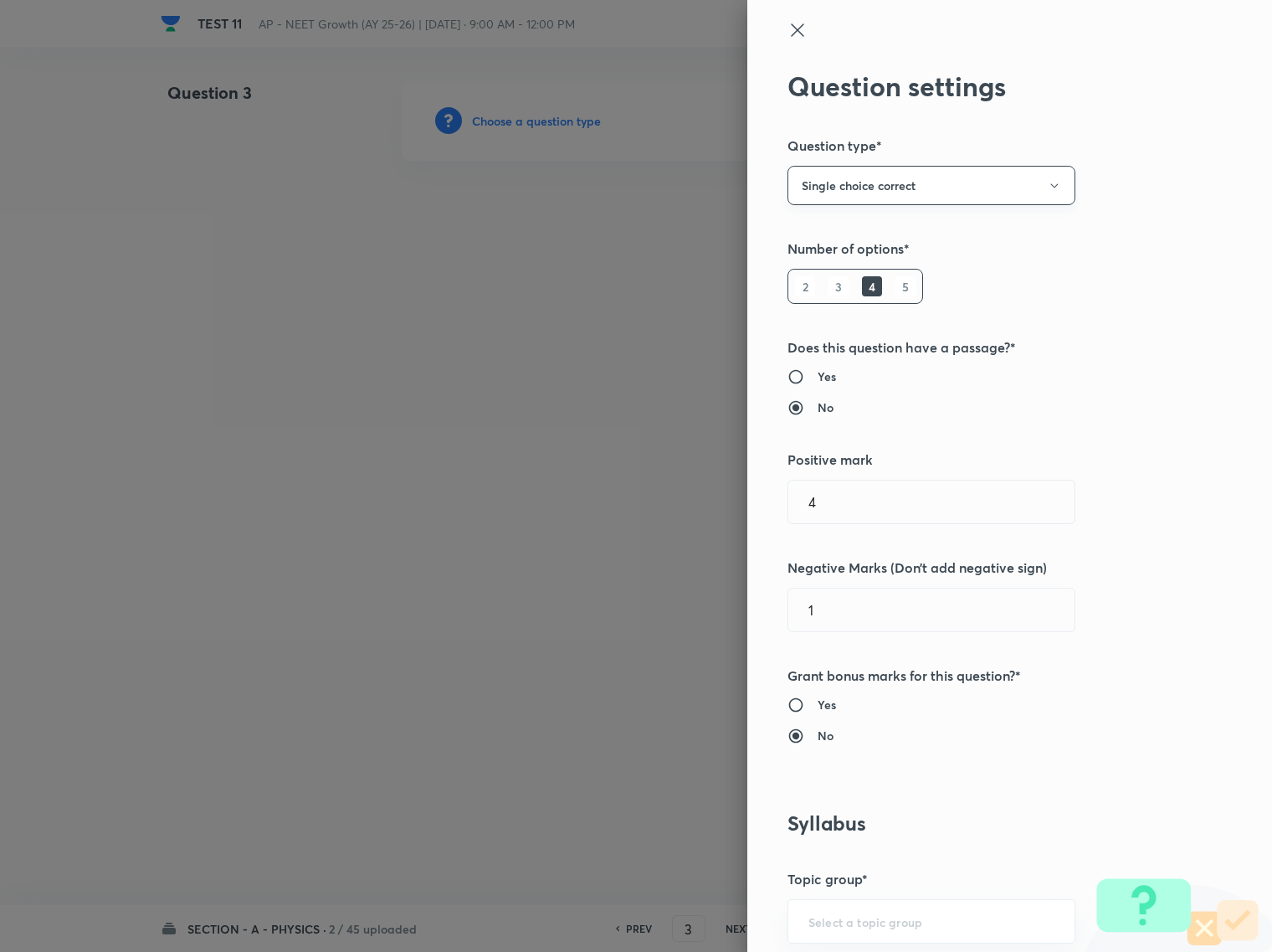
click at [942, 169] on button "Single choice correct" at bounding box center [931, 186] width 288 height 39
click at [952, 144] on div at bounding box center [636, 476] width 1272 height 952
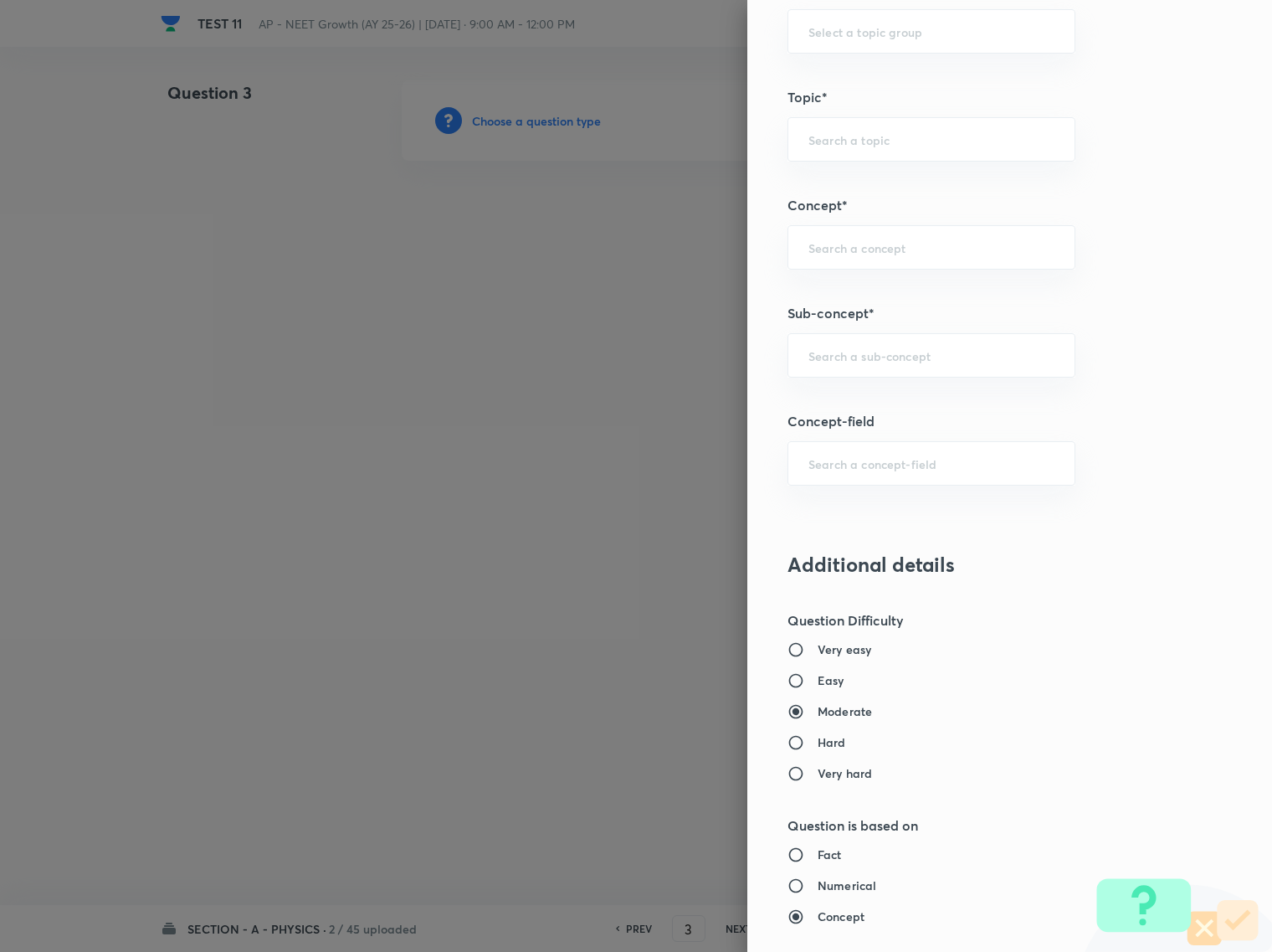
scroll to position [817, 0]
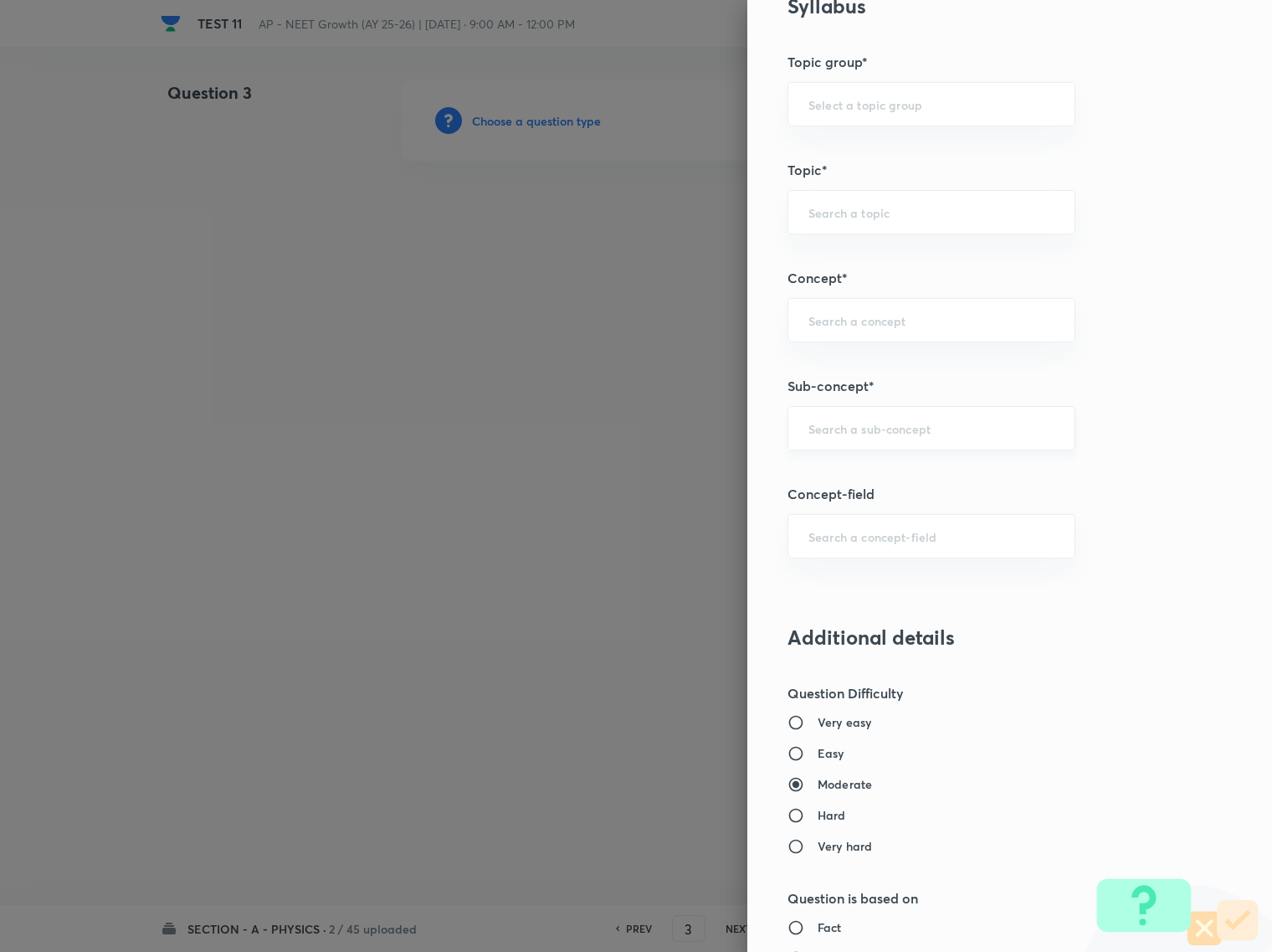
click at [862, 425] on input "text" at bounding box center [931, 428] width 246 height 16
click at [845, 355] on div "Question settings Question type* Single choice correct Number of options* 2 3 4…" at bounding box center [1009, 476] width 525 height 952
click at [808, 436] on input "text" at bounding box center [931, 428] width 246 height 16
drag, startPoint x: 842, startPoint y: 429, endPoint x: 805, endPoint y: 425, distance: 37.2
click at [808, 425] on input "text" at bounding box center [931, 428] width 246 height 16
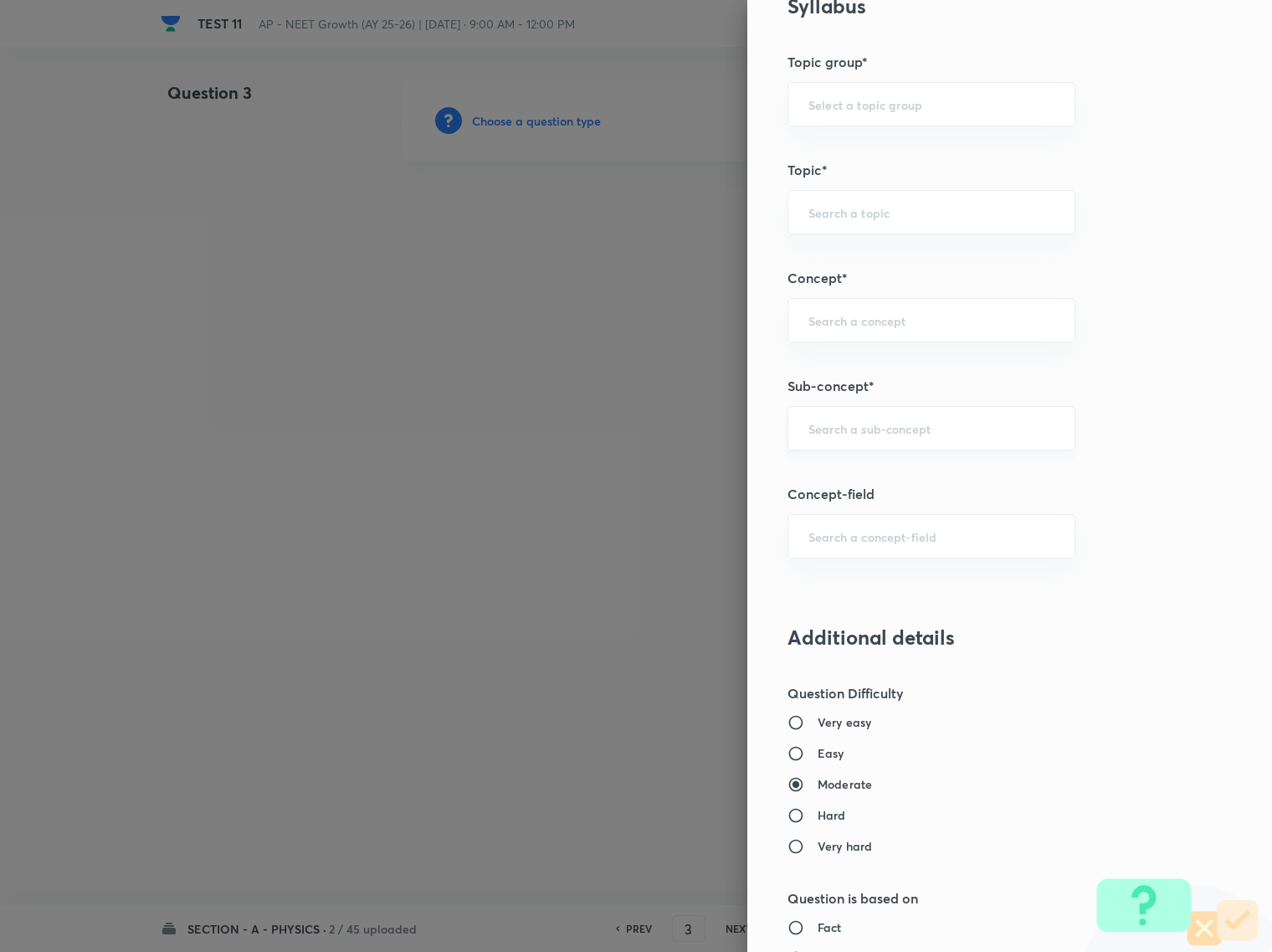
click at [831, 429] on input "text" at bounding box center [931, 428] width 246 height 16
type input "a"
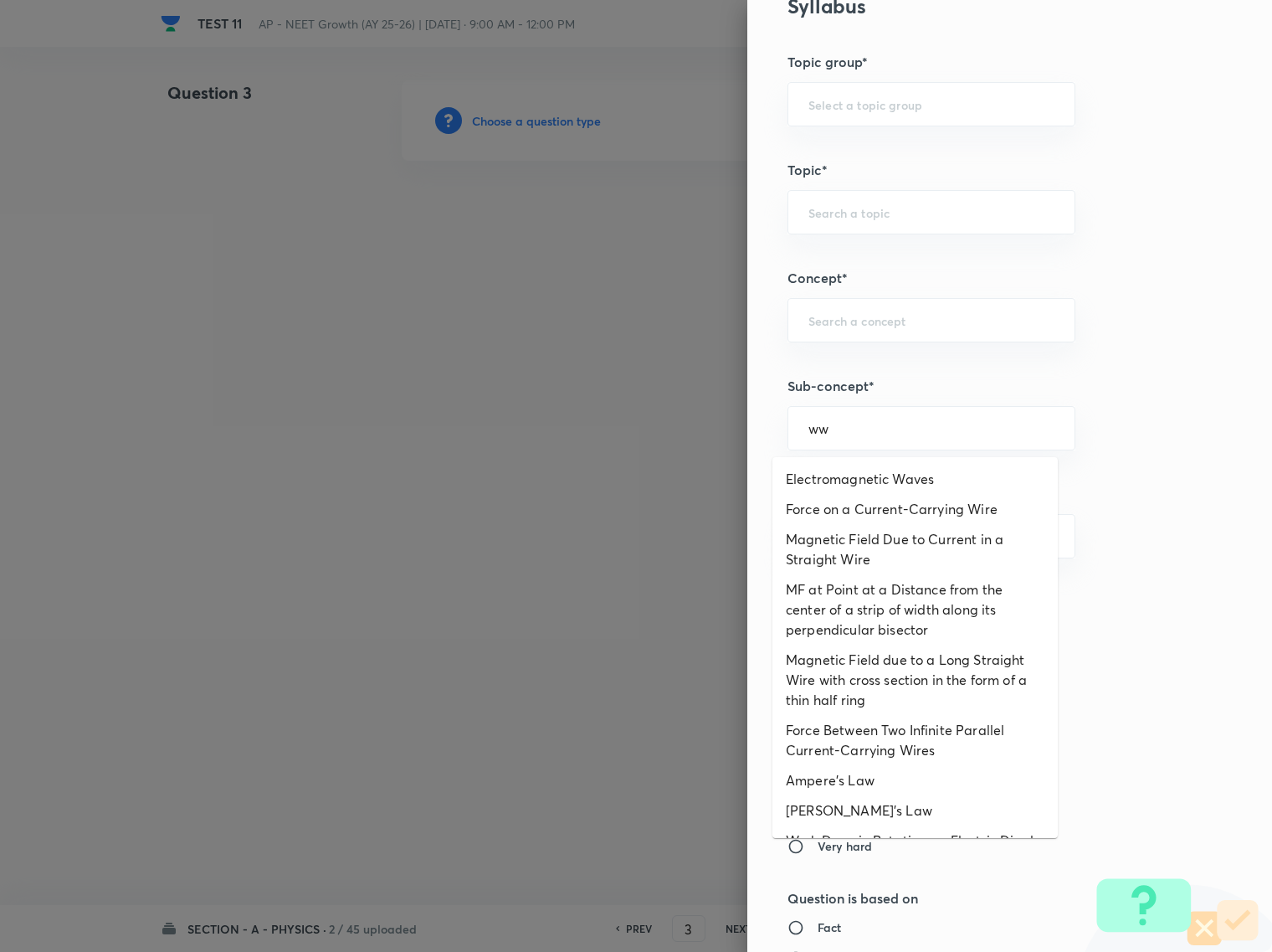
type input "w"
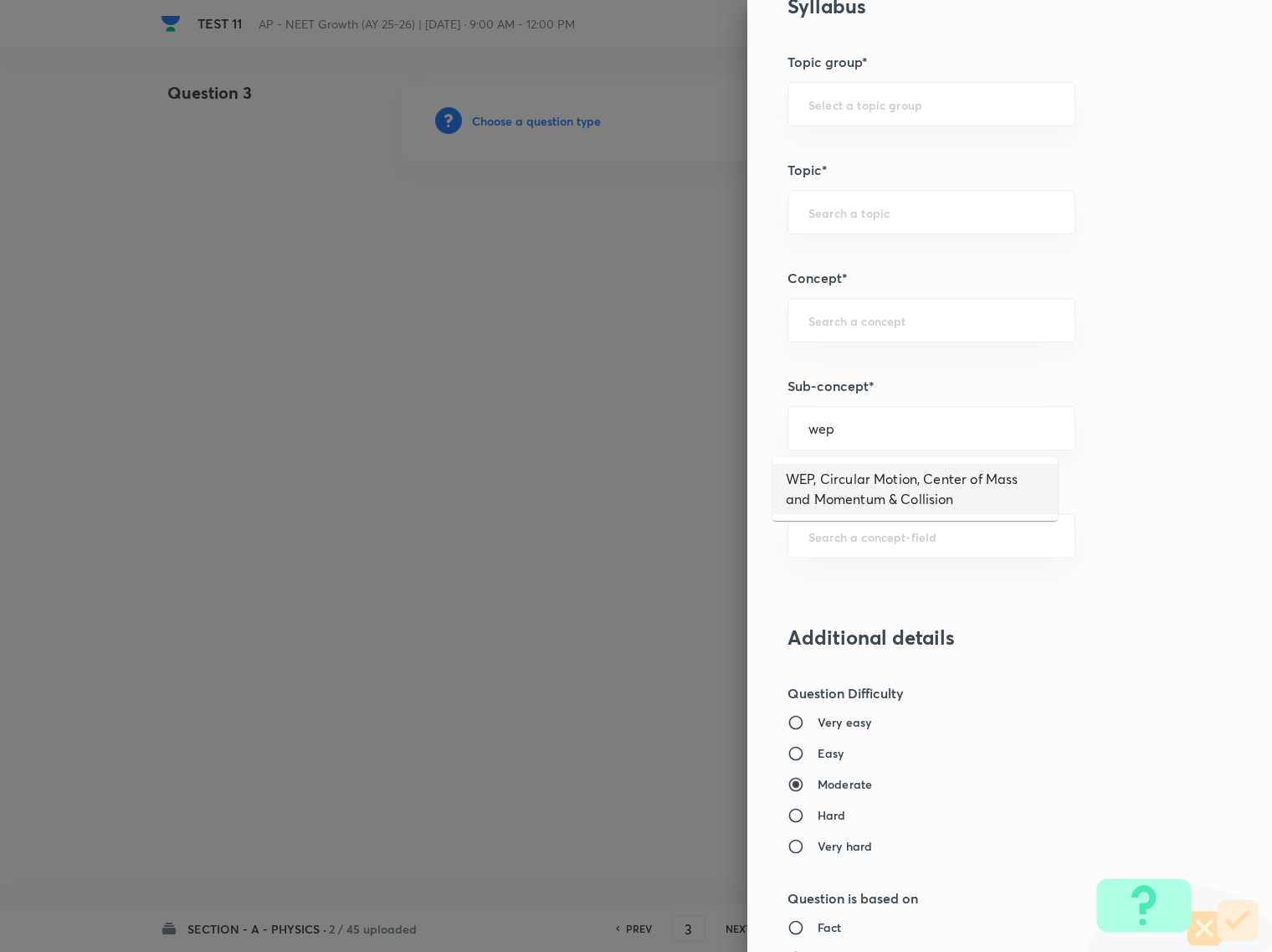
click at [928, 505] on li "WEP, Circular Motion, Center of Mass and Momentum & Collision" at bounding box center [915, 489] width 285 height 50
type input "WEP, Circular Motion, Center of Mass and Momentum & Collision"
type input "Physics"
type input "Mechanics"
type input "WEP, Circular Motion, Center of Mass and Momentum & Collision"
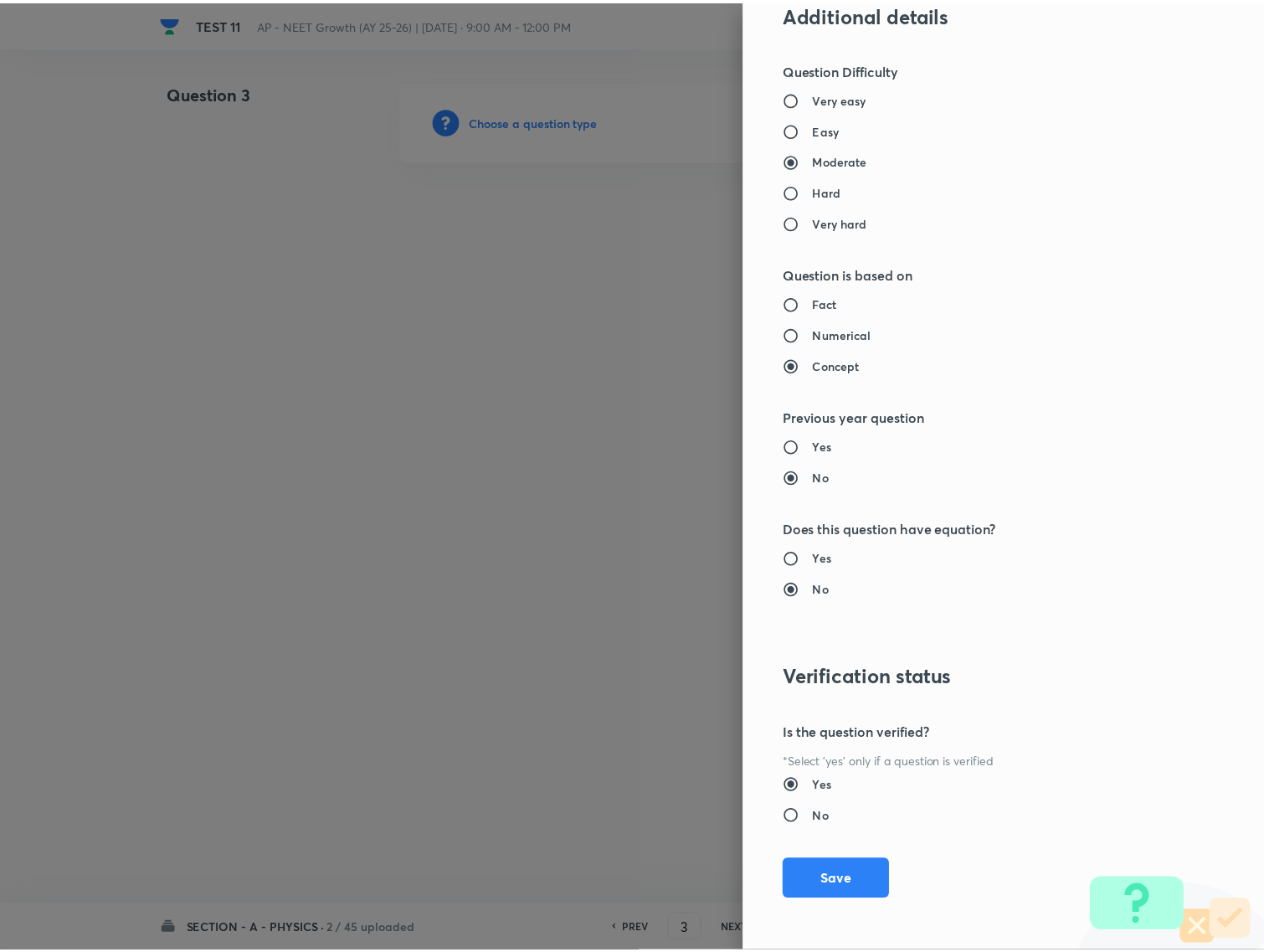
scroll to position [1445, 0]
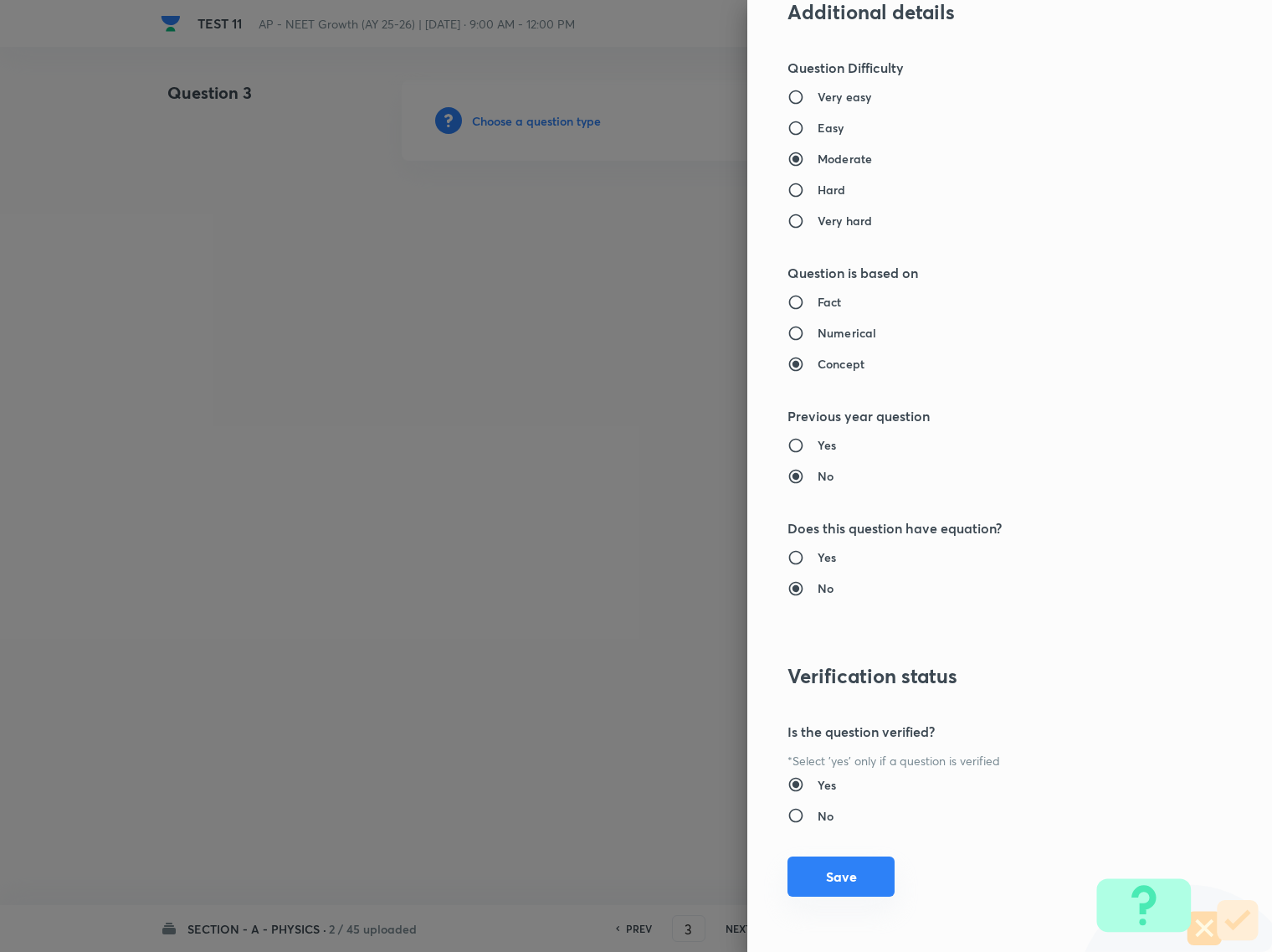
click at [855, 880] on button "Save" at bounding box center [841, 876] width 107 height 40
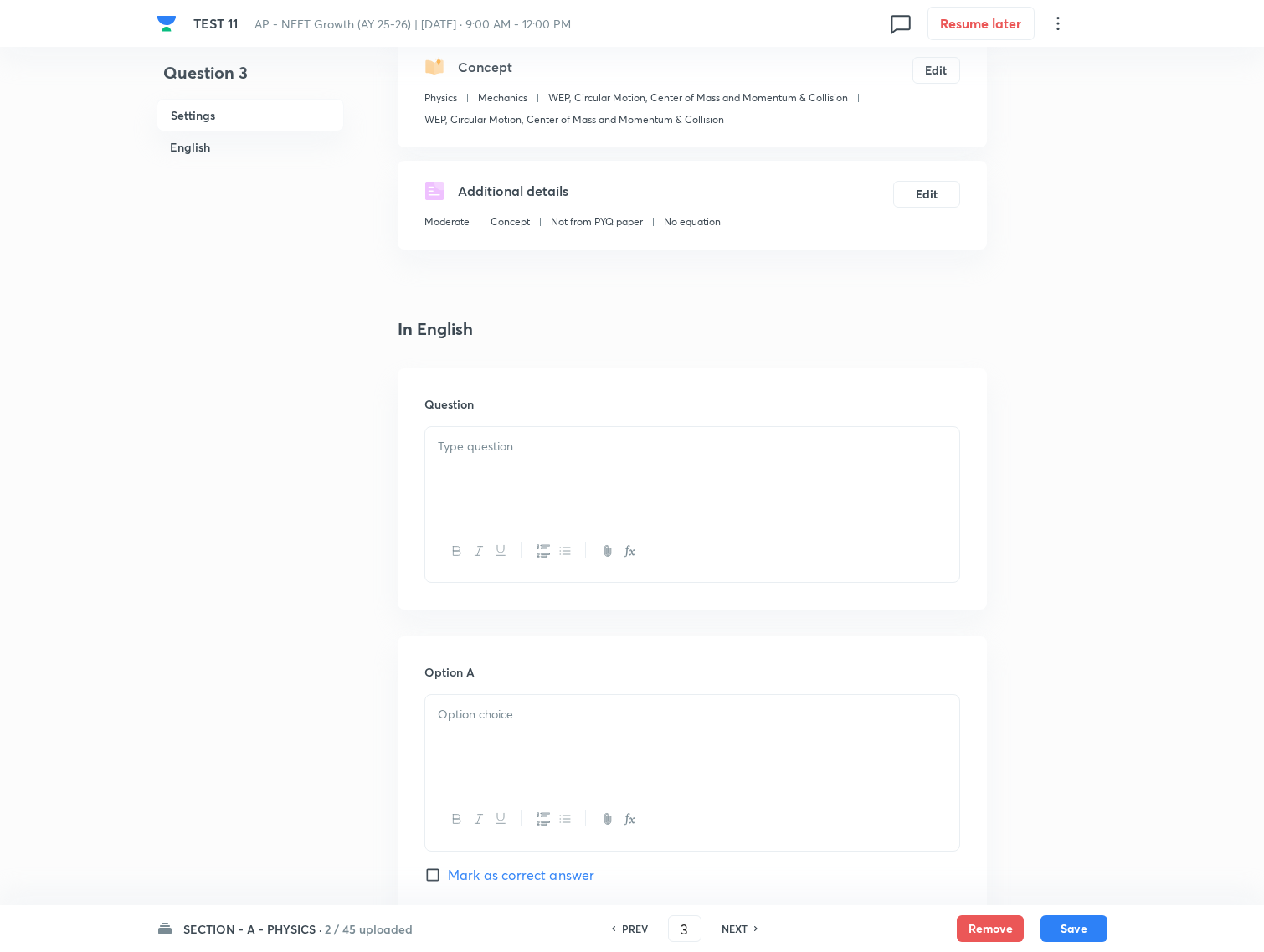
scroll to position [314, 0]
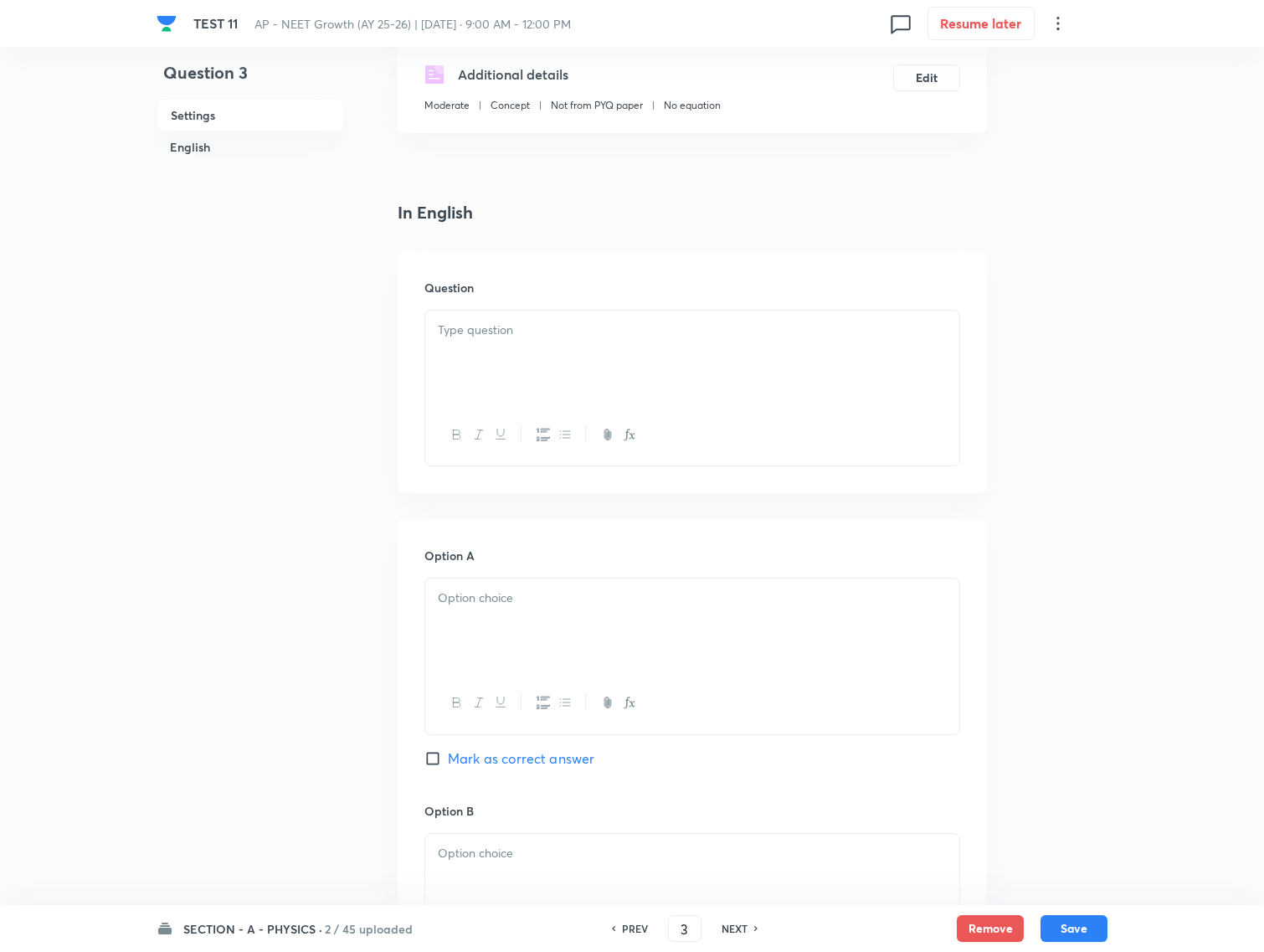
click at [594, 354] on div at bounding box center [692, 357] width 534 height 93
click at [663, 330] on p at bounding box center [692, 329] width 509 height 19
click at [567, 601] on p at bounding box center [692, 598] width 509 height 19
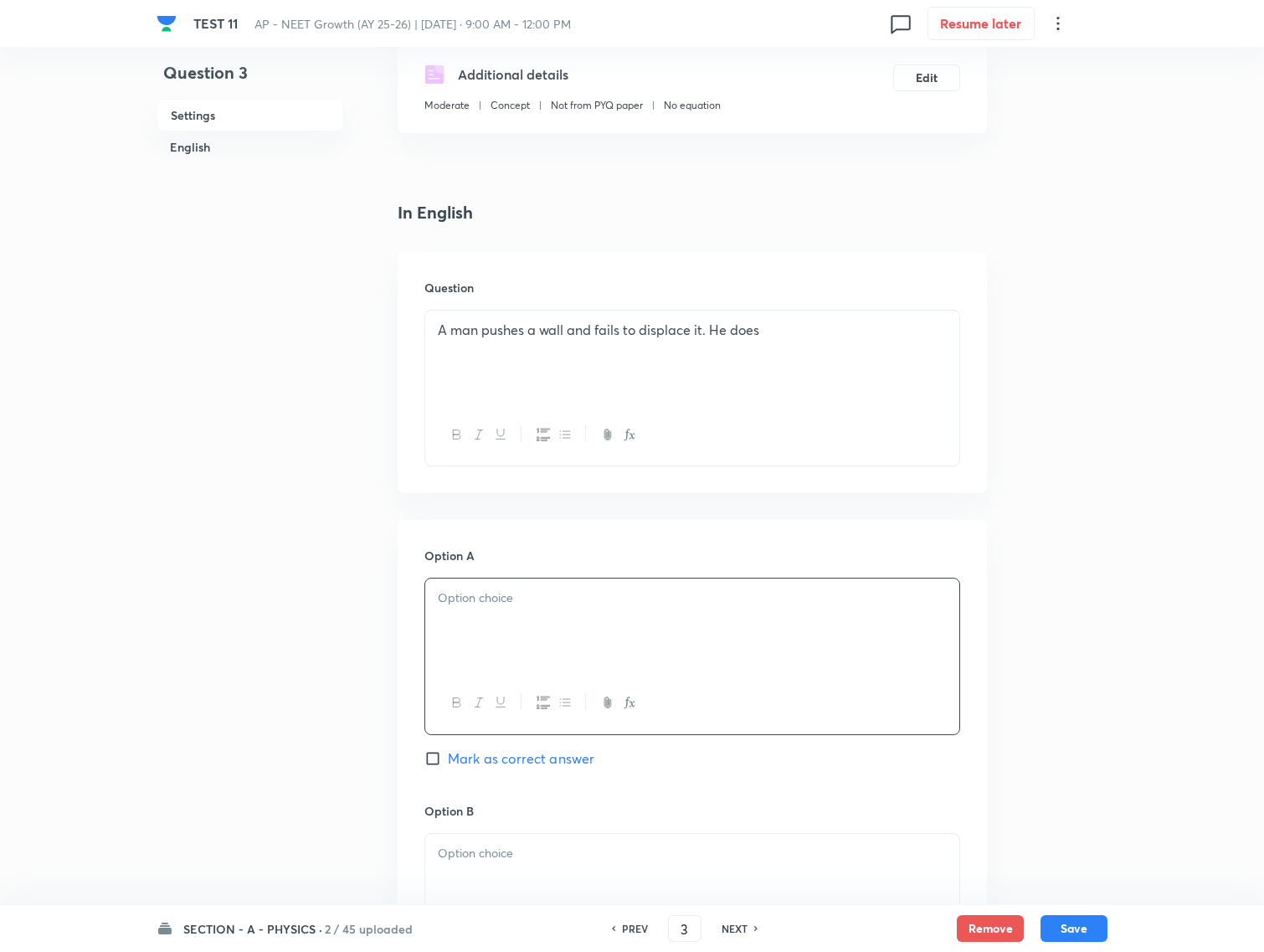
click at [628, 605] on p at bounding box center [692, 598] width 509 height 19
click at [615, 853] on p at bounding box center [692, 852] width 509 height 19
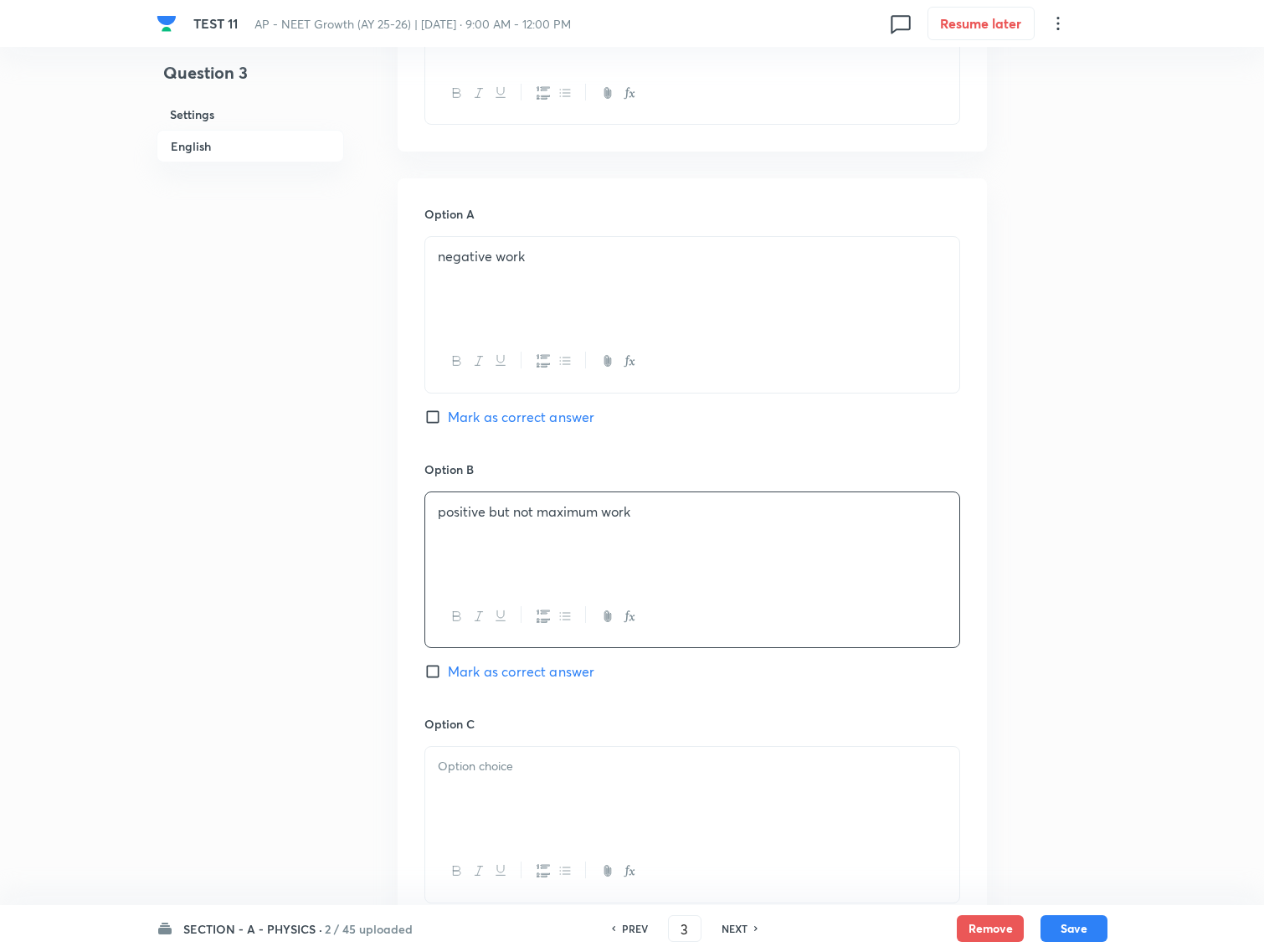
scroll to position [837, 0]
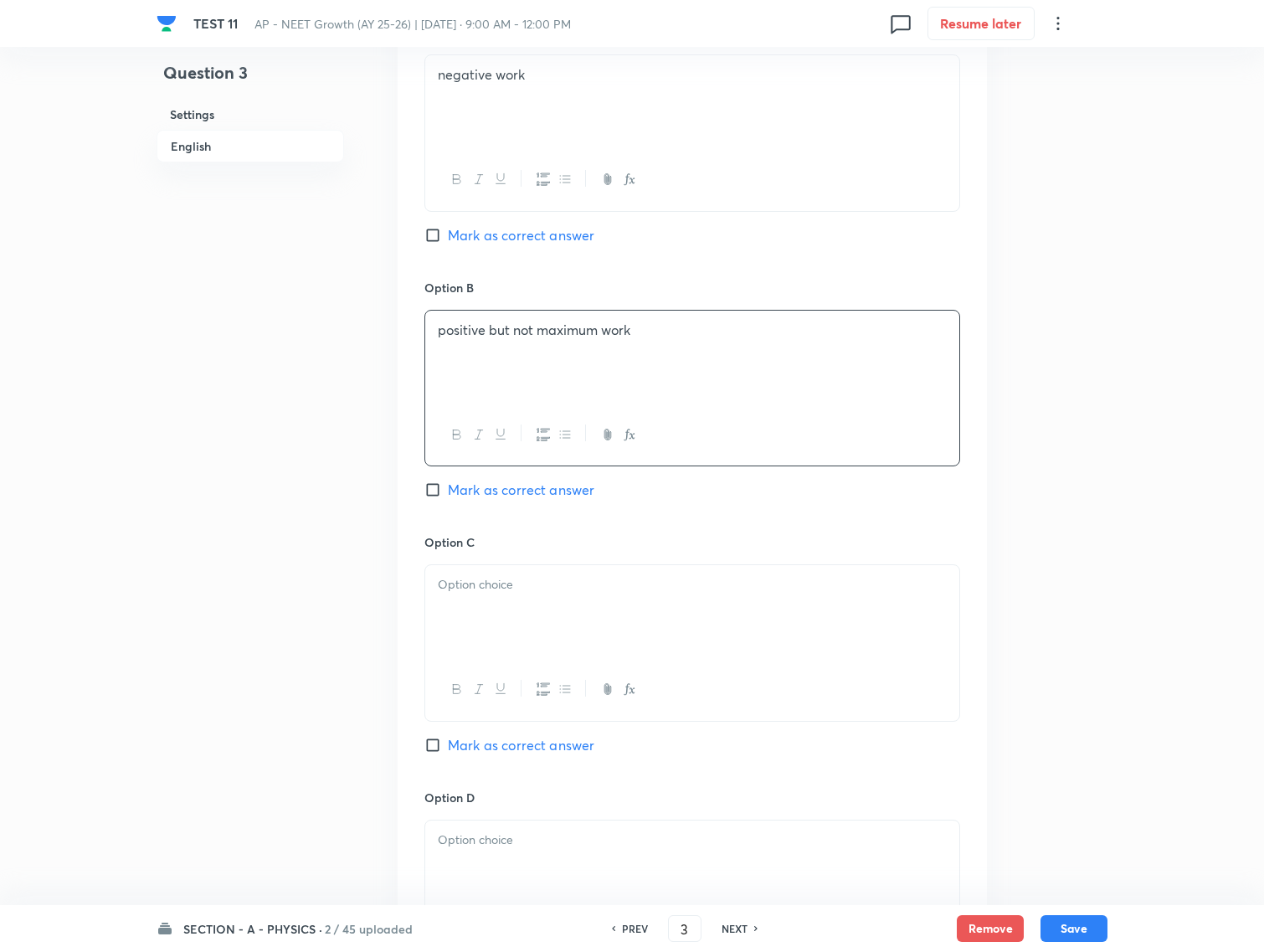
click at [540, 601] on div at bounding box center [692, 612] width 534 height 93
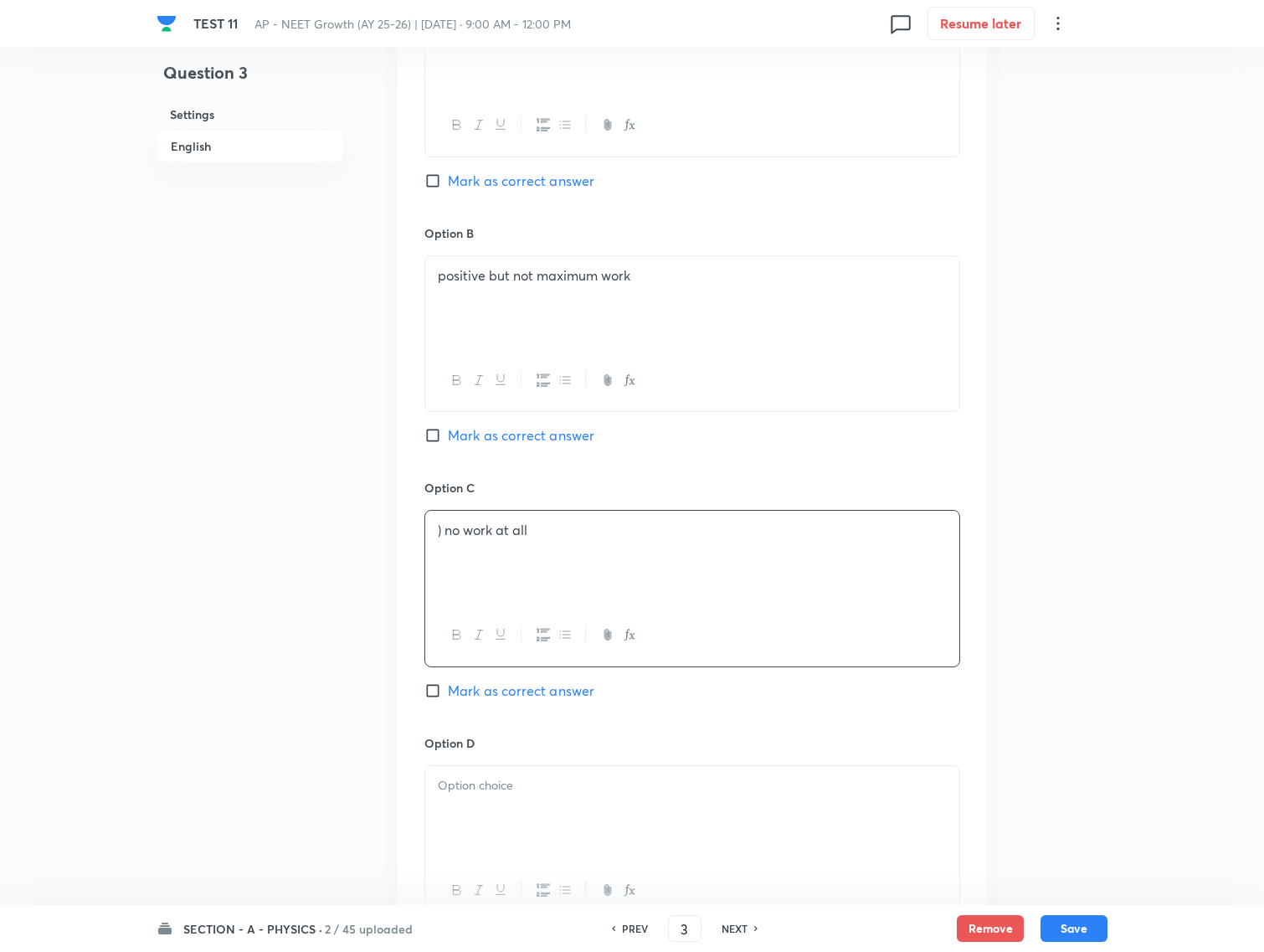
scroll to position [1046, 0]
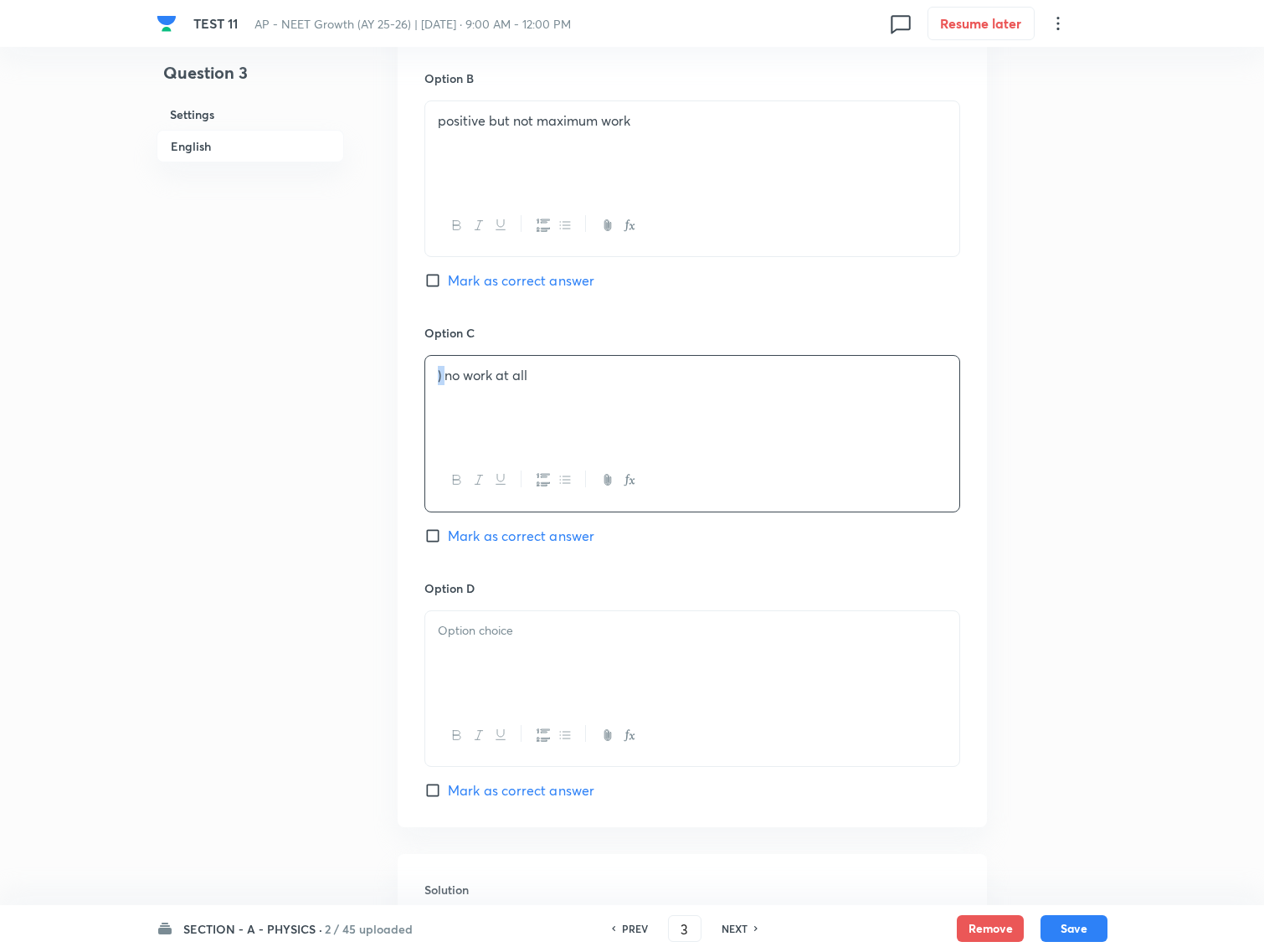
click at [444, 383] on p ") no work at all" at bounding box center [692, 375] width 509 height 19
click at [503, 636] on div at bounding box center [692, 658] width 534 height 93
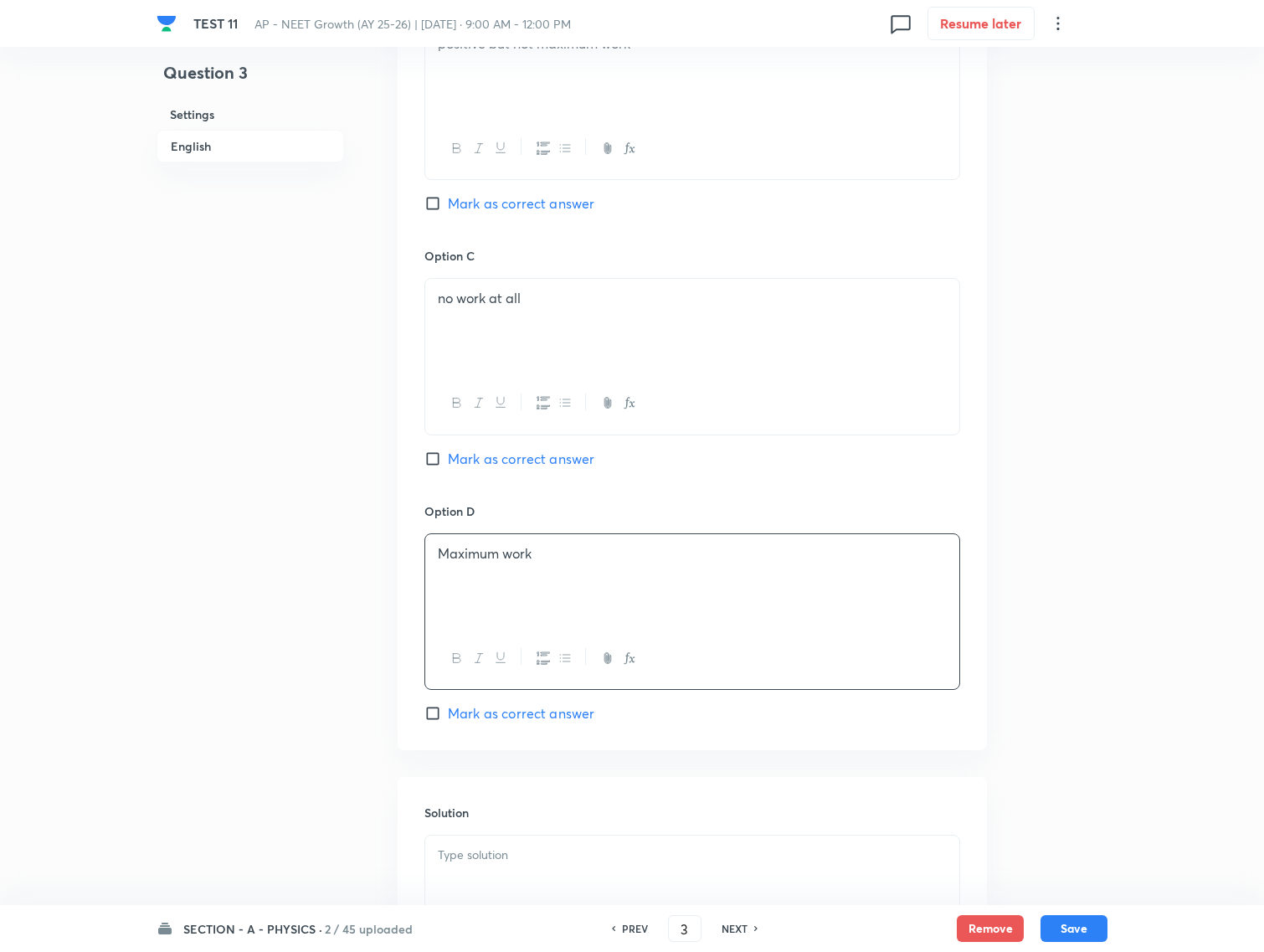
scroll to position [1255, 0]
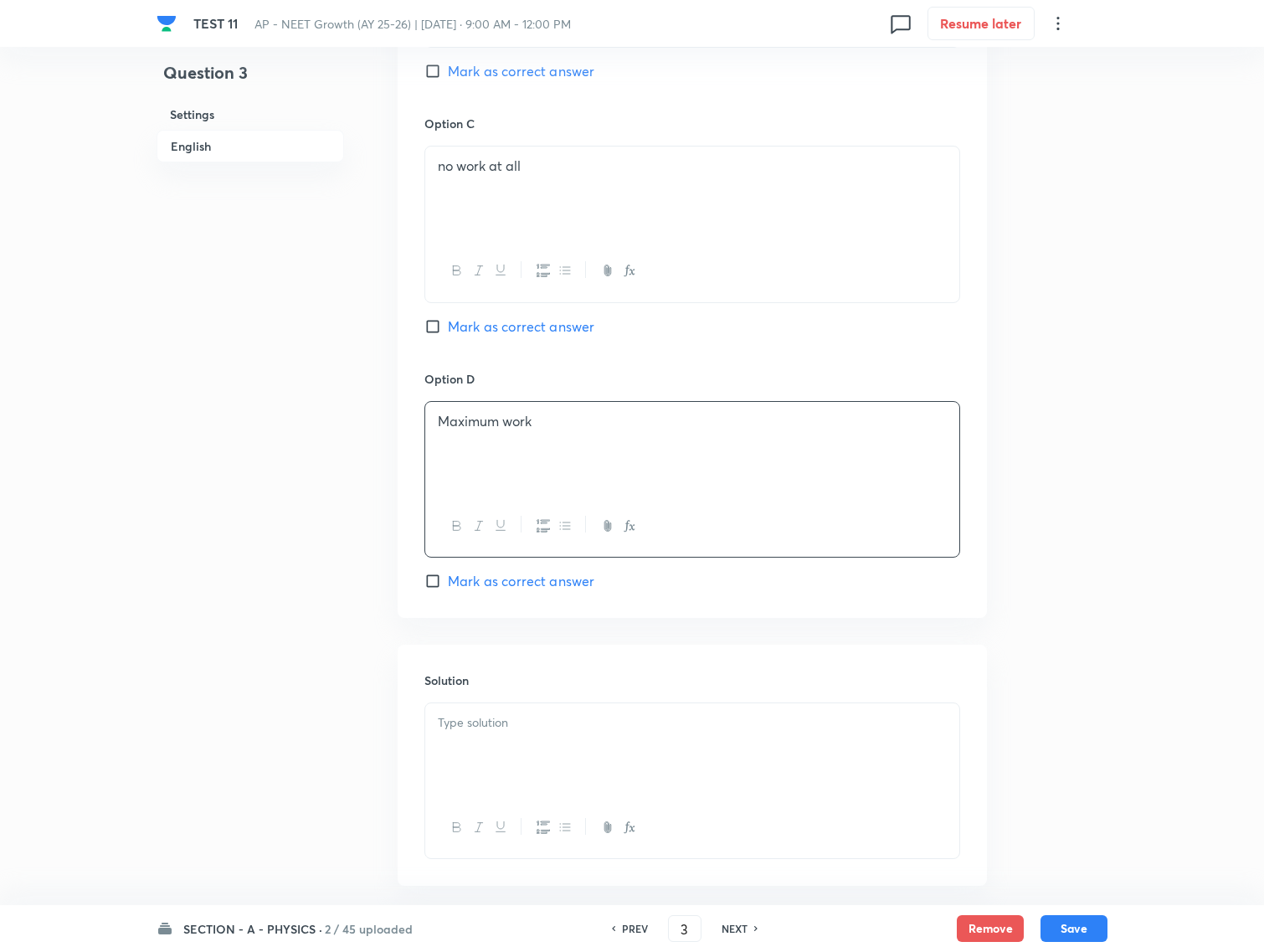
click at [495, 721] on p at bounding box center [692, 722] width 509 height 19
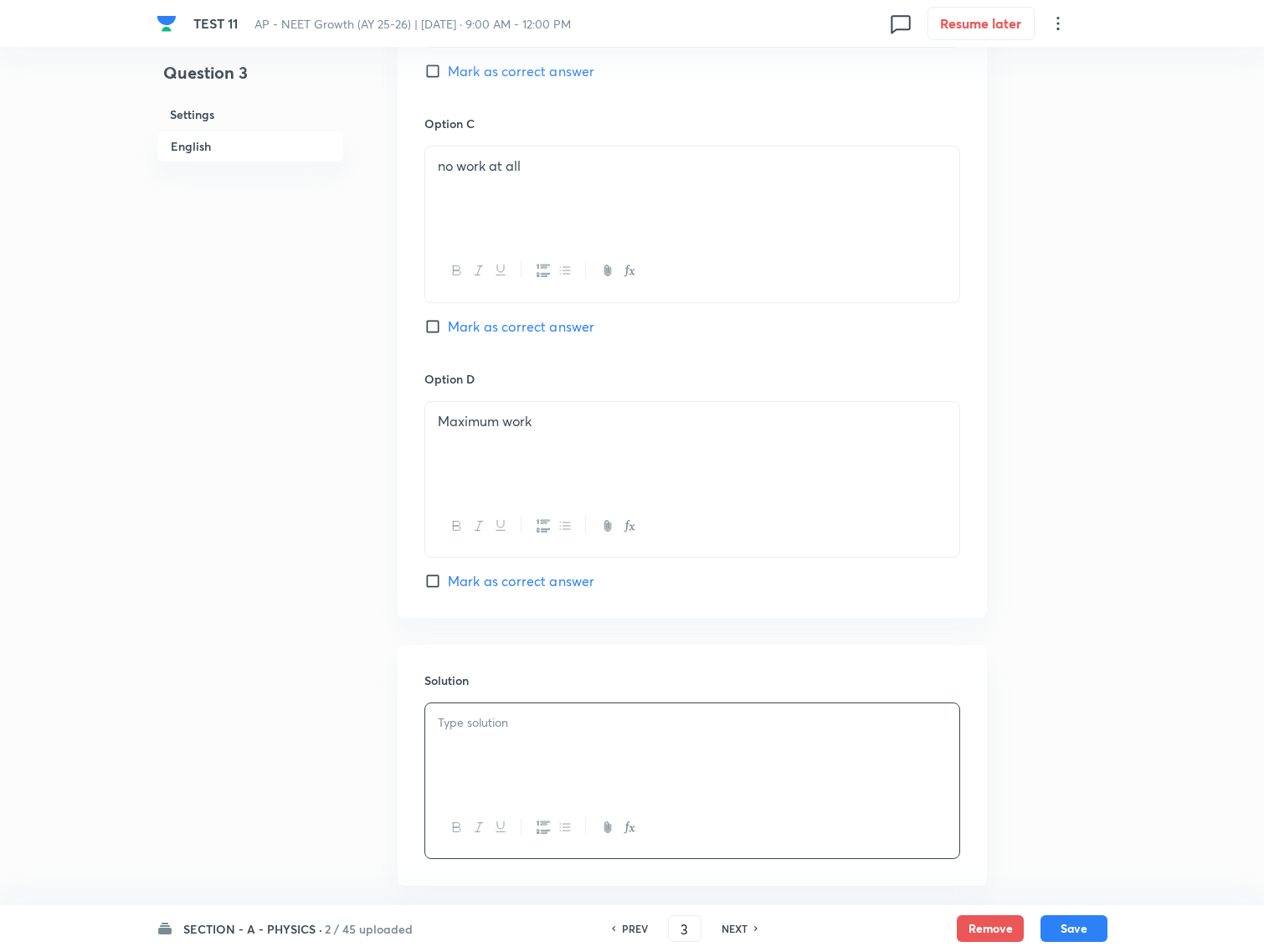
click at [485, 720] on p at bounding box center [692, 722] width 509 height 19
click at [433, 323] on input "Mark as correct answer" at bounding box center [436, 326] width 23 height 17
checkbox input "true"
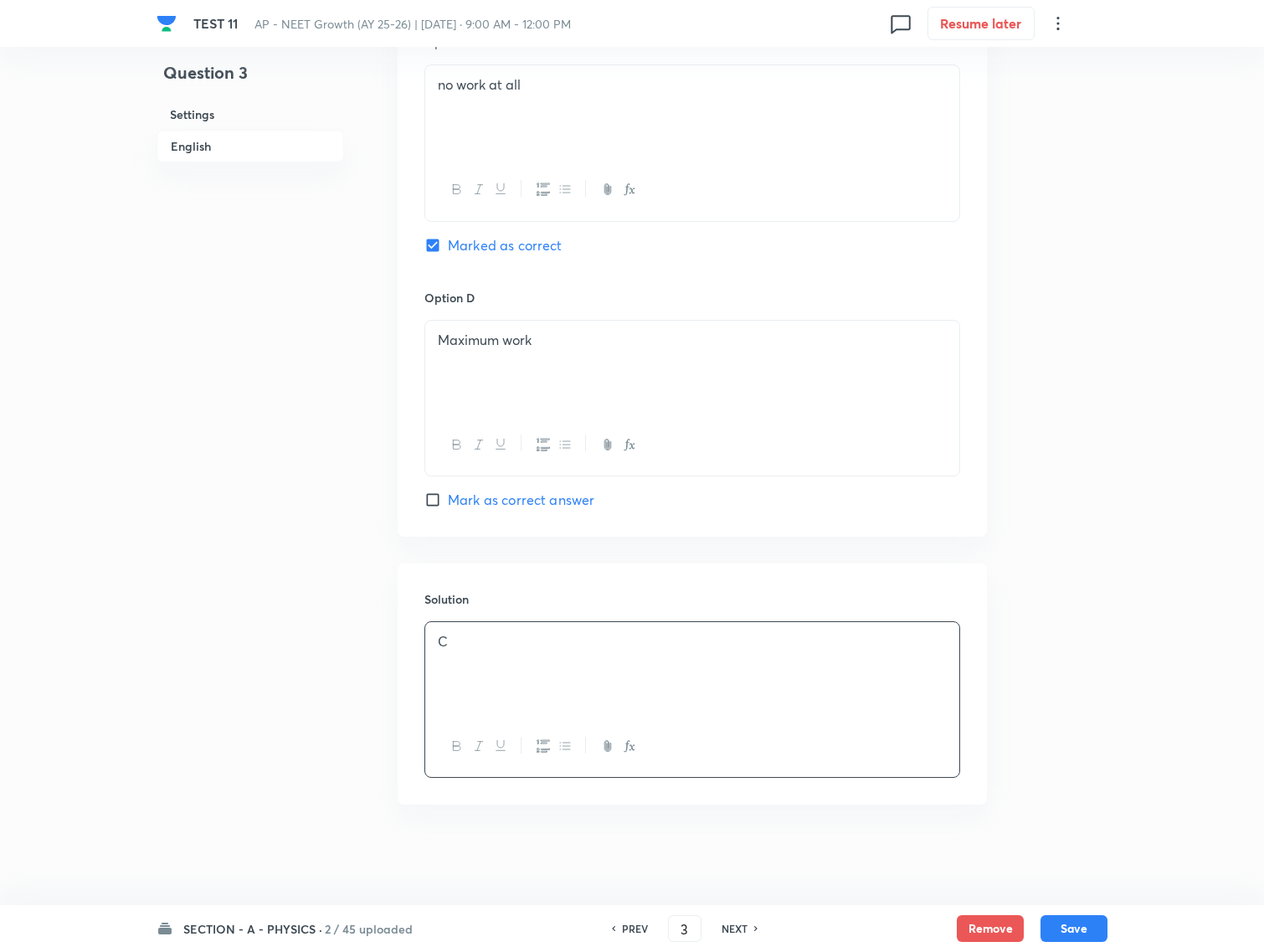
scroll to position [1344, 0]
click at [1092, 917] on button "Save" at bounding box center [1074, 927] width 67 height 27
type input "4"
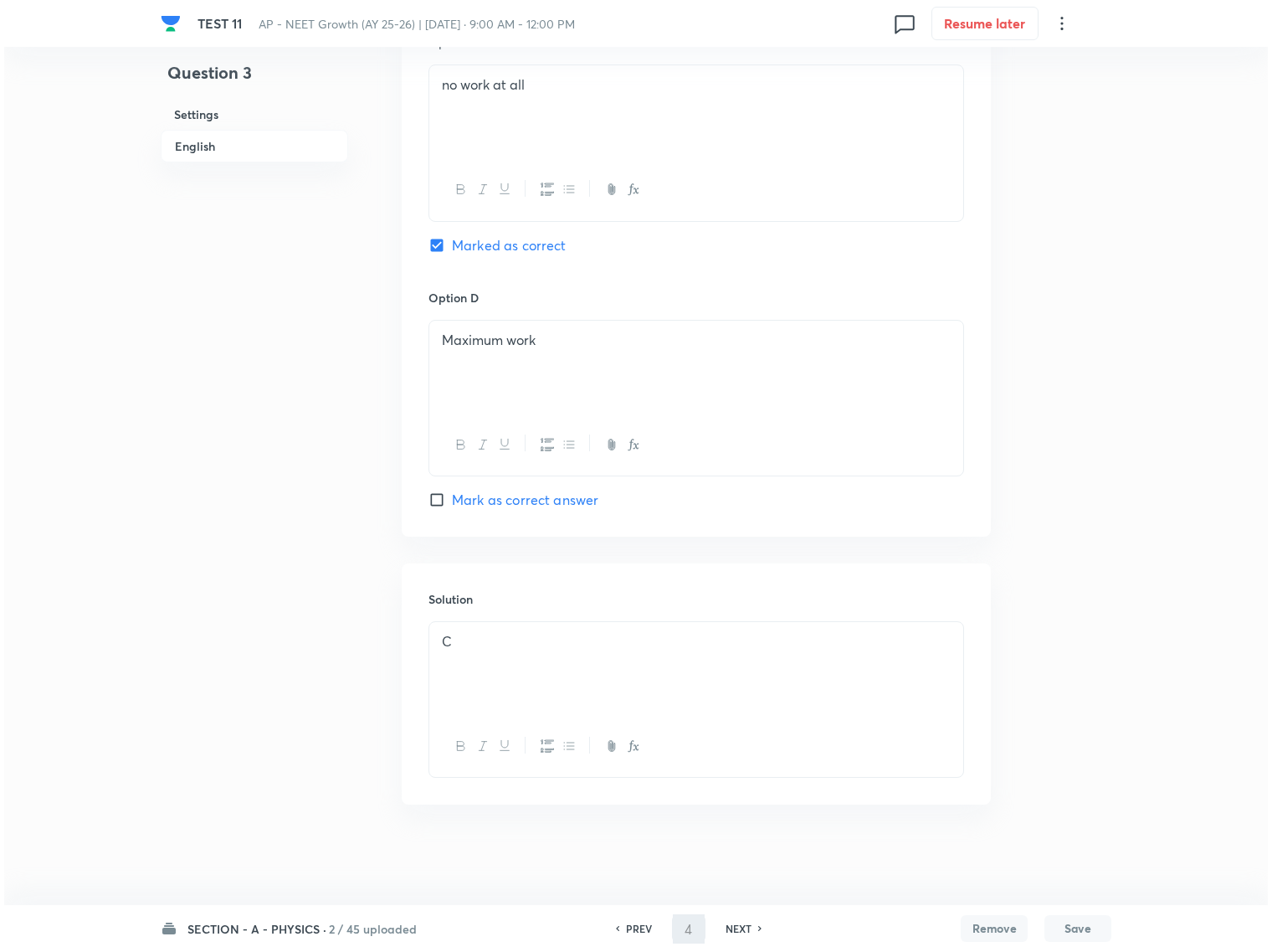
scroll to position [0, 0]
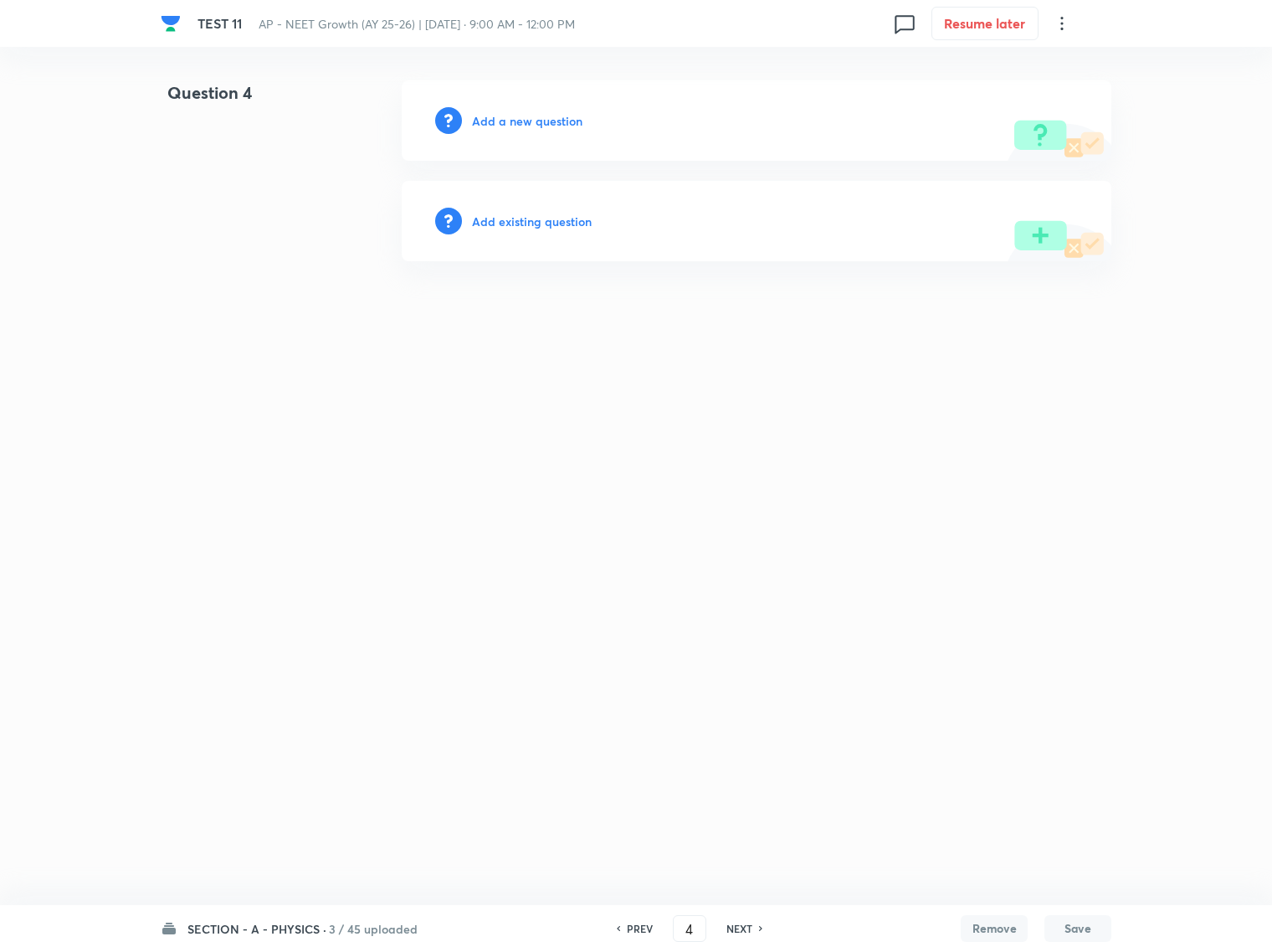
click at [739, 287] on html "TEST 11 AP - NEET Growth (AY 25-26) | [DATE] · 9:00 AM - 12:00 PM 0 Resume late…" at bounding box center [636, 170] width 1272 height 342
click at [520, 119] on h6 "Add a new question" at bounding box center [527, 121] width 110 height 18
click at [516, 126] on h6 "Choose a question type" at bounding box center [536, 121] width 129 height 18
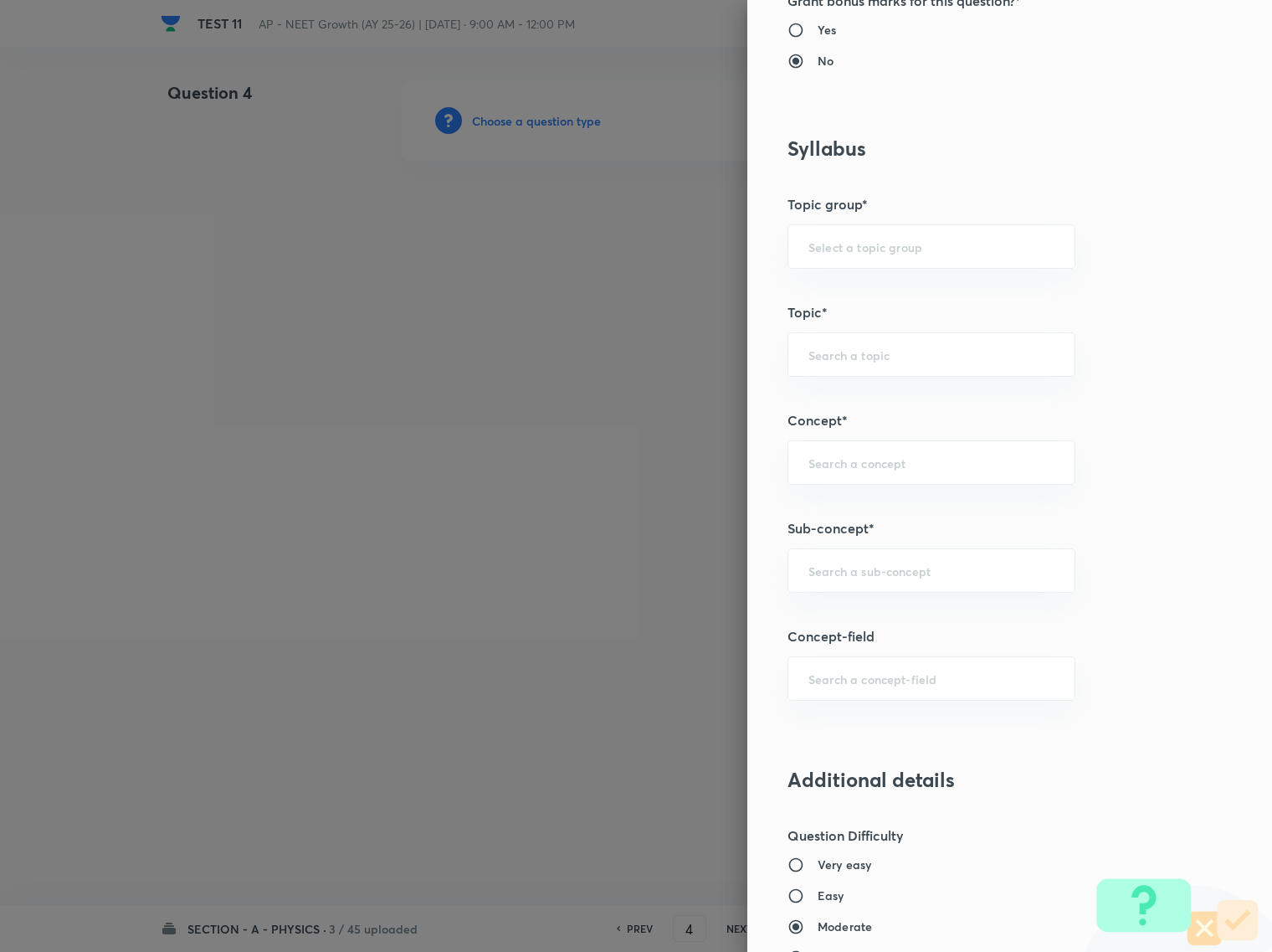
scroll to position [941, 0]
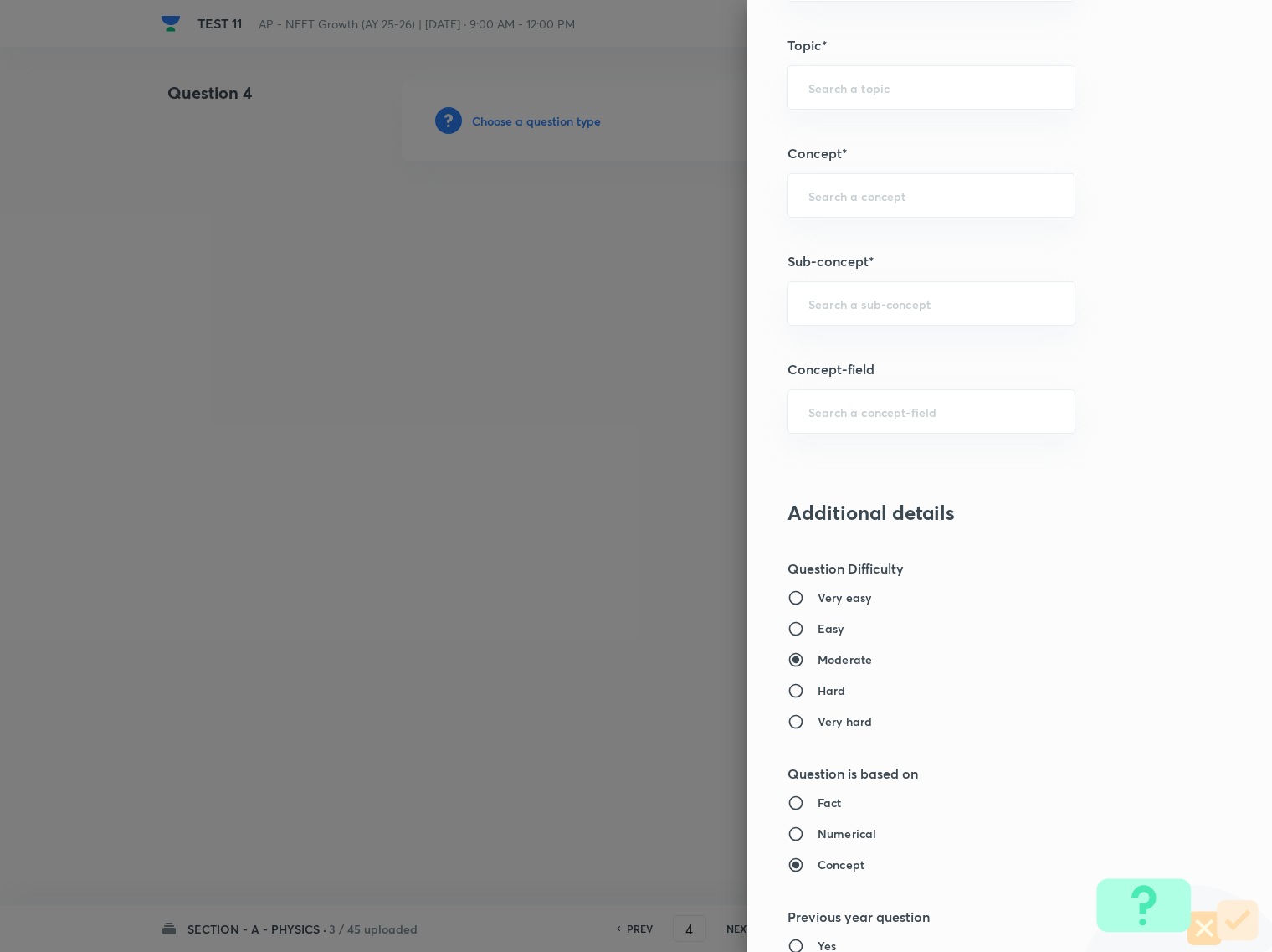
click at [485, 492] on div at bounding box center [636, 476] width 1272 height 952
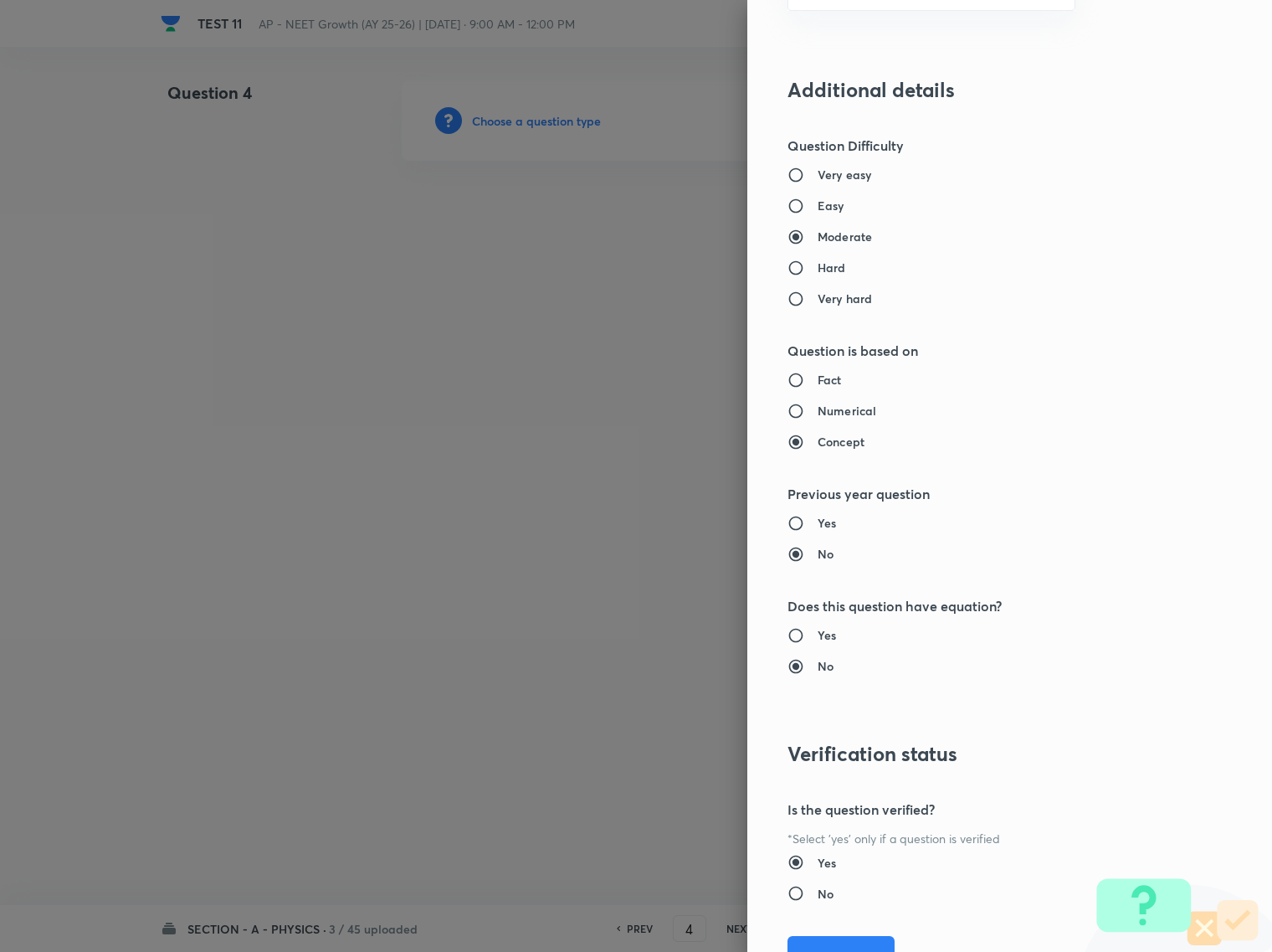
scroll to position [1445, 0]
